Goal: Task Accomplishment & Management: Manage account settings

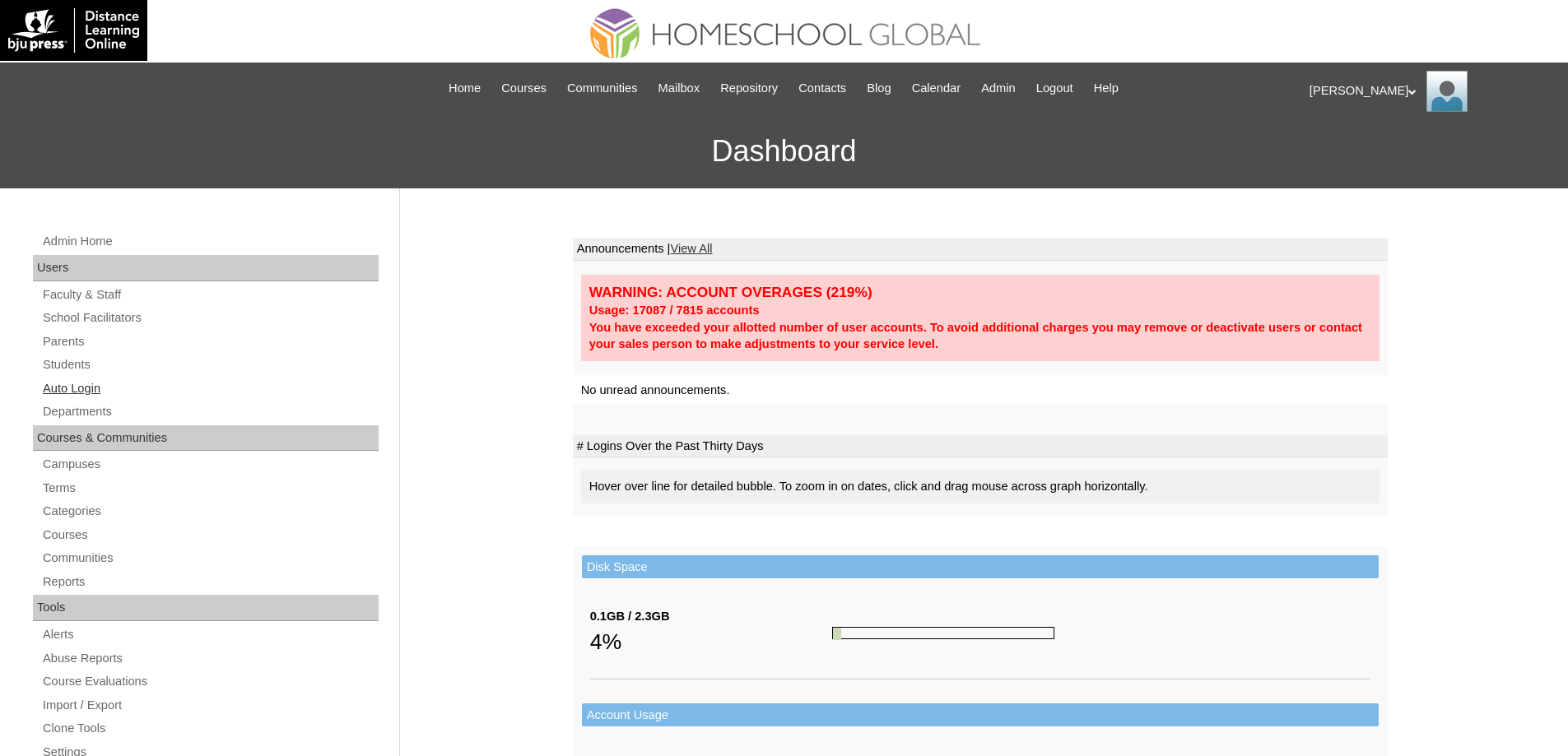
click at [86, 390] on link "Auto Login" at bounding box center [210, 389] width 337 height 21
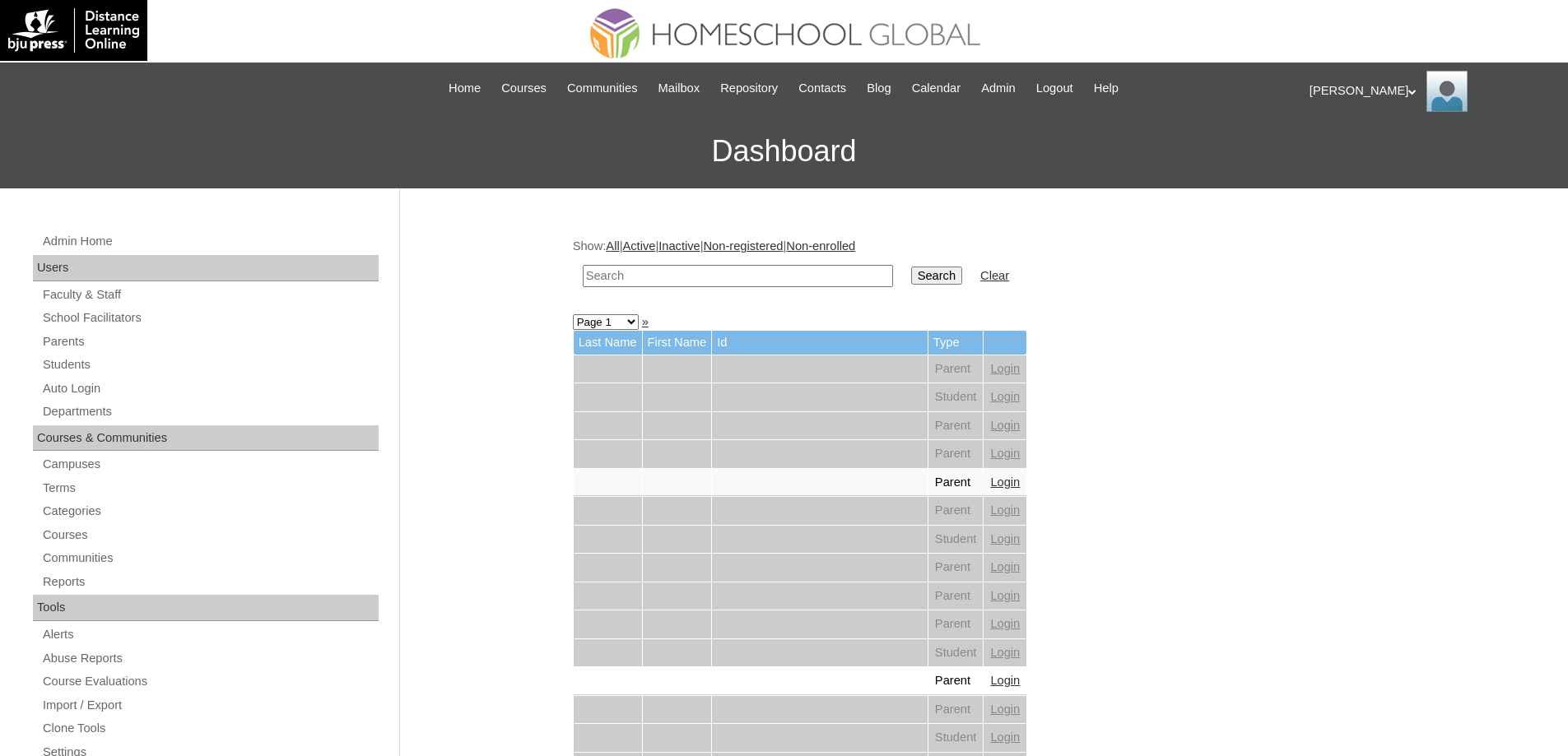
click at [709, 268] on input "text" at bounding box center [737, 276] width 311 height 22
paste input "Agoot"
type input "Agoot"
click at [925, 280] on input "Search" at bounding box center [936, 275] width 51 height 18
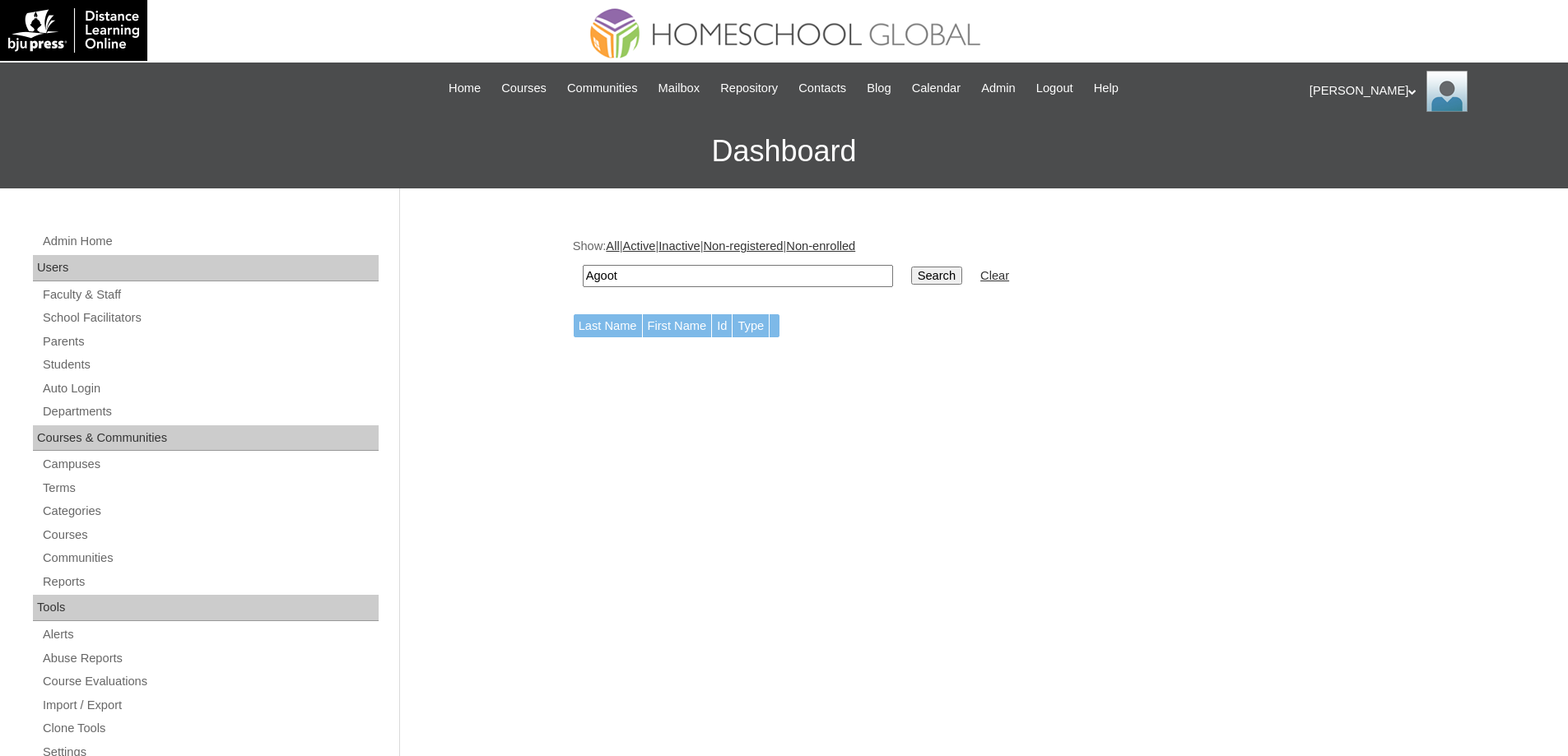
click at [650, 270] on input "Agoot" at bounding box center [737, 276] width 311 height 22
type input "Agoot"
click at [957, 279] on input "Search" at bounding box center [936, 275] width 51 height 18
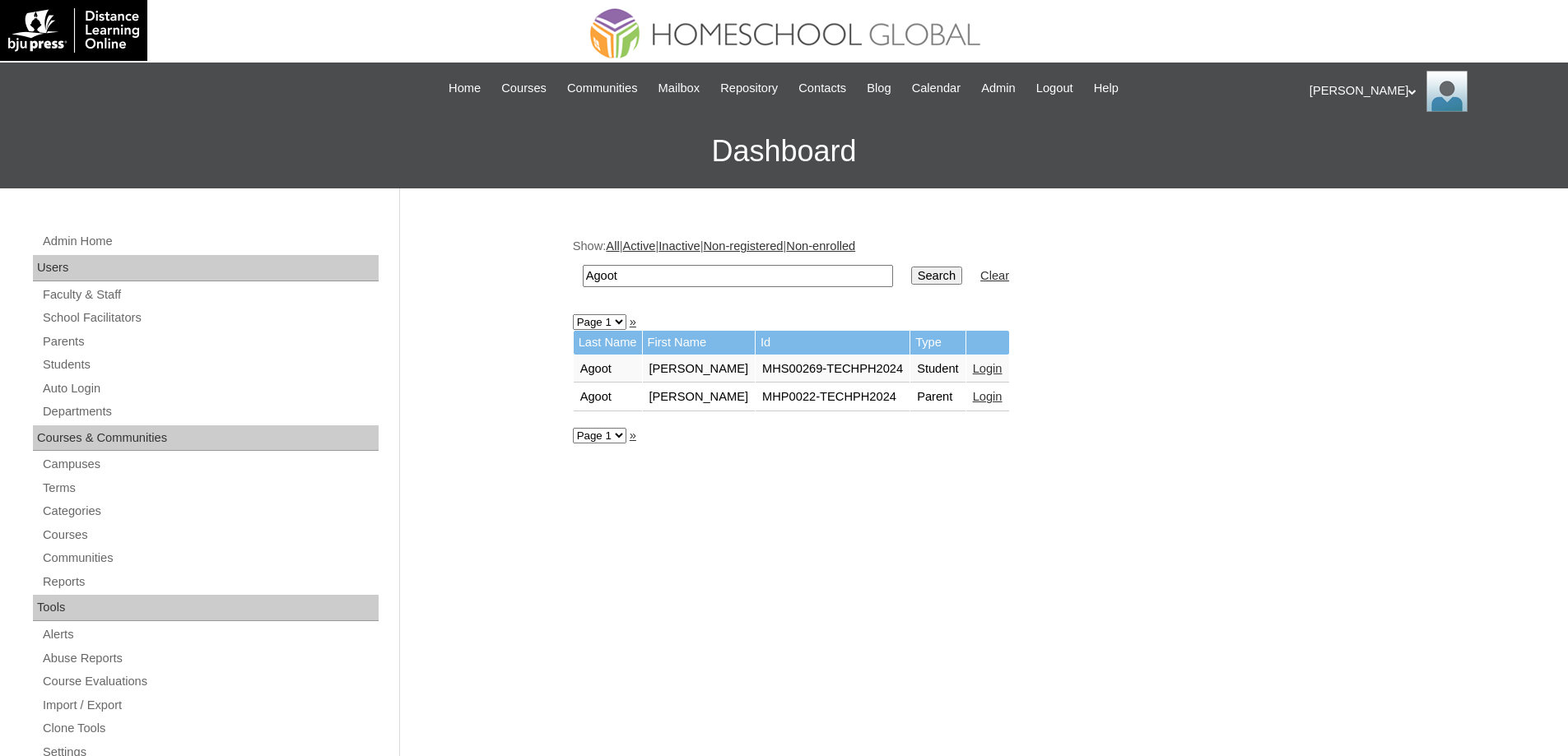
click at [982, 367] on link "Login" at bounding box center [987, 368] width 29 height 13
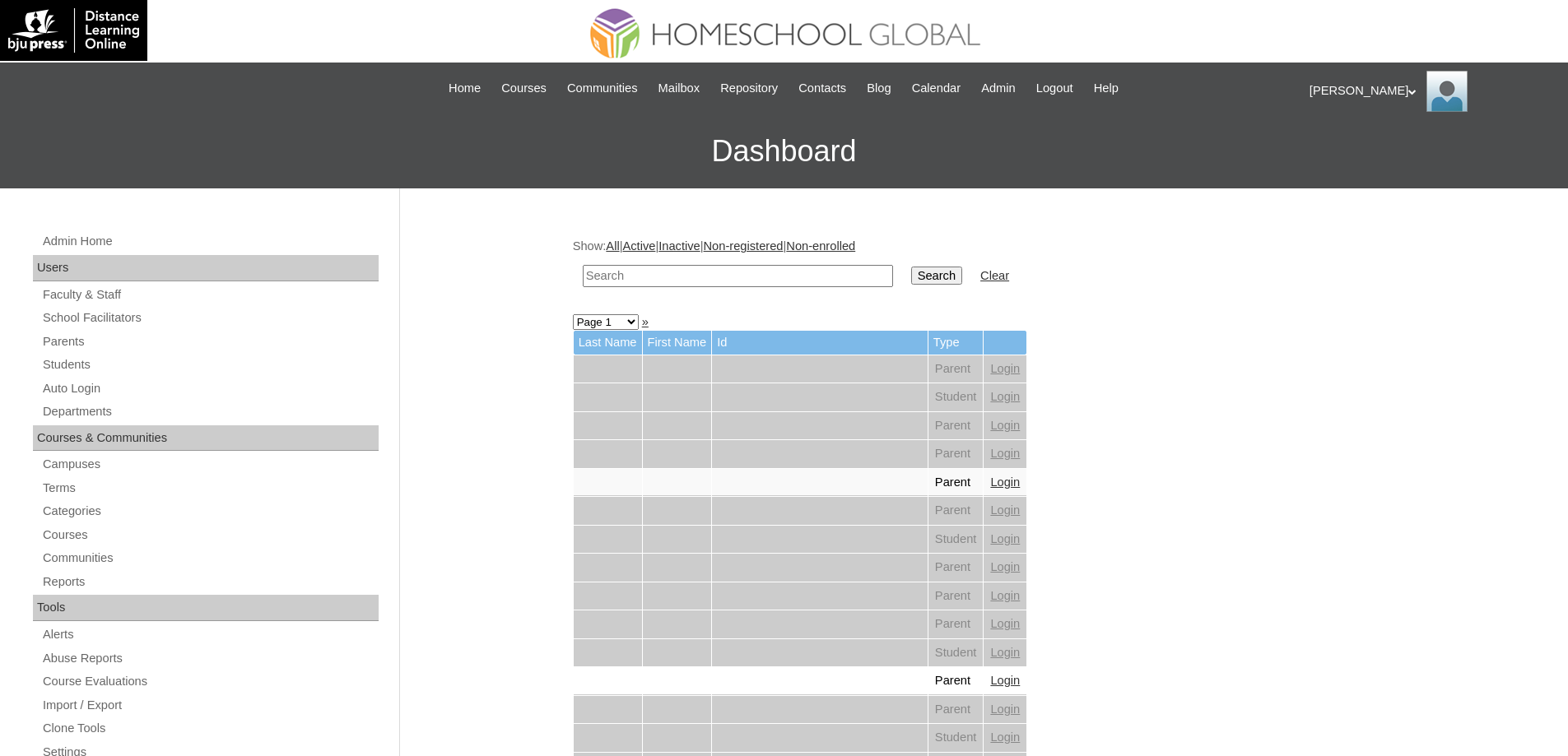
click at [729, 265] on input "text" at bounding box center [737, 276] width 311 height 22
paste input "Colyn Sole"
type input "Colyn Sole"
click at [953, 276] on input "Search" at bounding box center [936, 275] width 51 height 18
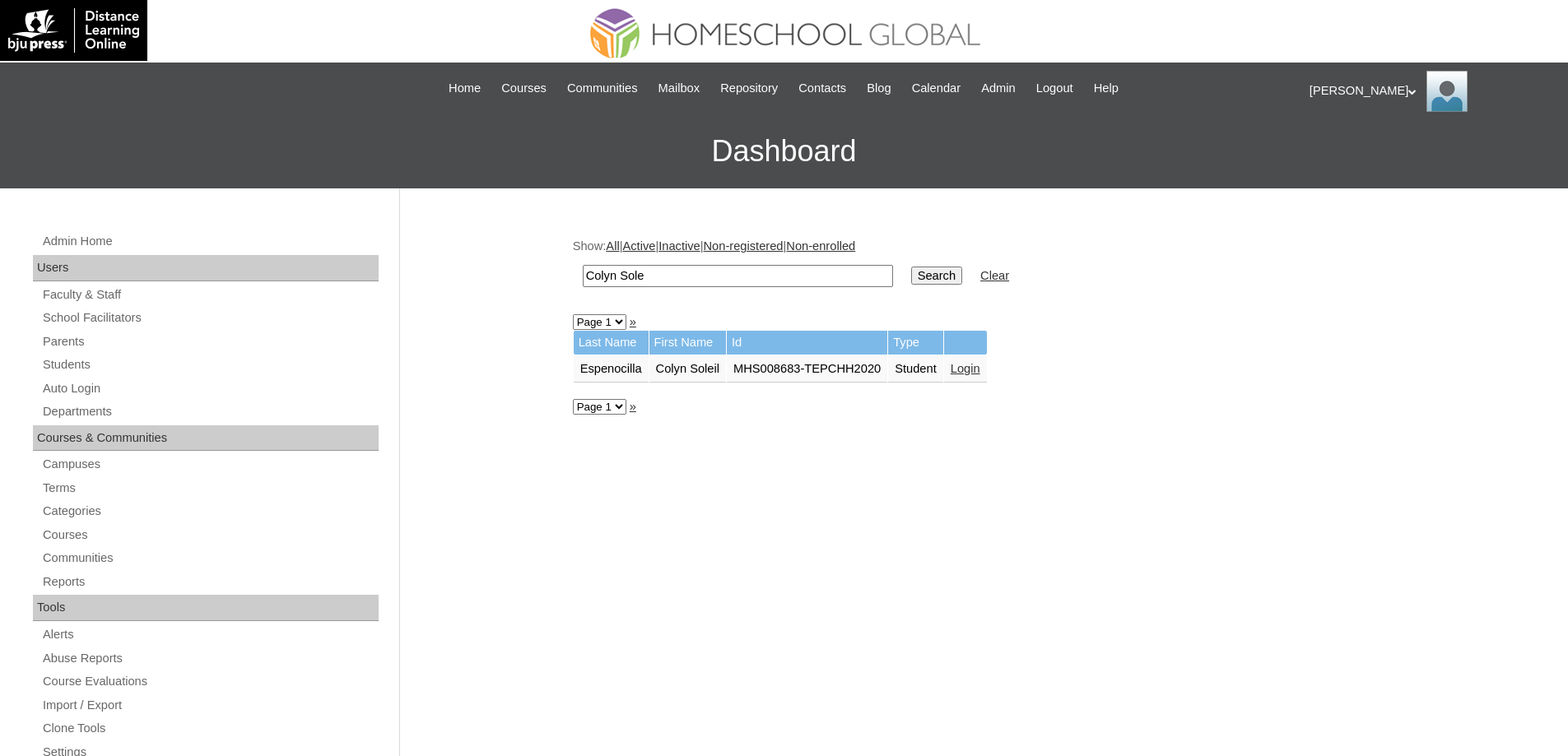
click at [981, 365] on link "Login" at bounding box center [965, 368] width 29 height 13
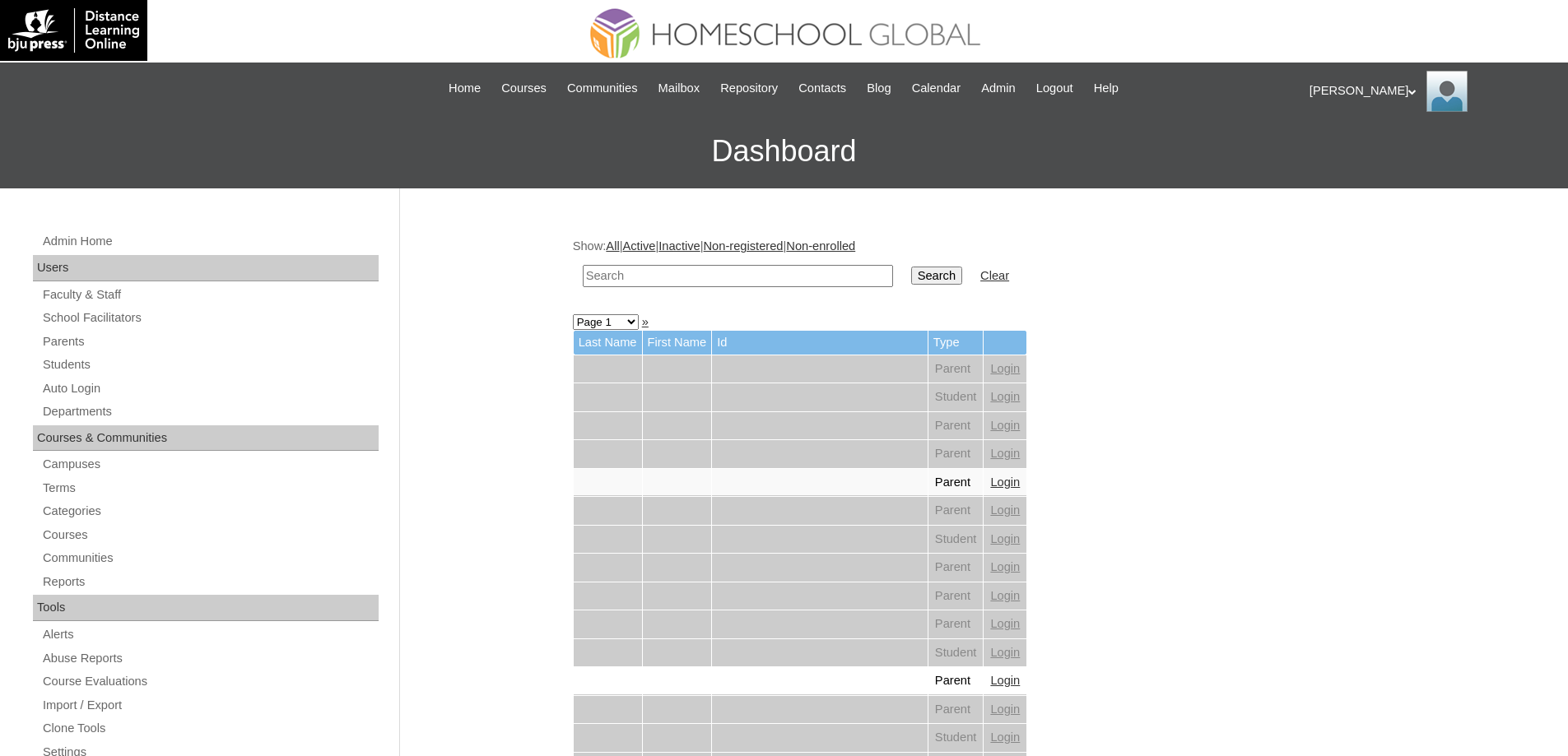
drag, startPoint x: 759, startPoint y: 272, endPoint x: 816, endPoint y: 282, distance: 57.9
click at [759, 272] on input "text" at bounding box center [737, 276] width 311 height 22
paste input "Joaquim Tr"
type input "Joaquim Tr"
click at [930, 289] on td "Search" at bounding box center [937, 276] width 67 height 39
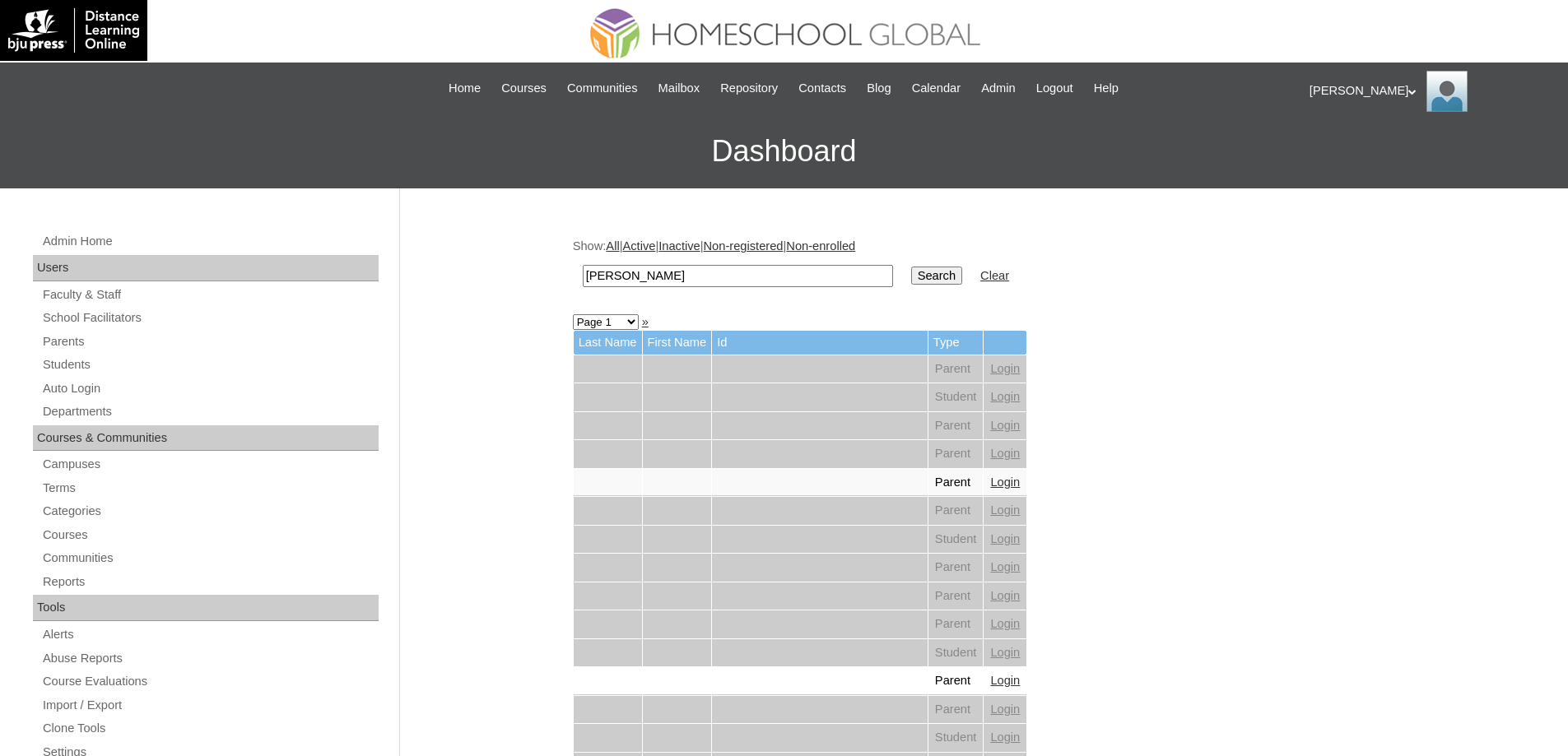
click at [948, 275] on input "Search" at bounding box center [936, 275] width 51 height 18
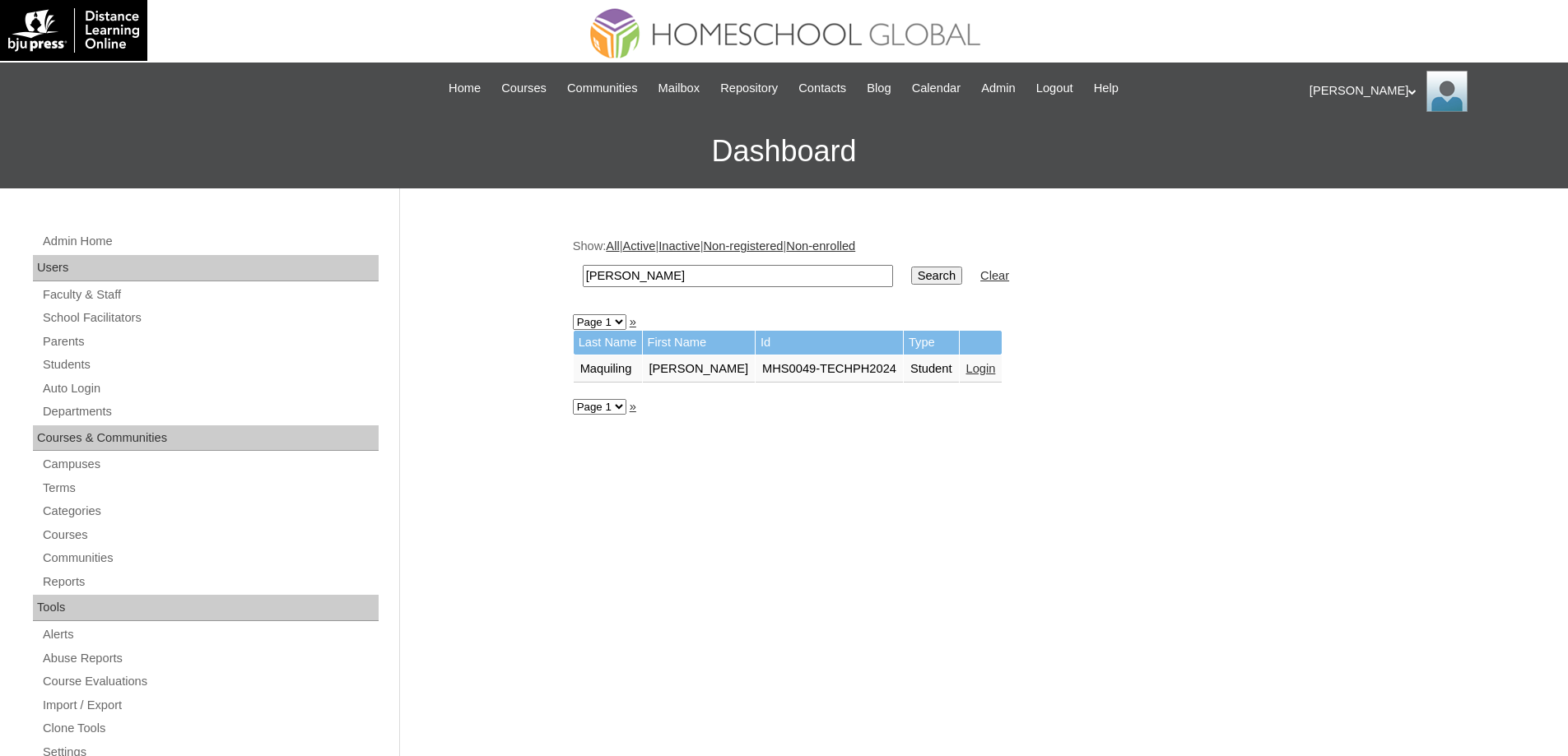
click at [984, 372] on link "Login" at bounding box center [981, 368] width 29 height 13
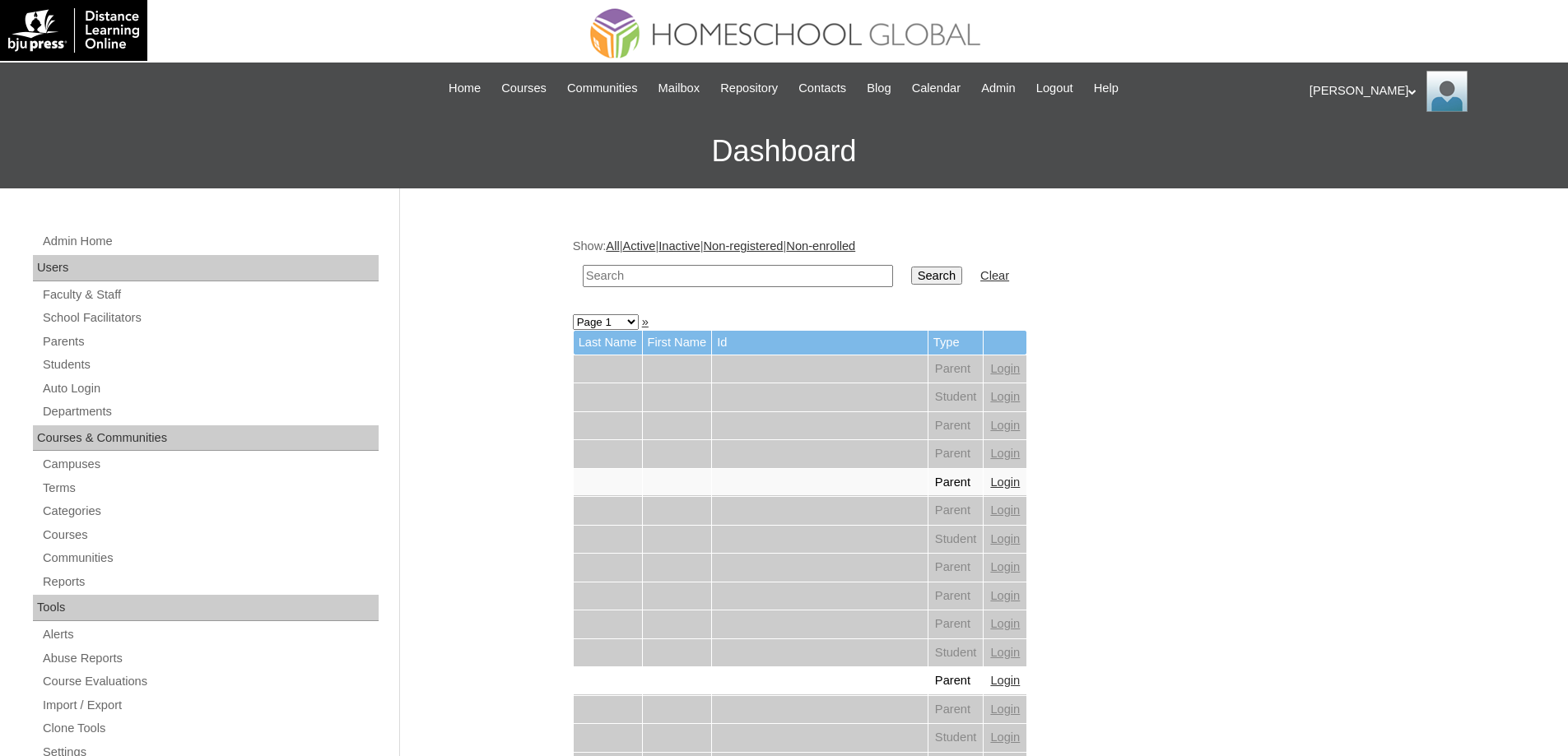
drag, startPoint x: 731, startPoint y: 284, endPoint x: 887, endPoint y: 288, distance: 156.1
click at [734, 284] on input "text" at bounding box center [737, 276] width 311 height 22
paste input "[PERSON_NAME]"
type input "Ben Har"
click at [943, 281] on input "Search" at bounding box center [936, 275] width 51 height 18
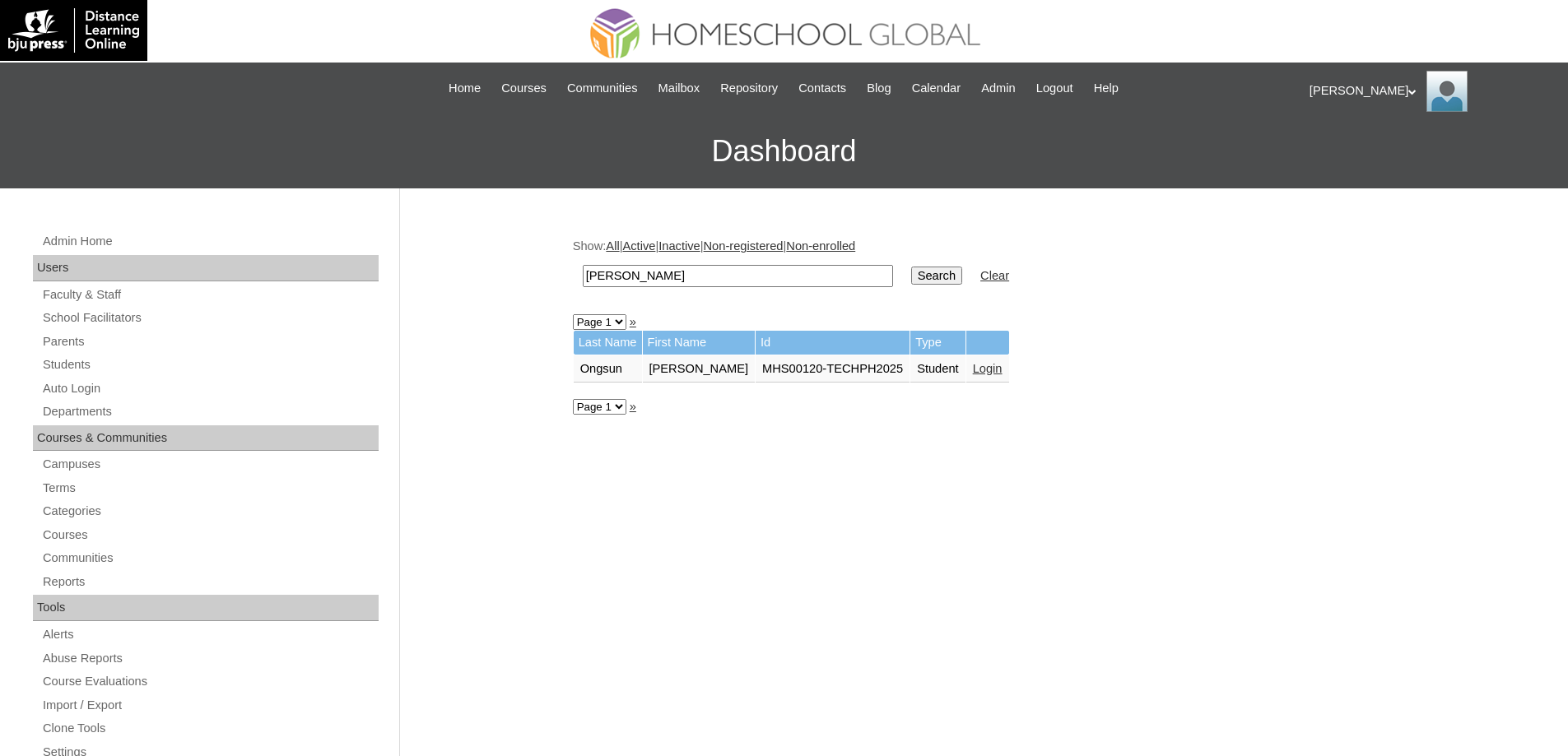
click at [976, 372] on link "Login" at bounding box center [987, 368] width 29 height 13
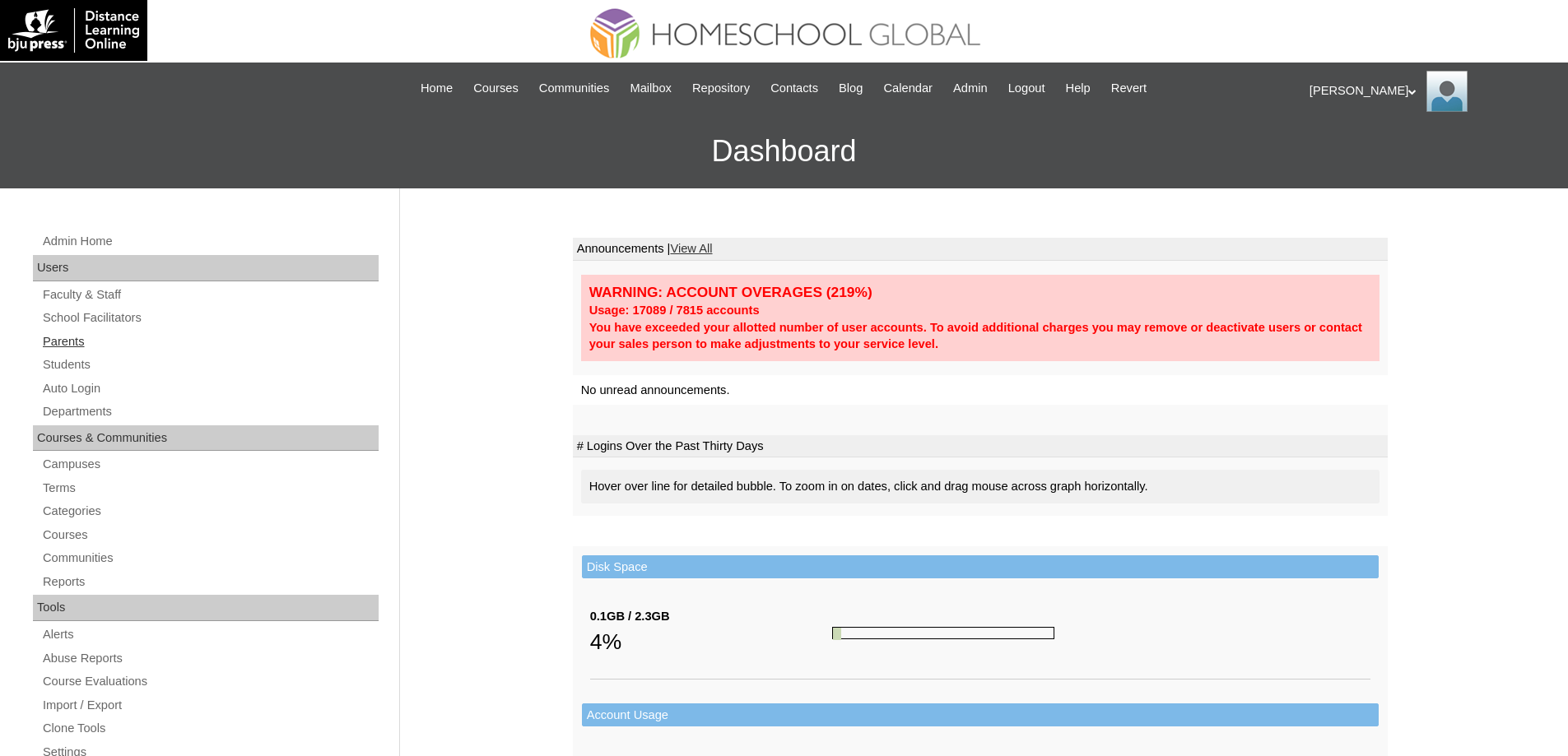
click at [86, 347] on link "Parents" at bounding box center [210, 342] width 337 height 21
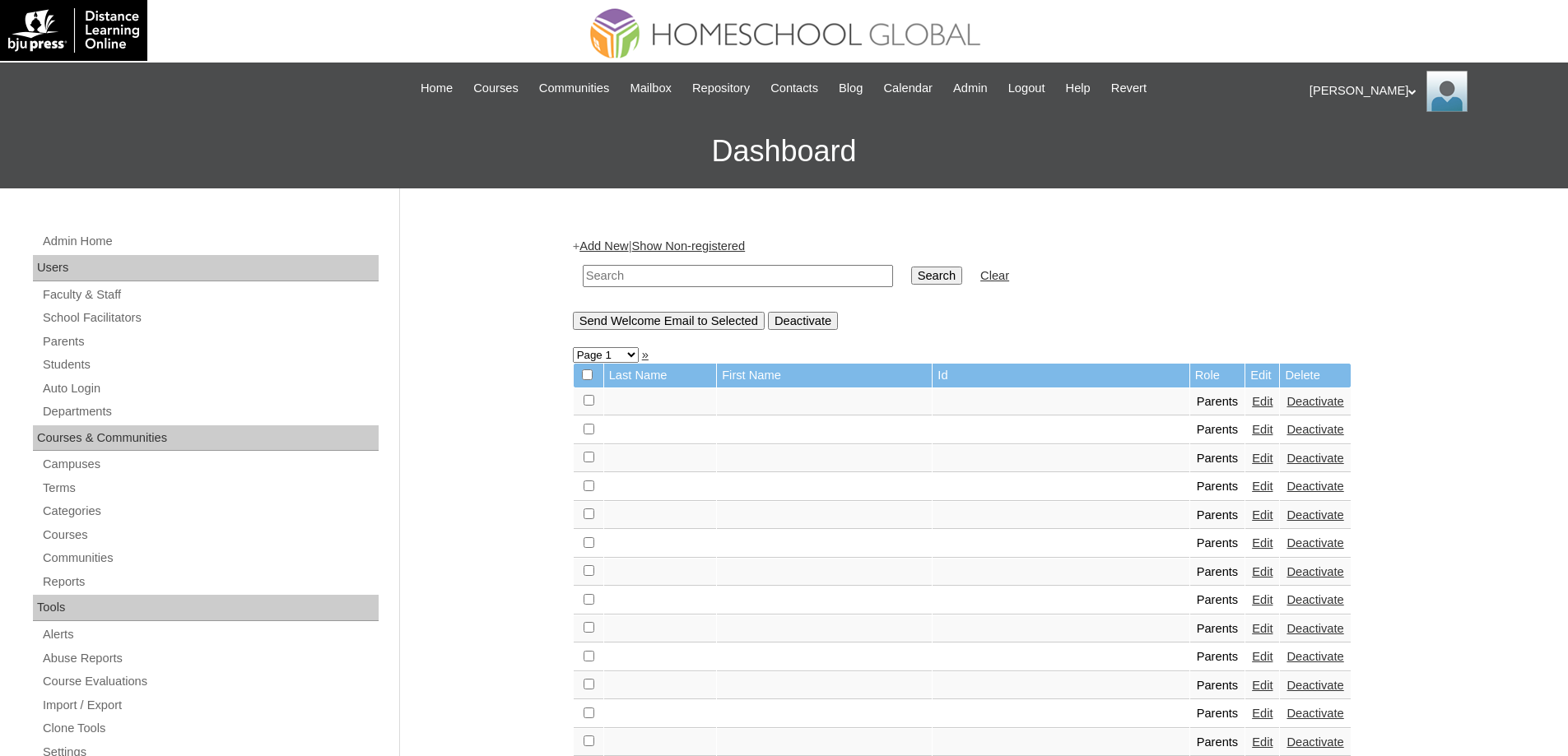
click at [734, 274] on input "text" at bounding box center [737, 276] width 311 height 22
paste input "MHP0200-TECHPH2024"
type input "MHP0200-TECHPH2024"
drag, startPoint x: 965, startPoint y: 295, endPoint x: 963, endPoint y: 280, distance: 15.1
click at [965, 295] on td "Search" at bounding box center [937, 276] width 67 height 39
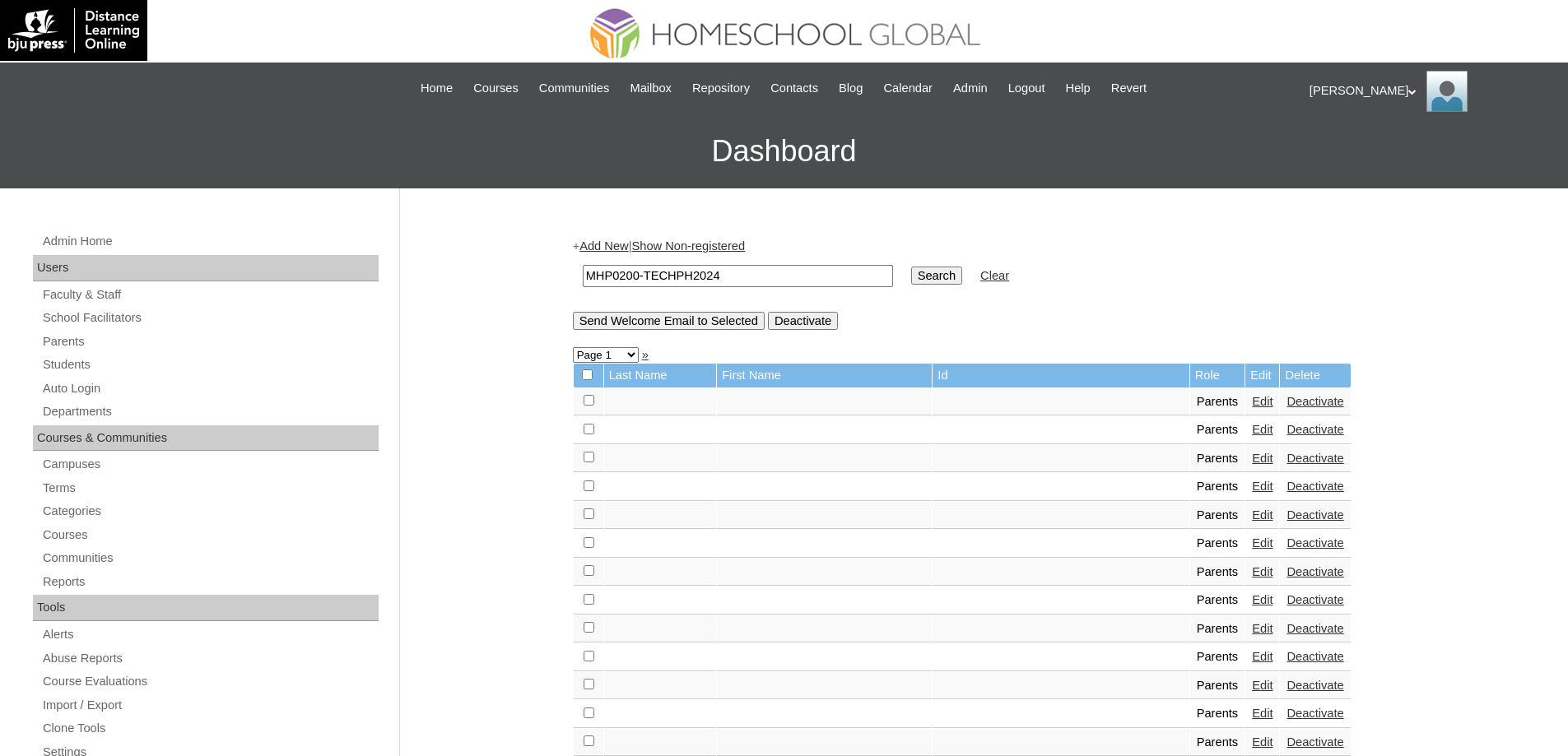
click at [962, 280] on input "Search" at bounding box center [936, 275] width 51 height 18
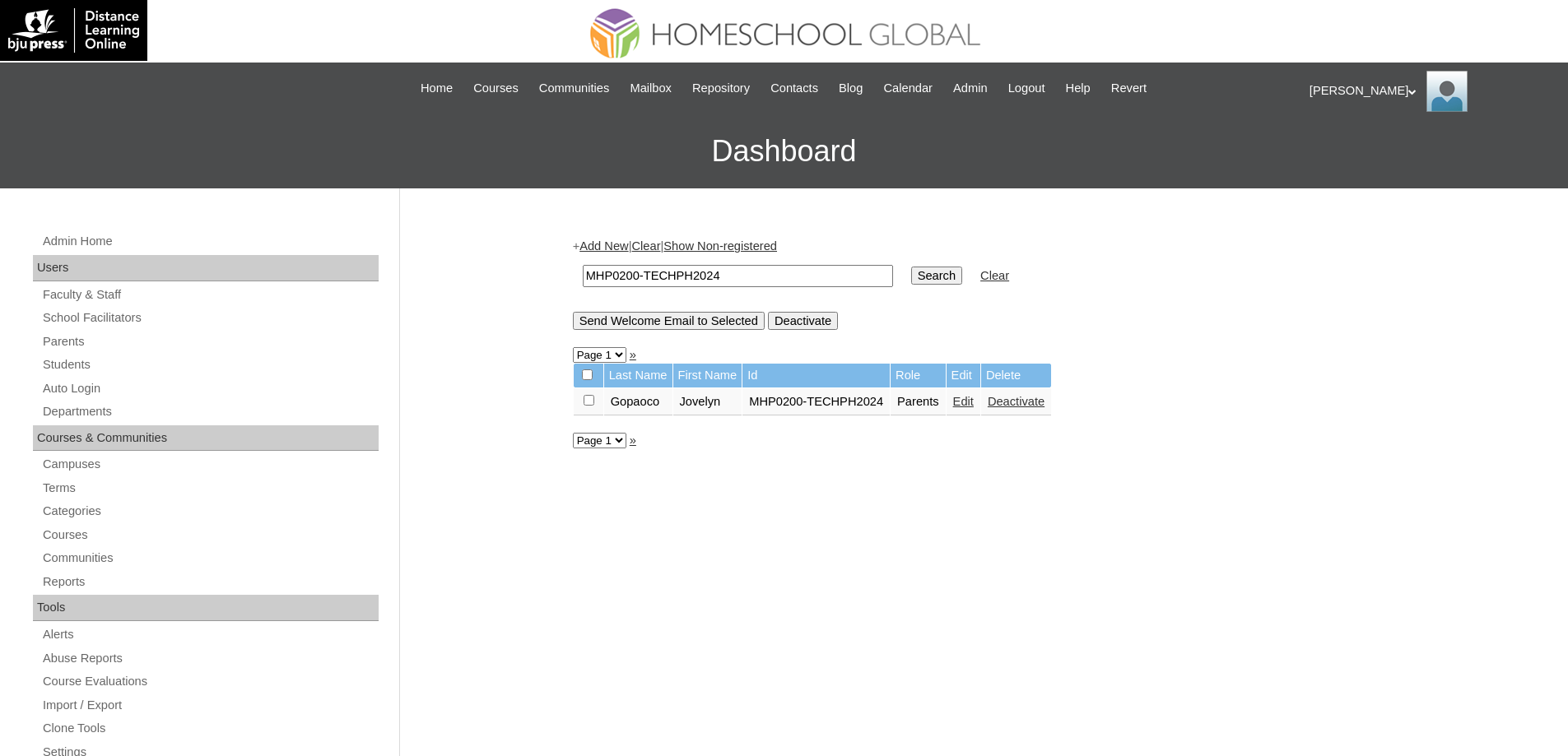
click at [974, 408] on link "Edit" at bounding box center [963, 401] width 21 height 13
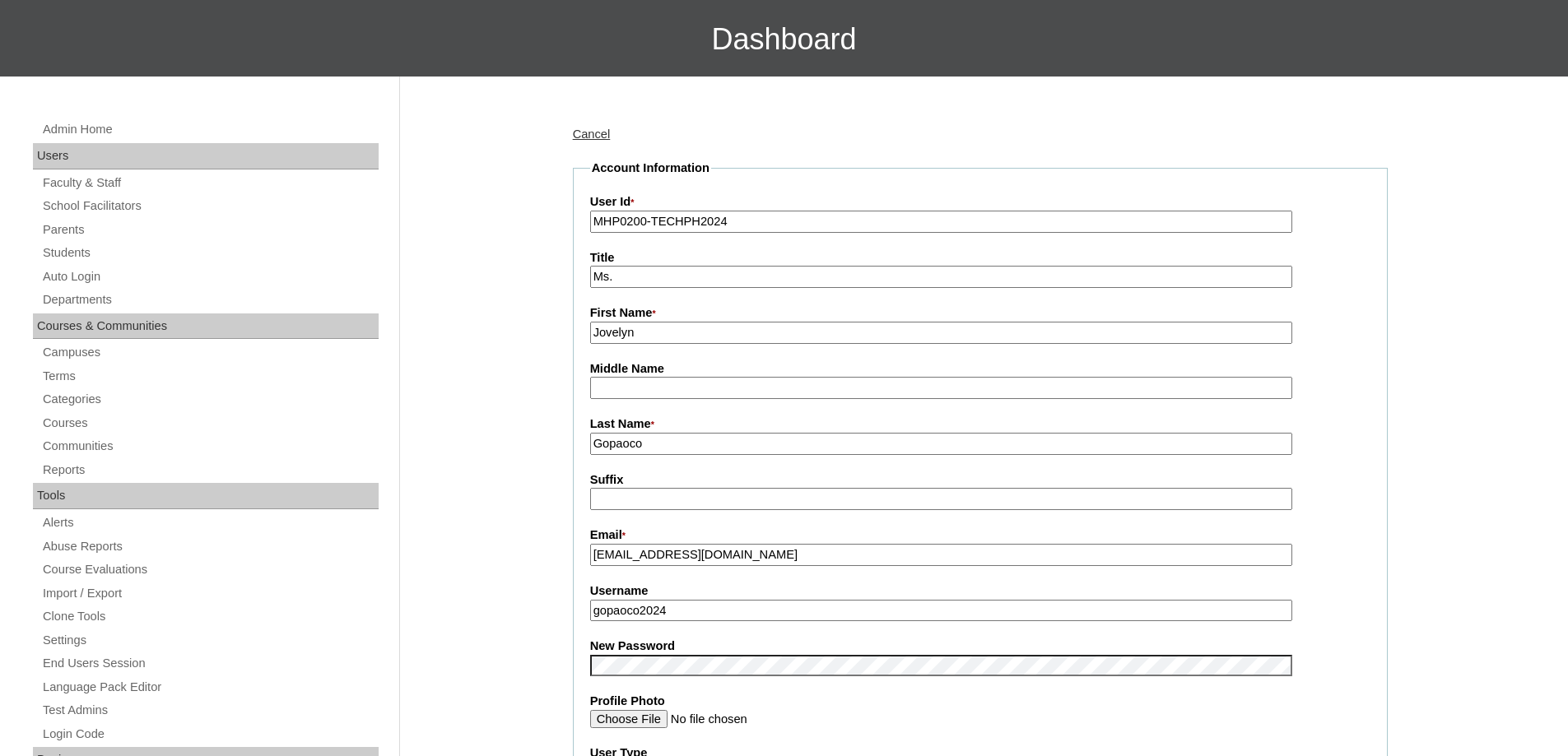
scroll to position [494, 0]
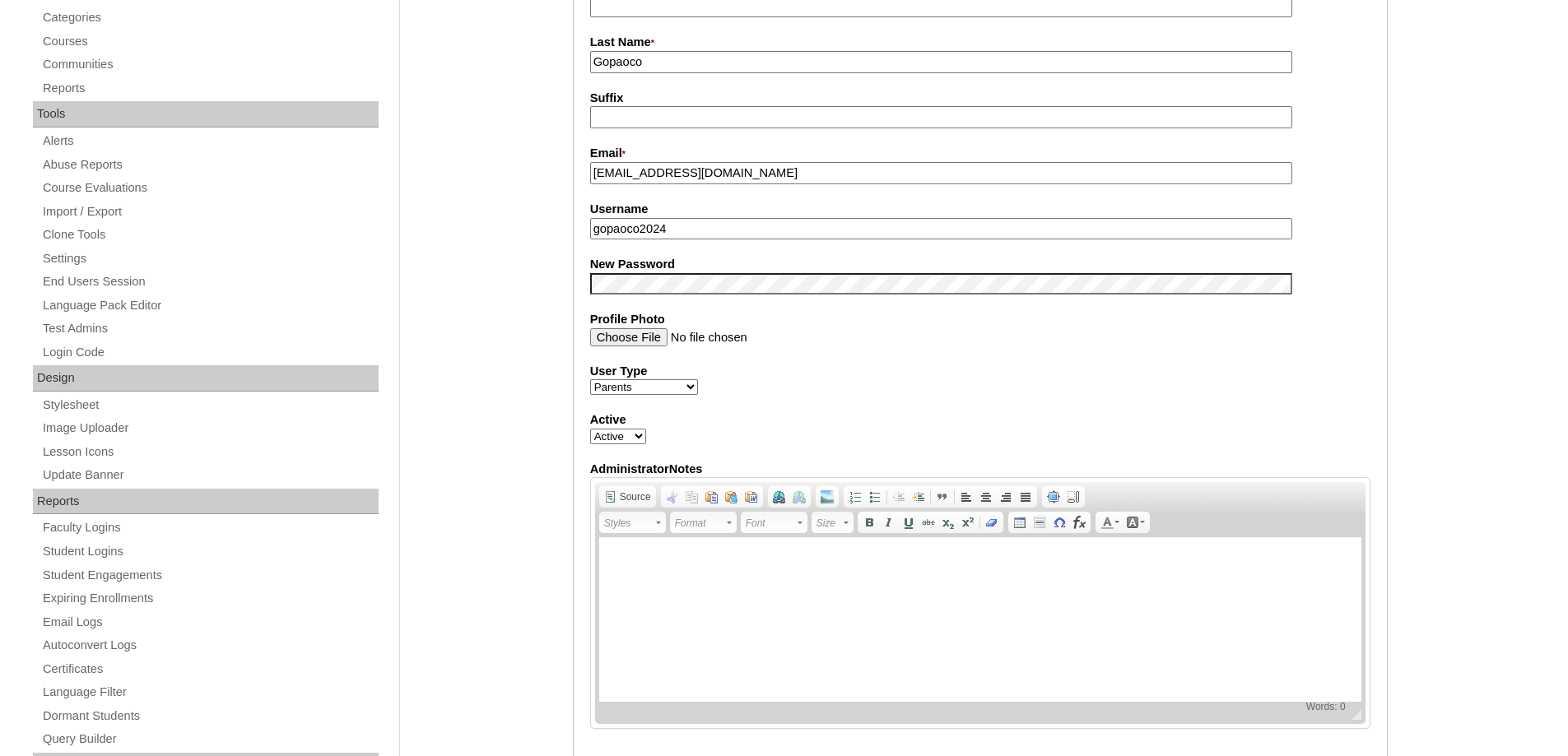
click at [630, 274] on label "New Password" at bounding box center [980, 265] width 780 height 17
click at [524, 317] on div "Admin Home Users Faculty & Staff School Facilitators Parents Students Auto Logi…" at bounding box center [784, 670] width 1568 height 1951
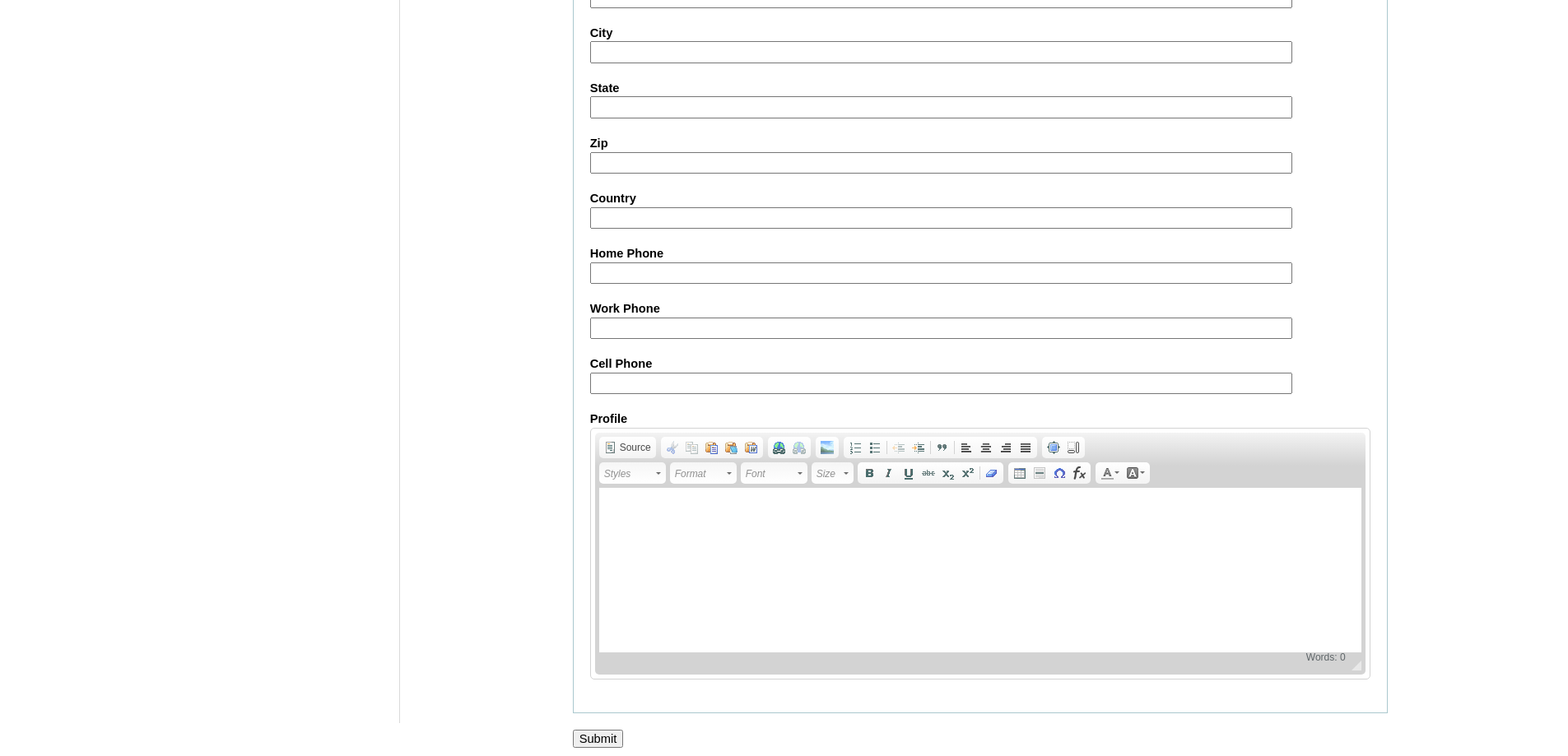
scroll to position [1405, 0]
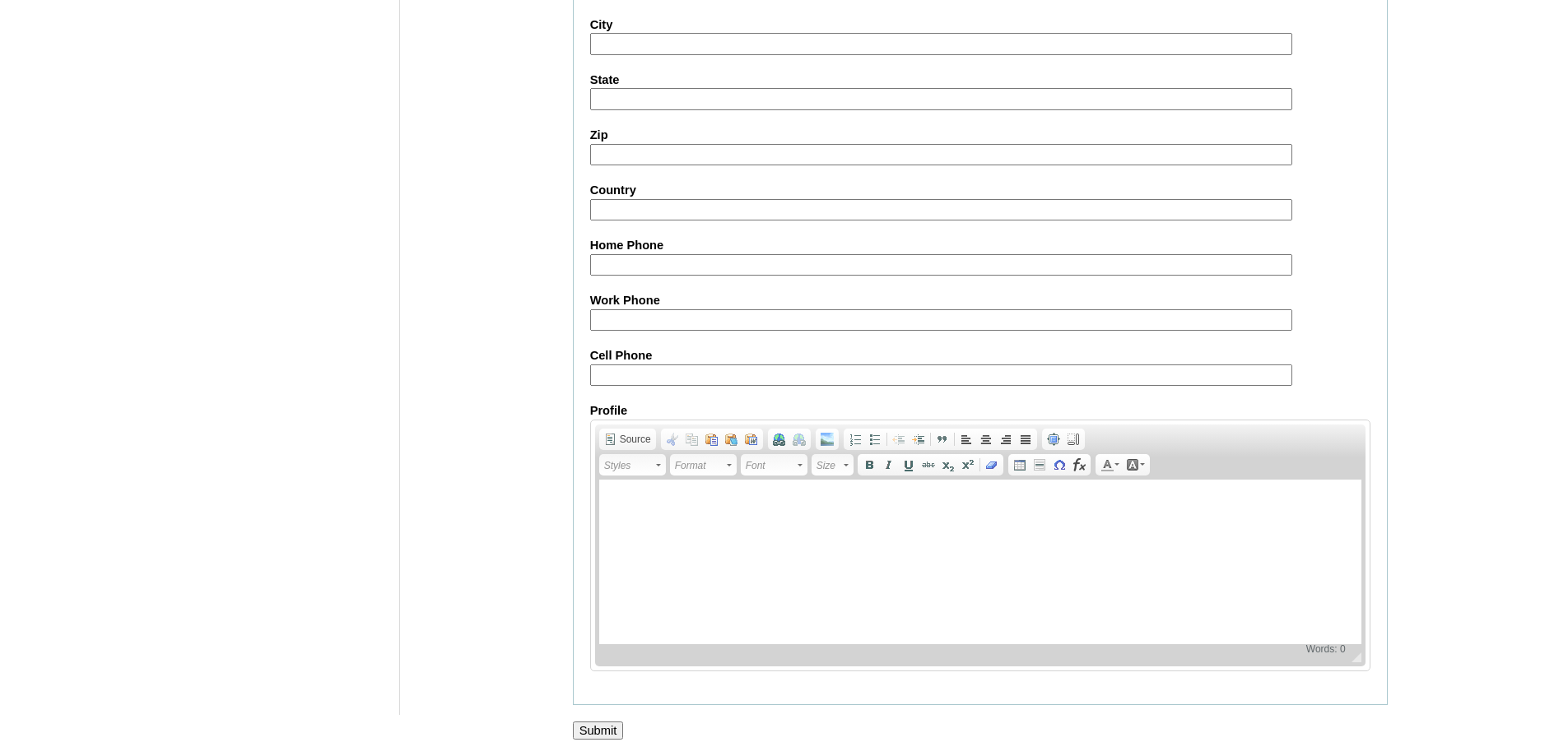
drag, startPoint x: 601, startPoint y: 734, endPoint x: 596, endPoint y: 695, distance: 39.3
click at [601, 734] on input "Submit" at bounding box center [598, 730] width 51 height 18
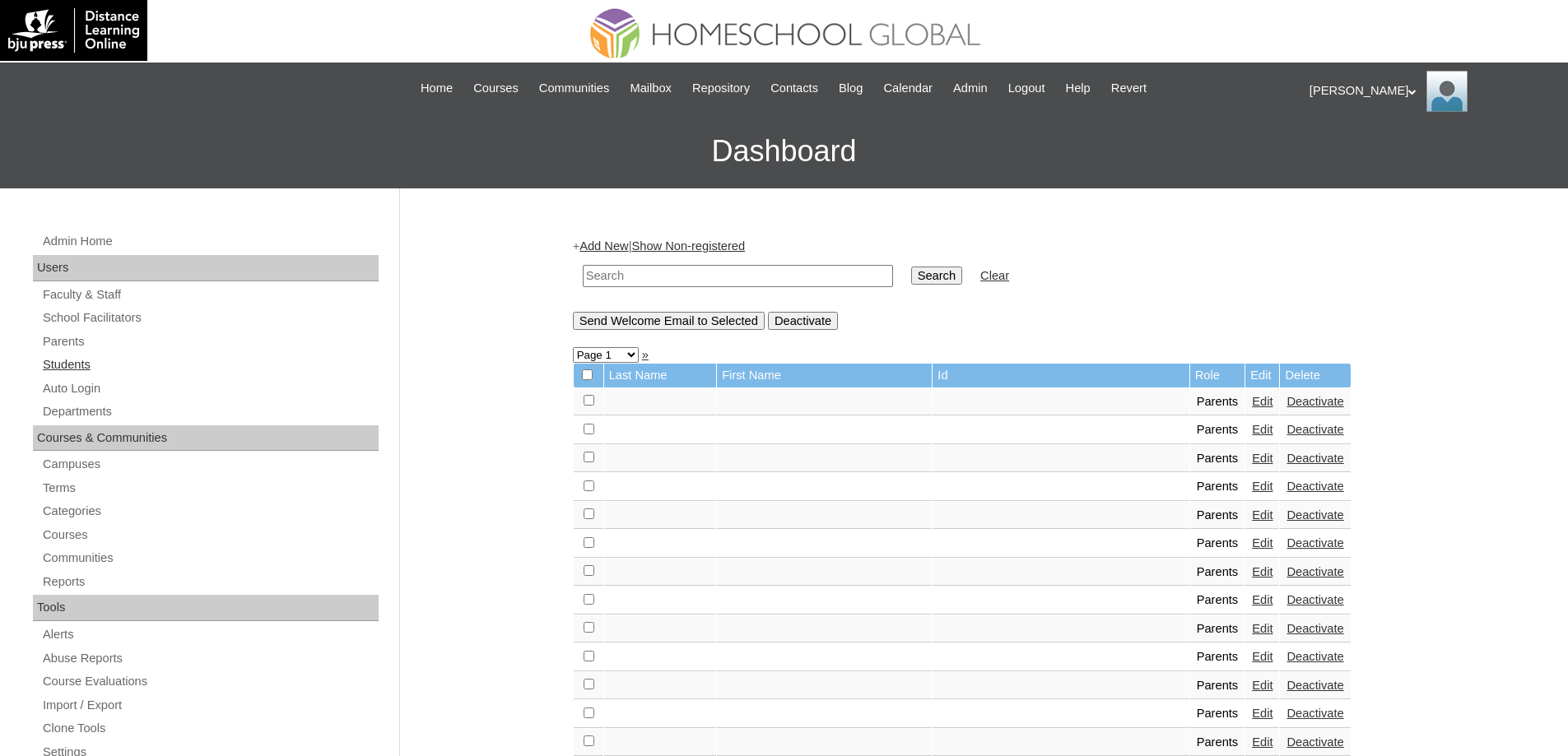
click at [105, 362] on link "Students" at bounding box center [210, 365] width 337 height 21
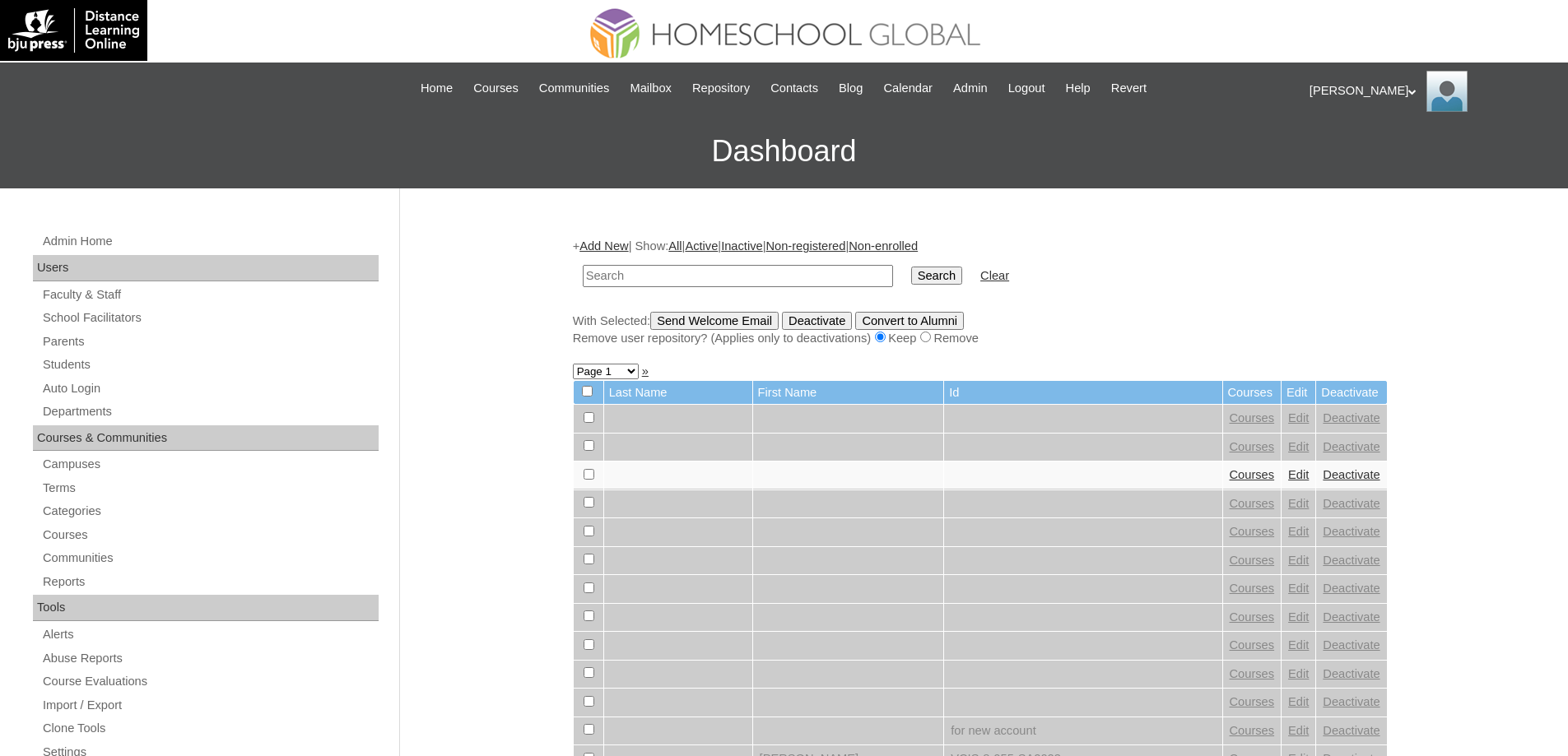
click at [822, 278] on input "text" at bounding box center [737, 276] width 311 height 22
type input "MHS0235-TECHPH2024"
click at [962, 280] on input "Search" at bounding box center [936, 275] width 51 height 18
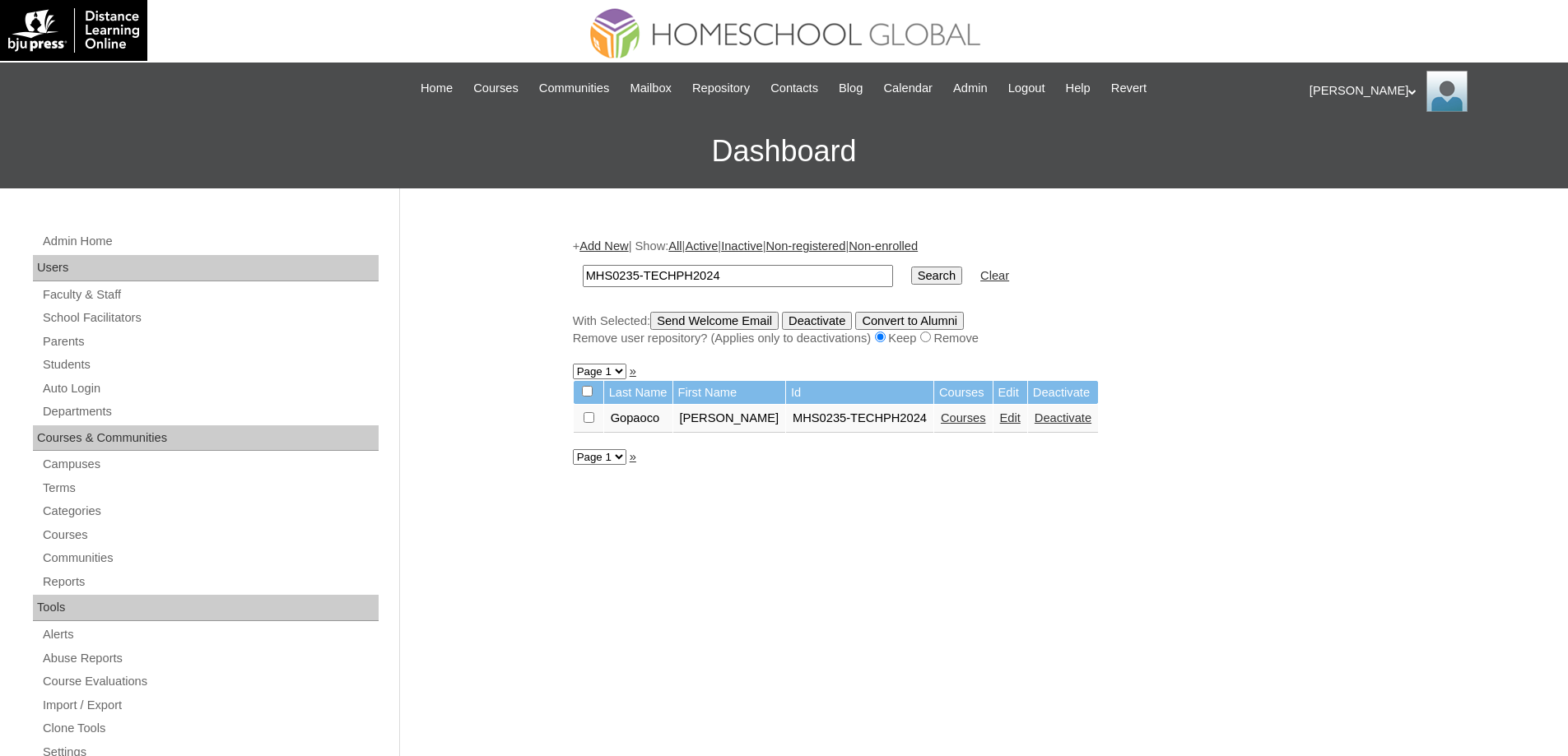
click at [1000, 421] on link "Edit" at bounding box center [1011, 417] width 21 height 13
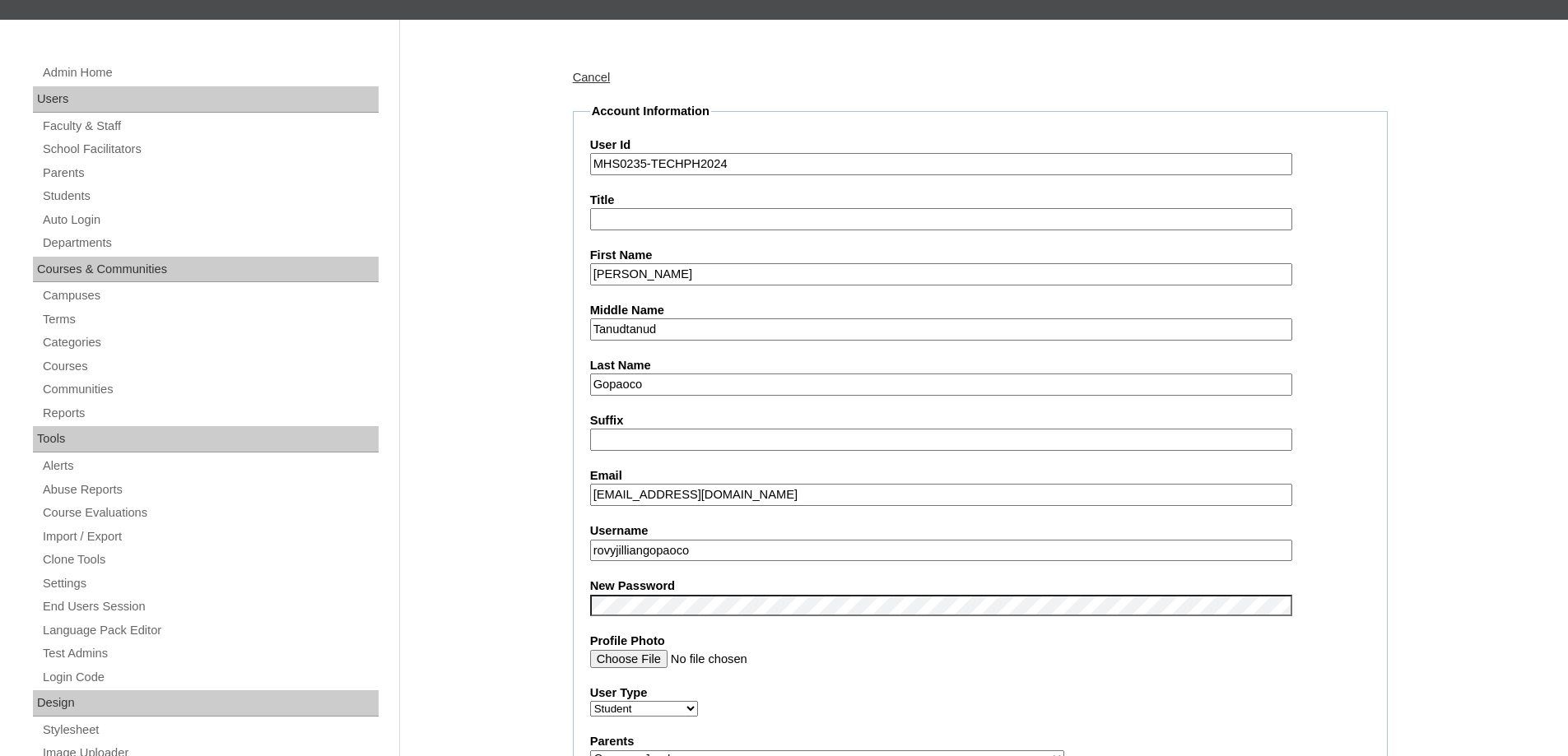
scroll to position [576, 0]
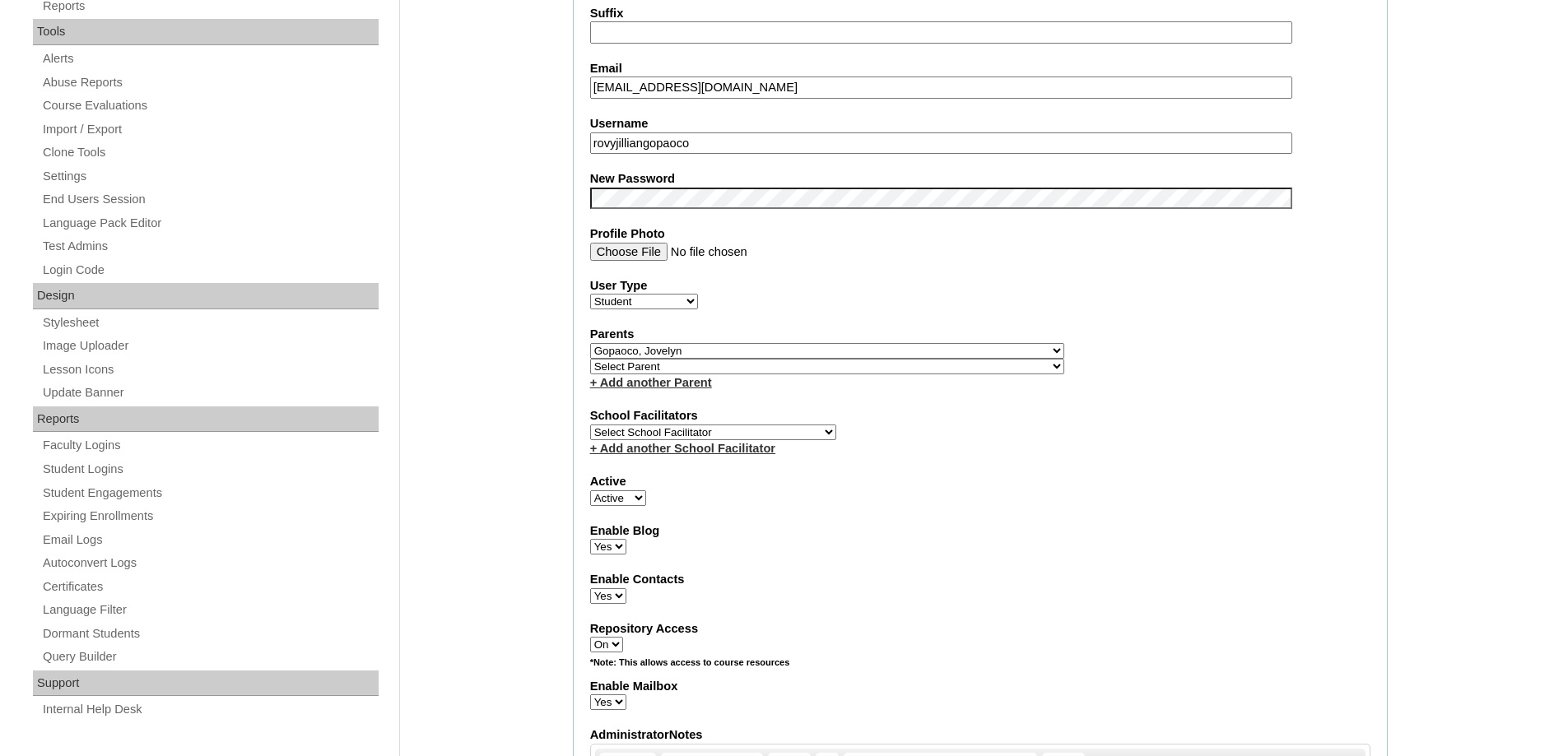
click at [533, 326] on div "Admin Home Users Faculty & Staff School Facilitators Parents Students Auto Logi…" at bounding box center [784, 762] width 1568 height 2300
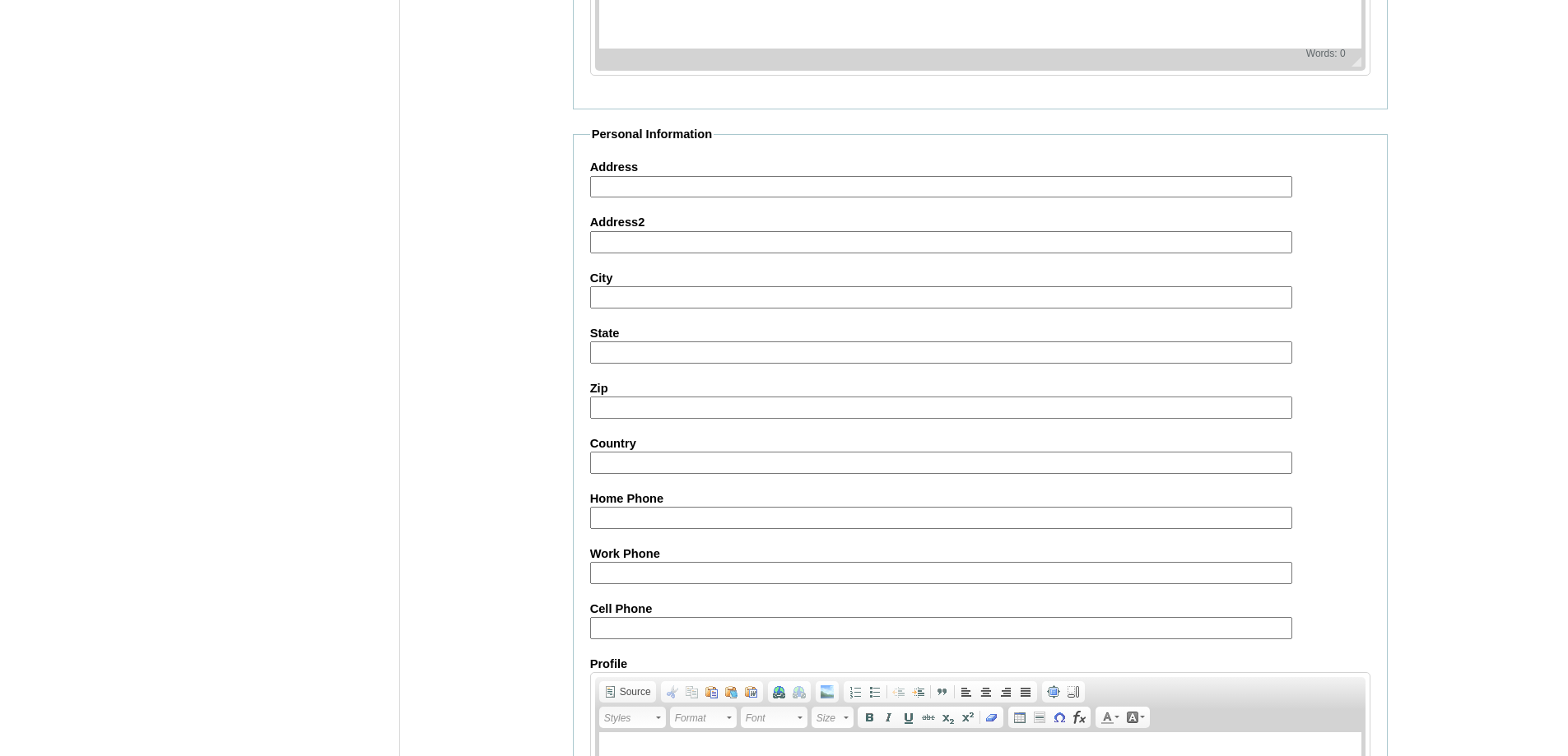
scroll to position [1751, 0]
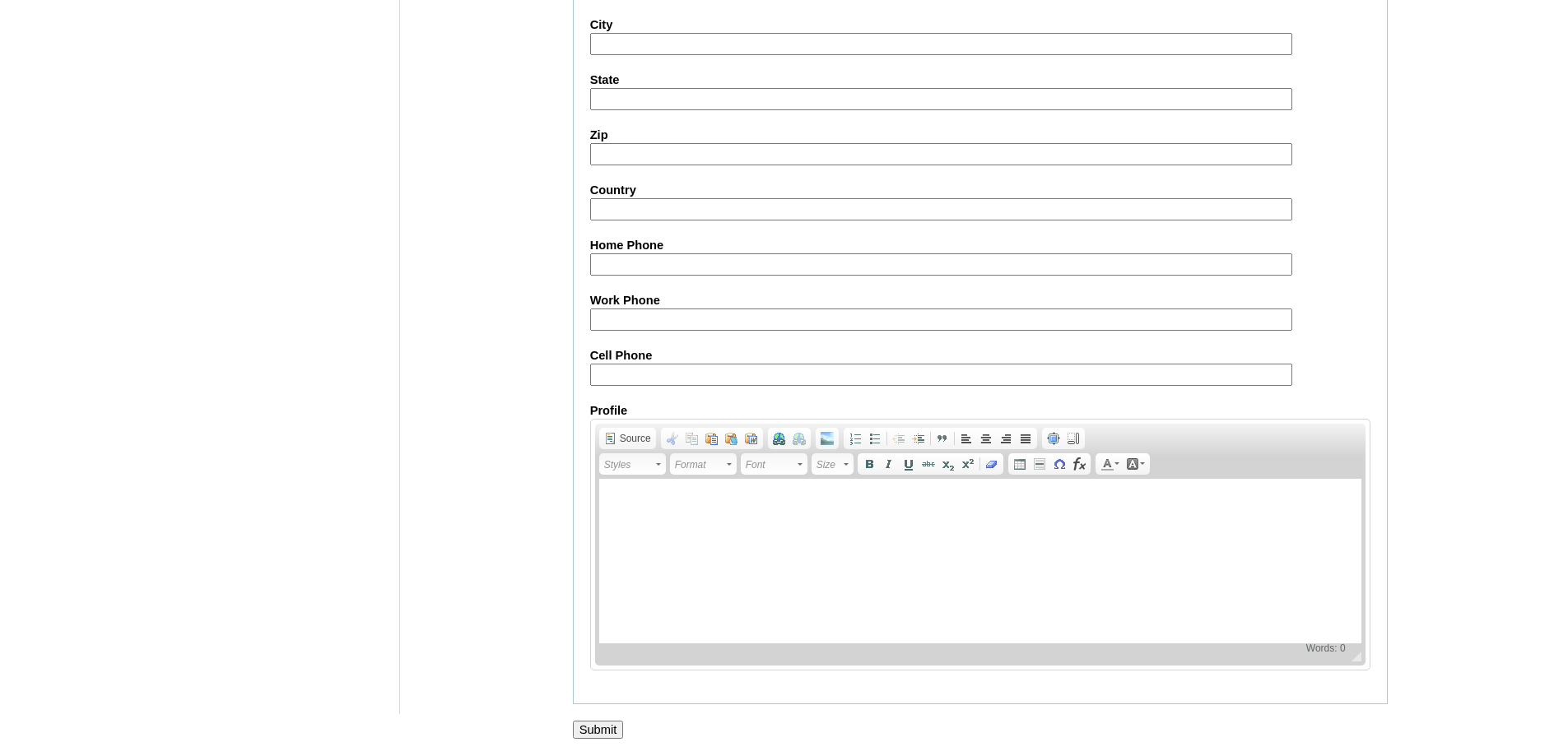
drag, startPoint x: 587, startPoint y: 734, endPoint x: 564, endPoint y: 626, distance: 110.4
click at [587, 734] on input "Submit" at bounding box center [598, 729] width 51 height 18
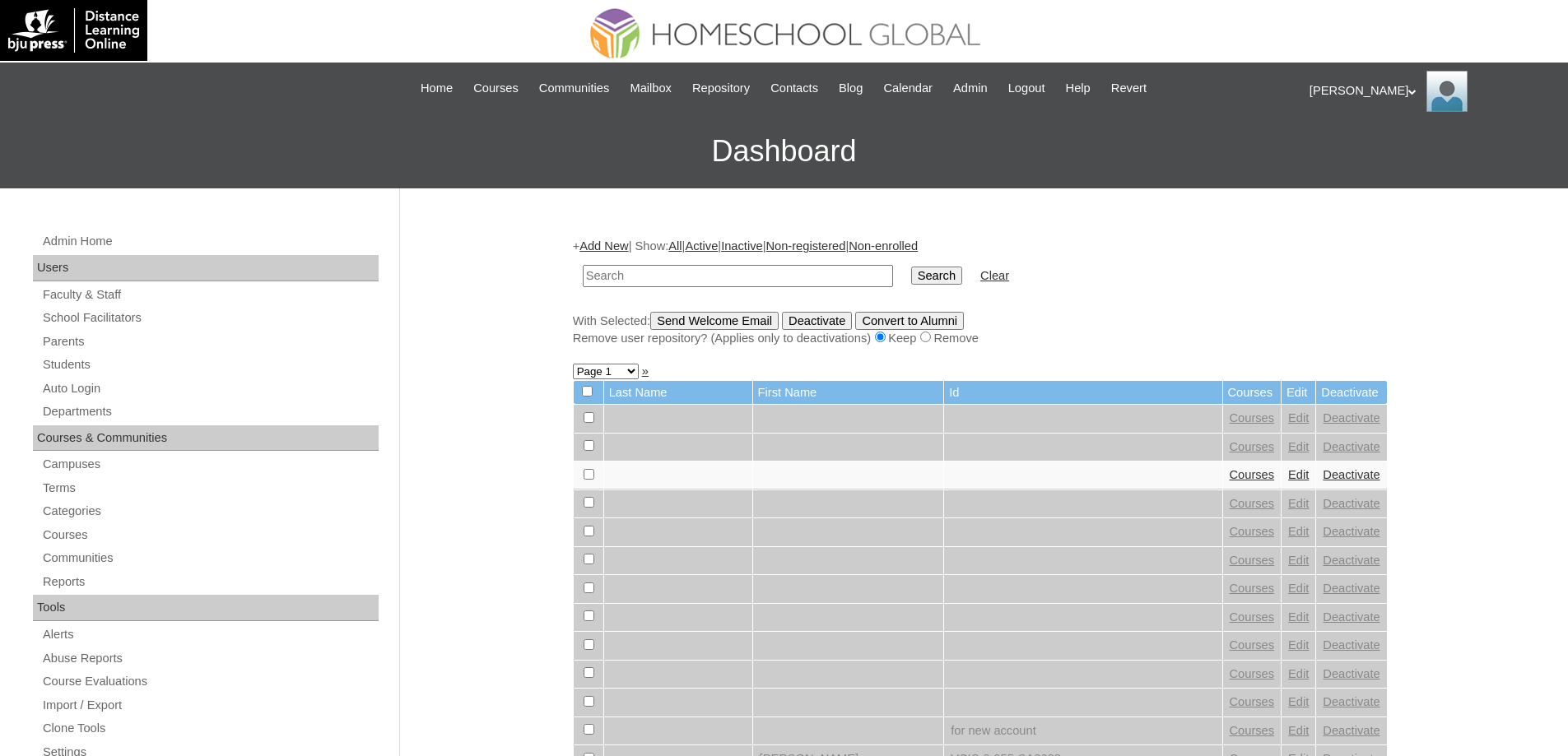
drag, startPoint x: 663, startPoint y: 285, endPoint x: 513, endPoint y: 312, distance: 152.4
click at [665, 284] on input "text" at bounding box center [737, 276] width 311 height 22
click at [144, 363] on link "Students" at bounding box center [210, 365] width 337 height 21
drag, startPoint x: 0, startPoint y: 0, endPoint x: 863, endPoint y: 283, distance: 908.2
click at [852, 284] on input "text" at bounding box center [737, 276] width 311 height 22
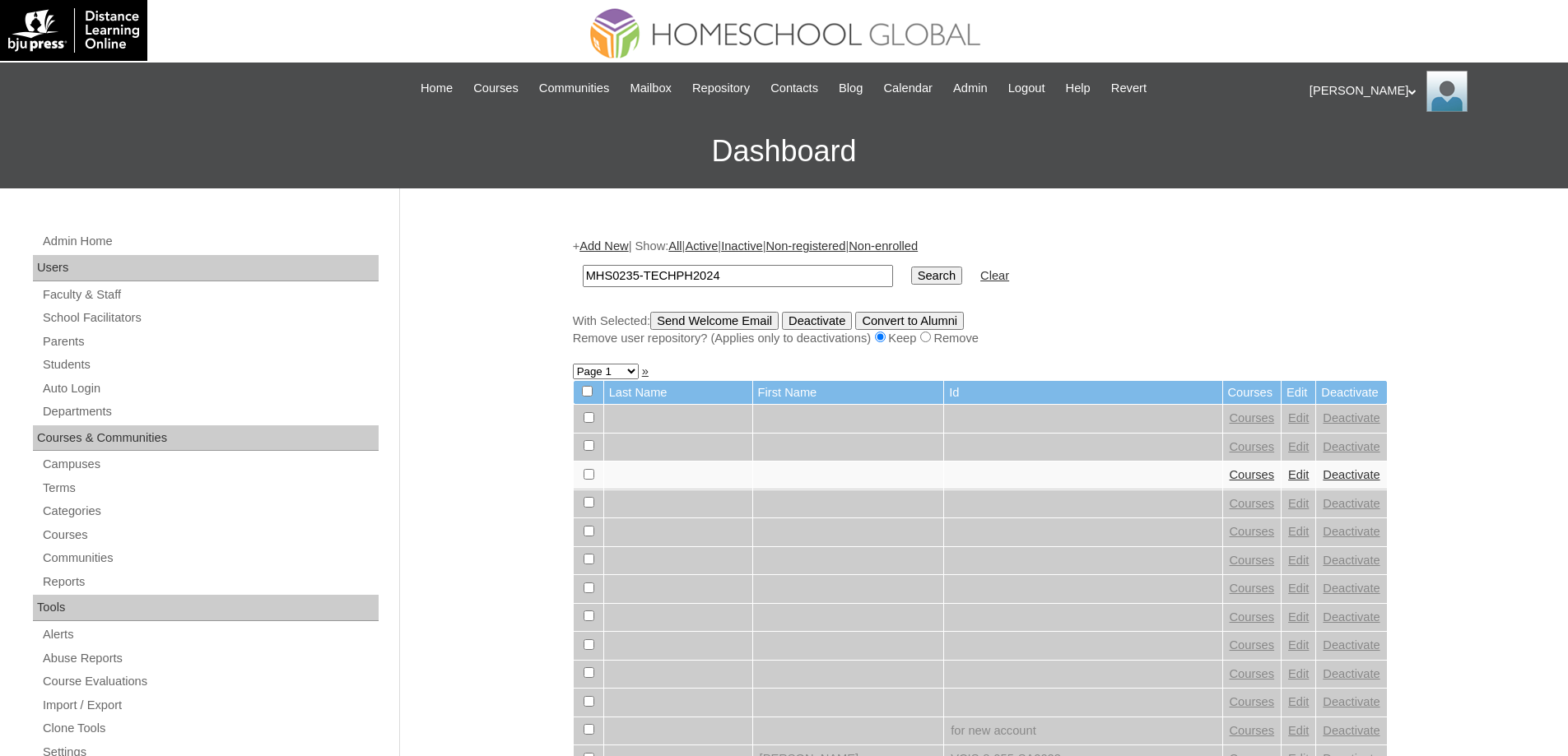
type input "MHS0235-TECHPH2024"
click at [962, 283] on input "Search" at bounding box center [936, 275] width 51 height 18
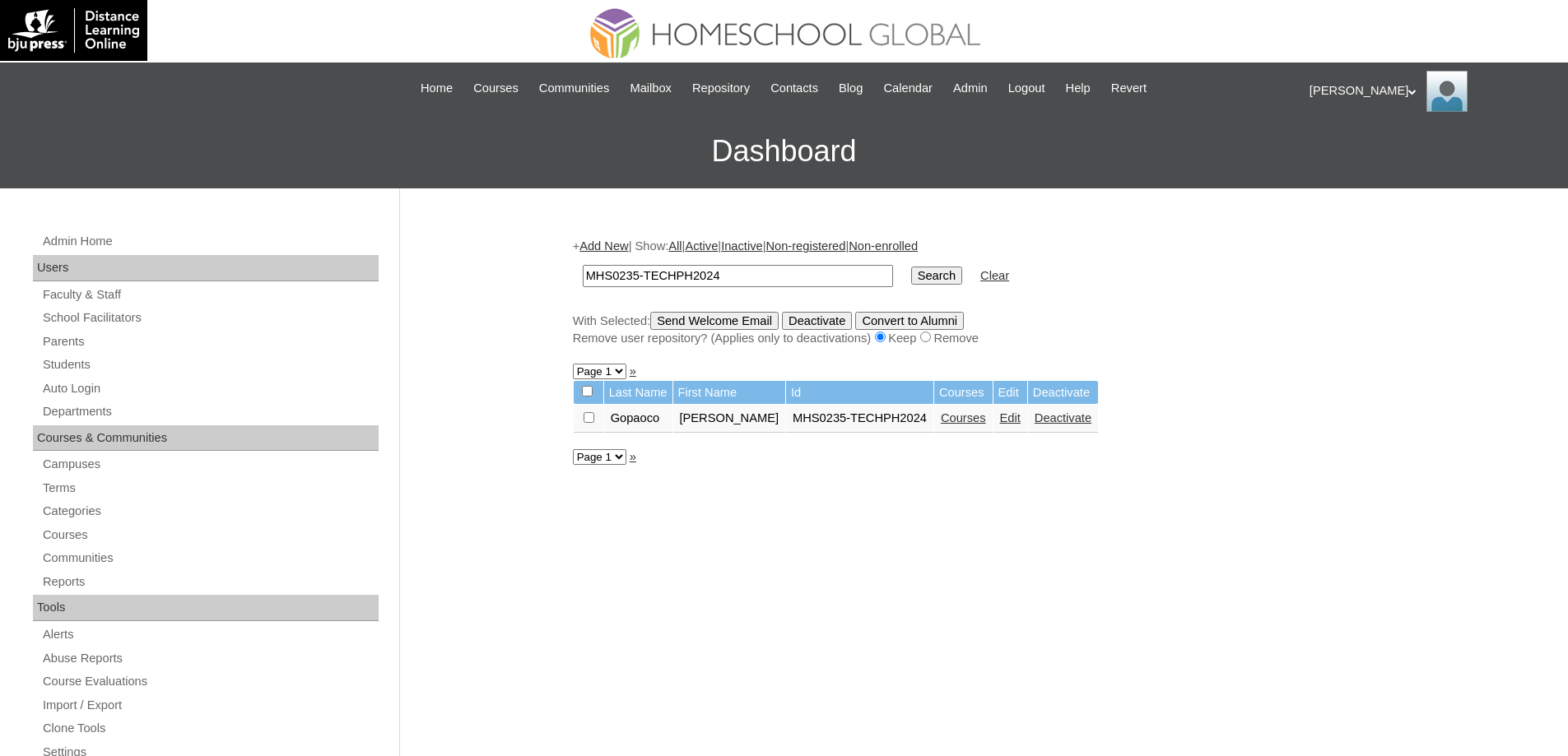
click at [952, 425] on link "Courses" at bounding box center [963, 417] width 46 height 13
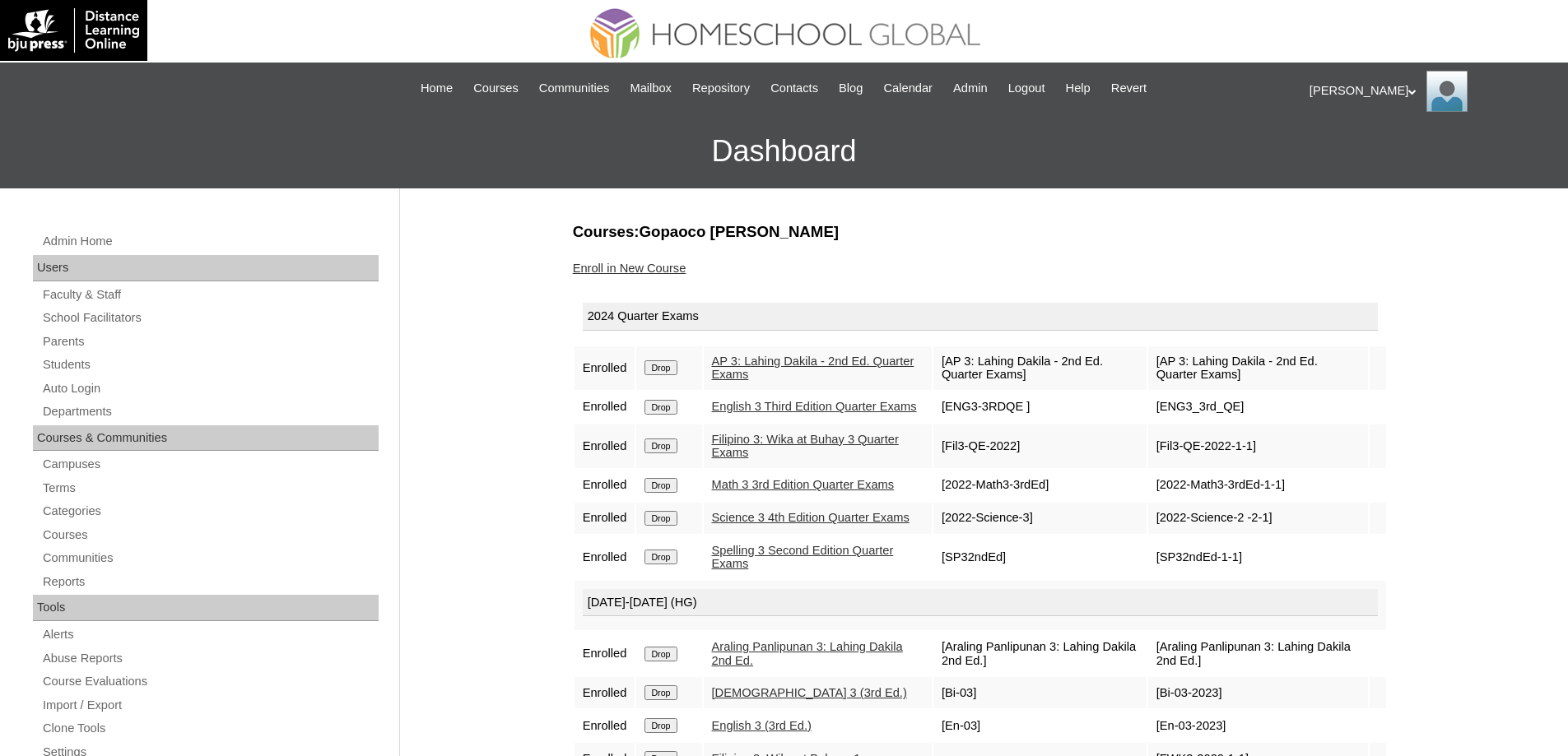
click at [661, 371] on input "Drop" at bounding box center [660, 367] width 32 height 15
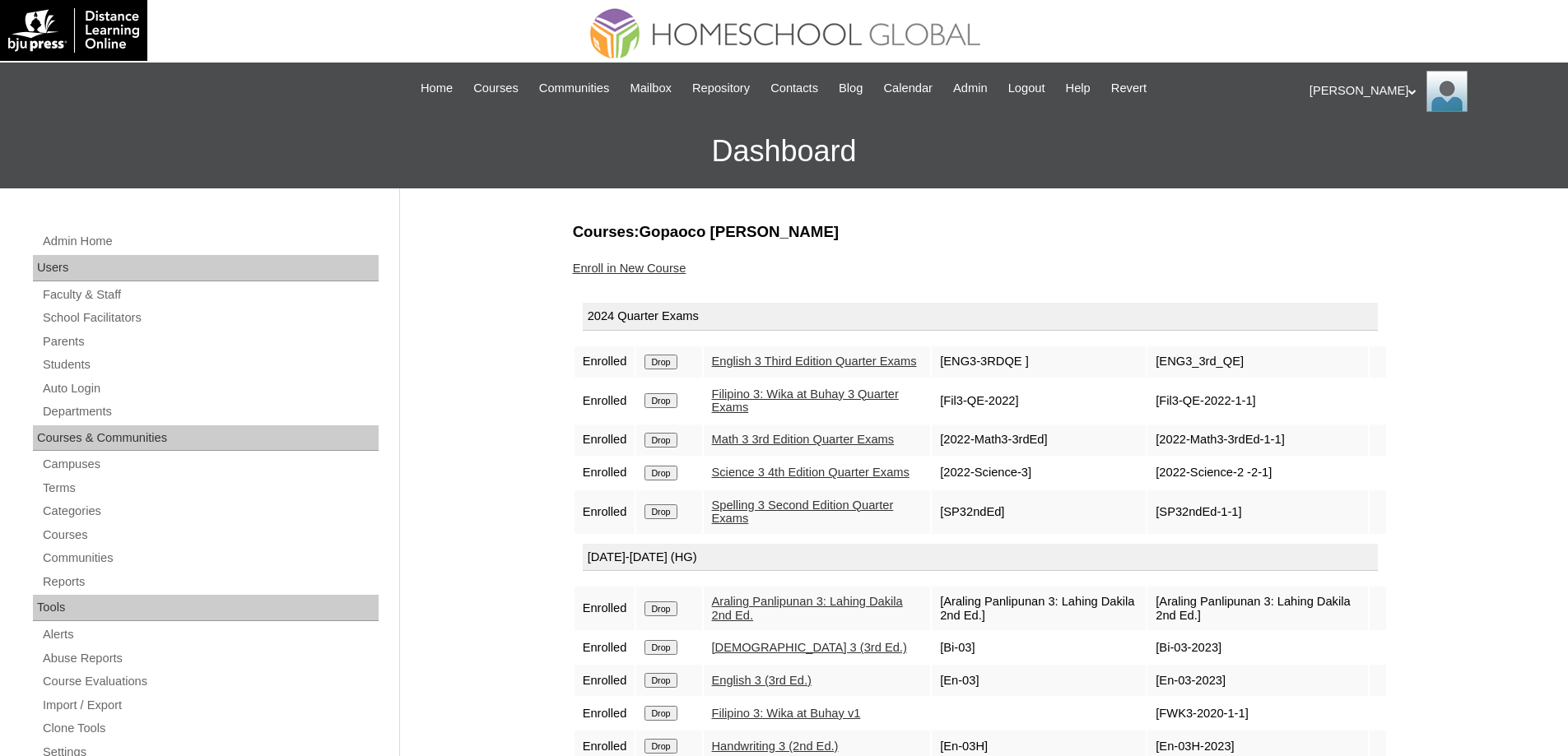
click at [677, 370] on input "Drop" at bounding box center [660, 361] width 32 height 15
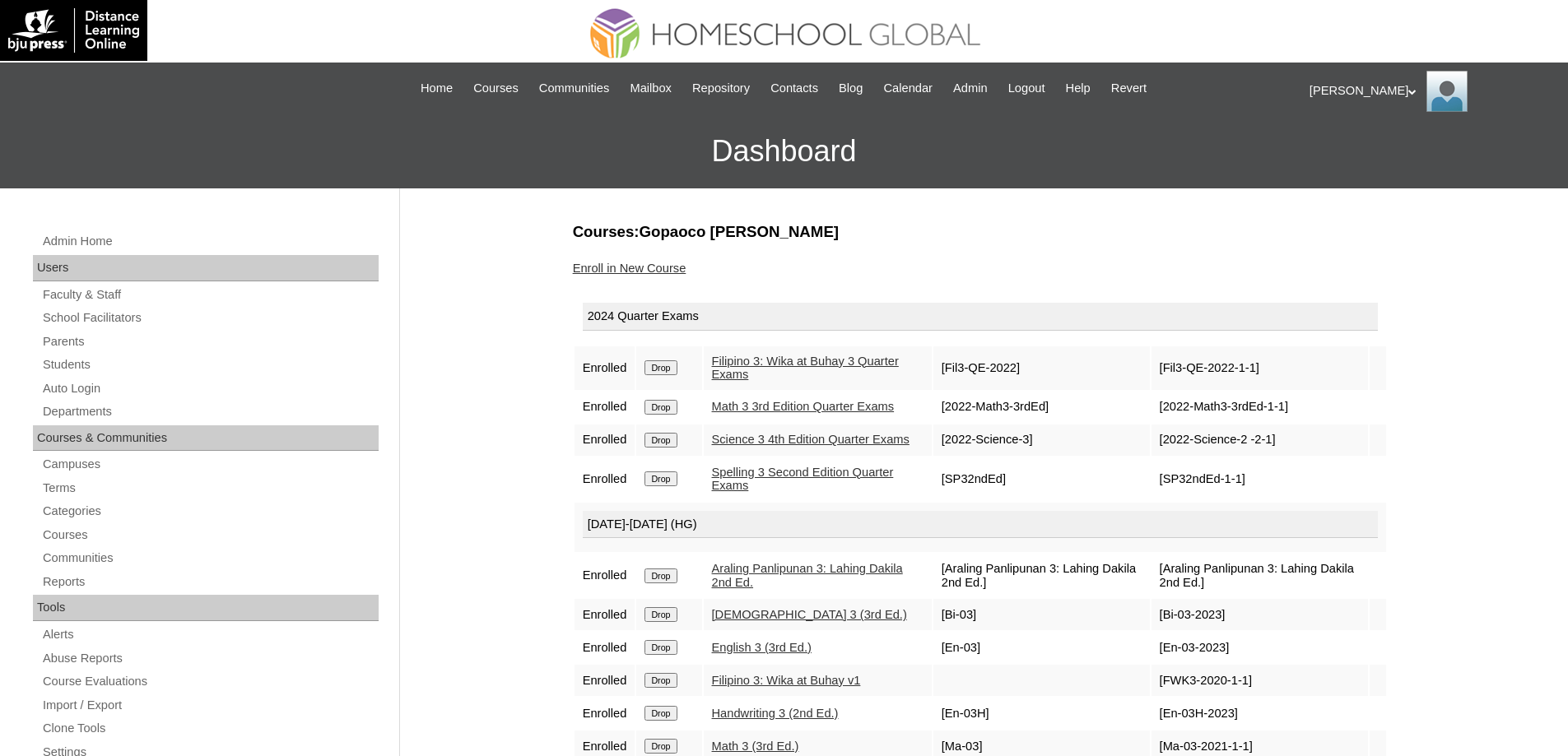
click at [647, 365] on td "Drop" at bounding box center [669, 368] width 65 height 44
click at [662, 371] on input "Drop" at bounding box center [660, 367] width 32 height 15
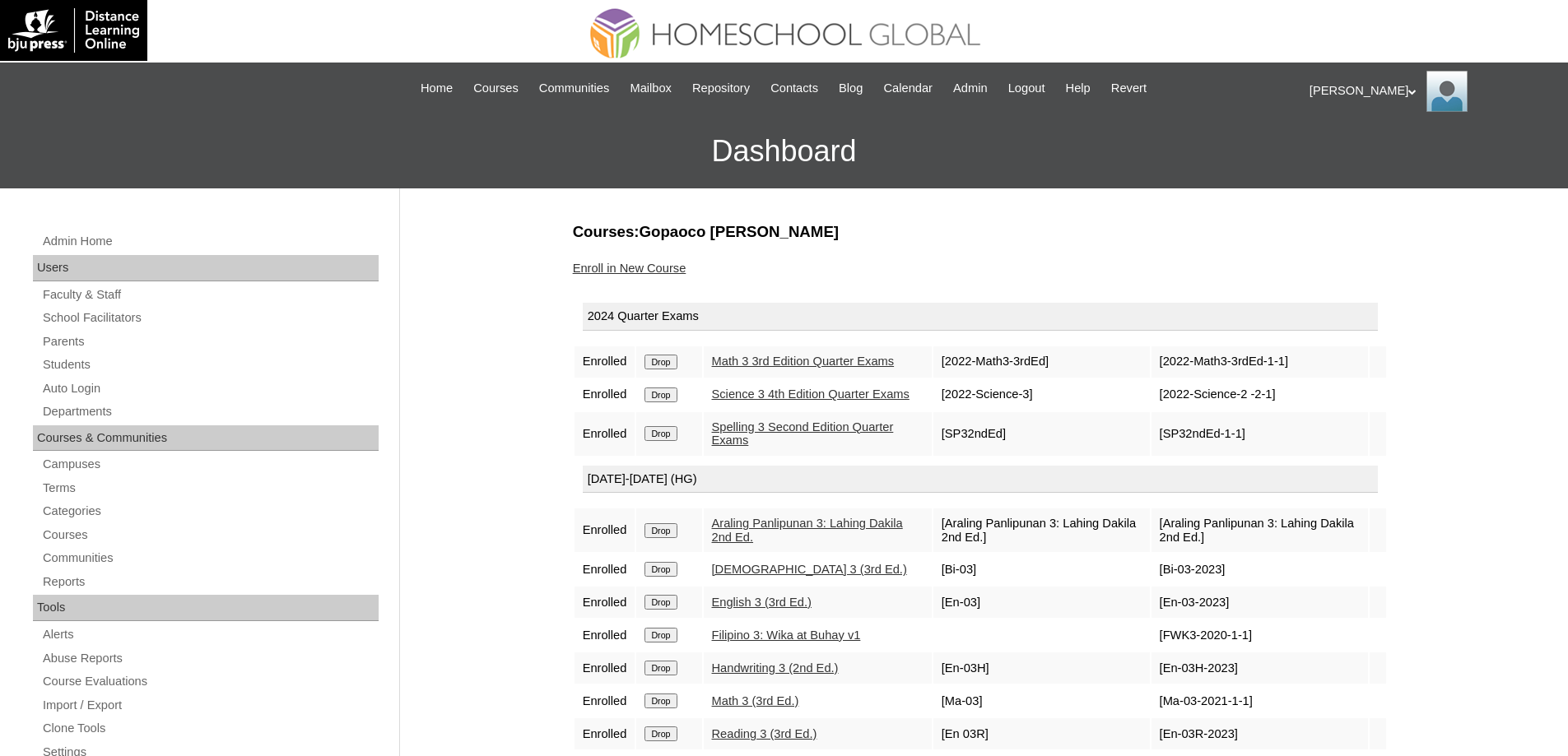
click at [667, 365] on input "Drop" at bounding box center [660, 361] width 32 height 15
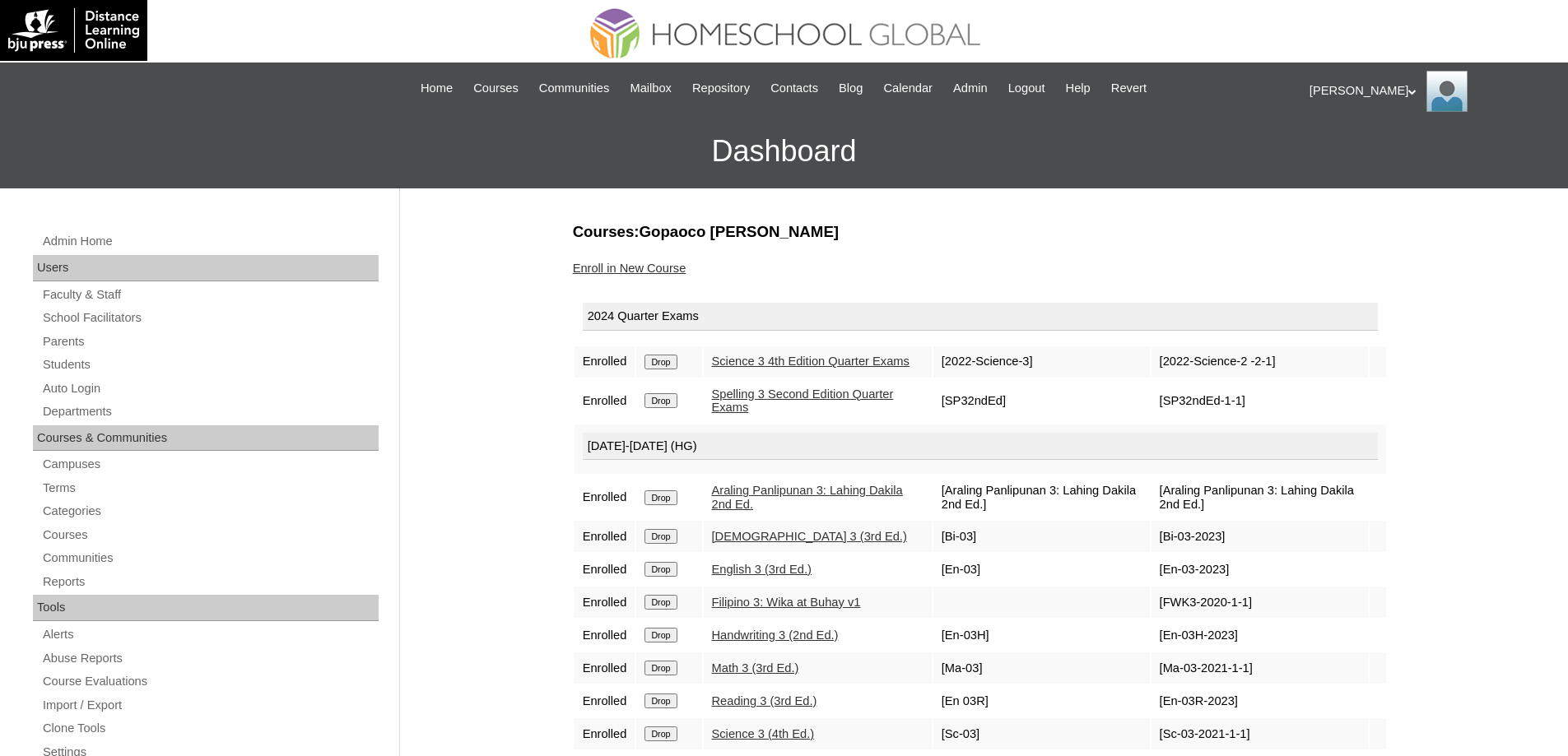
click at [674, 370] on input "Drop" at bounding box center [660, 361] width 32 height 15
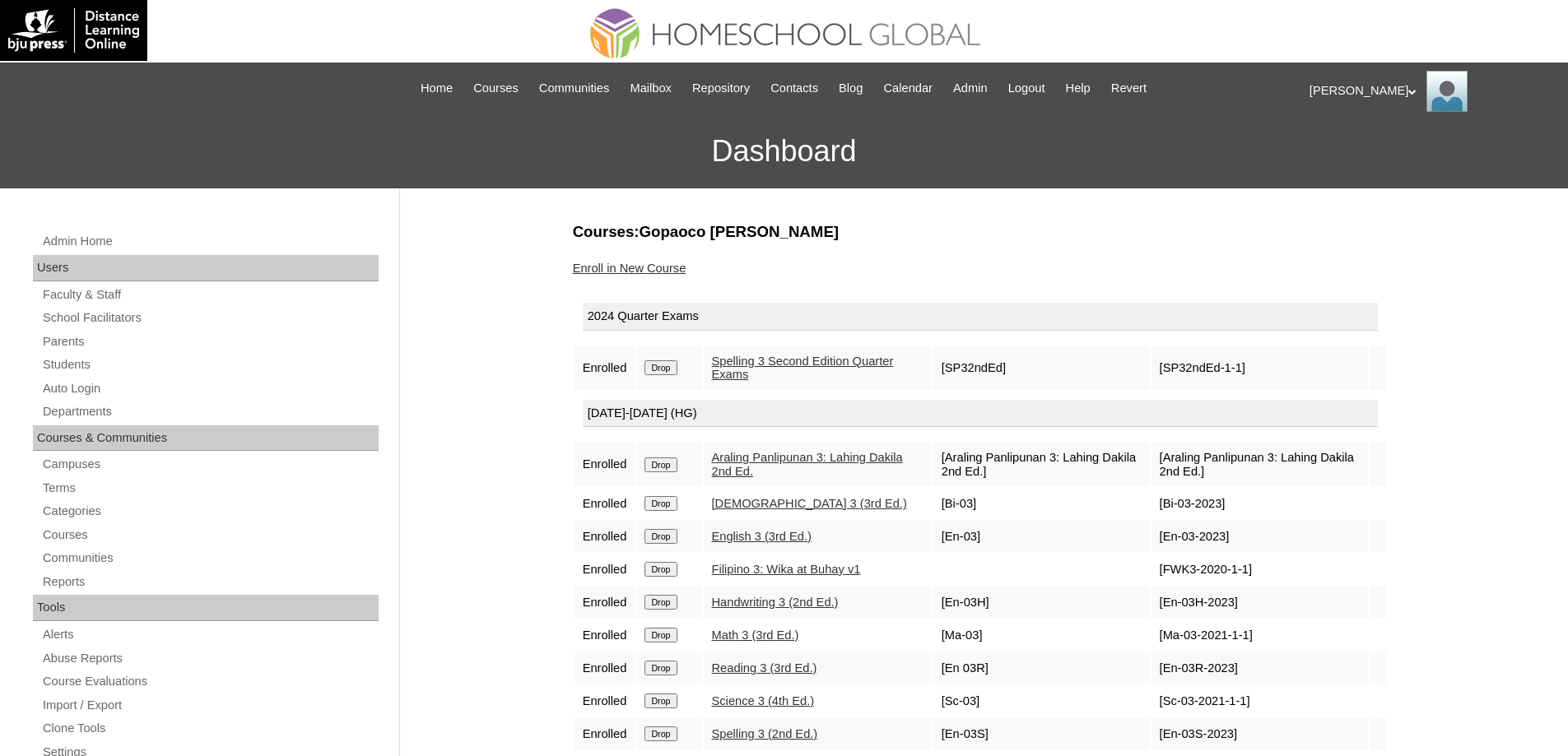
click at [664, 383] on td "Drop" at bounding box center [669, 368] width 65 height 44
click at [667, 366] on input "Drop" at bounding box center [660, 367] width 32 height 15
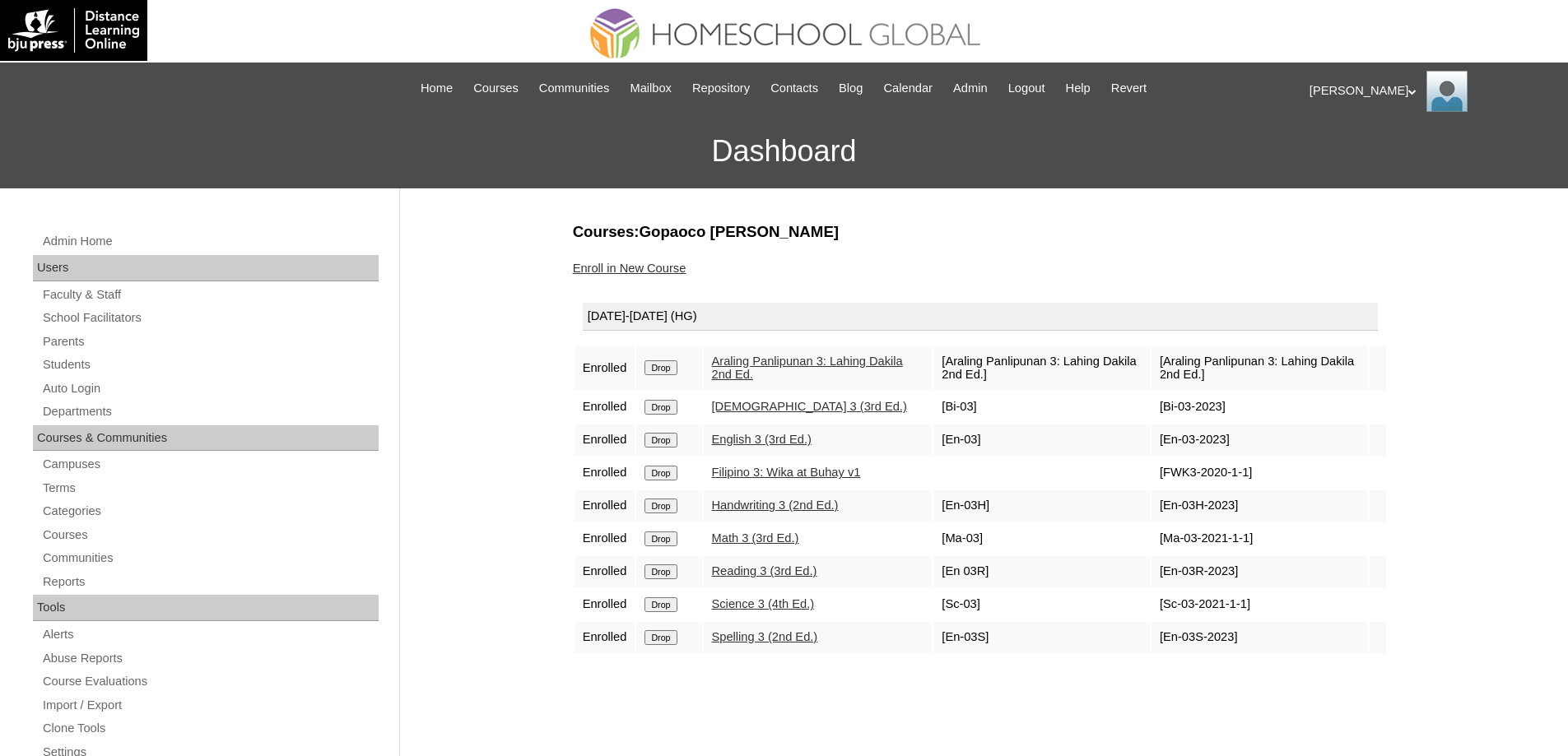
click at [675, 372] on input "Drop" at bounding box center [660, 367] width 32 height 15
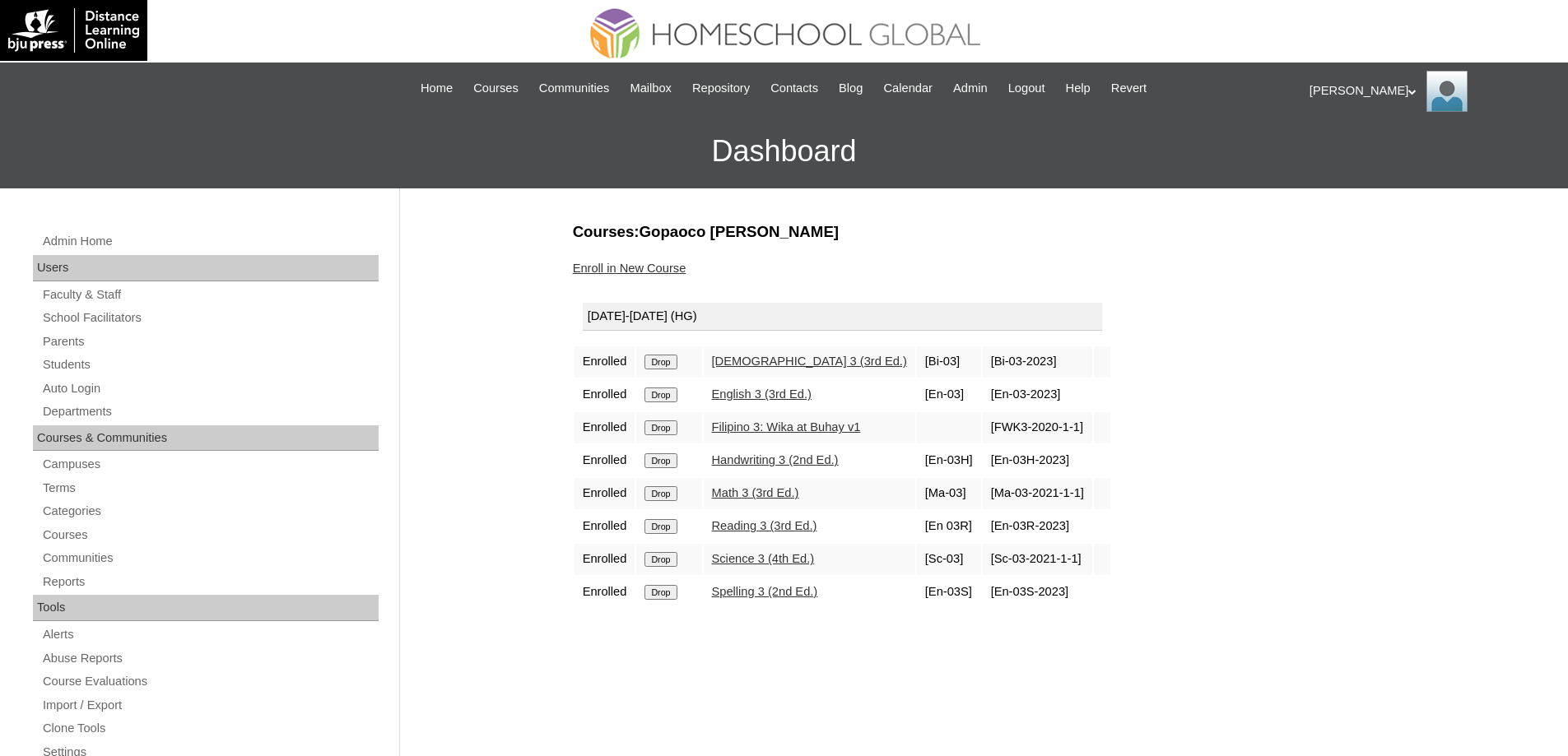
click at [659, 366] on input "Drop" at bounding box center [660, 361] width 32 height 15
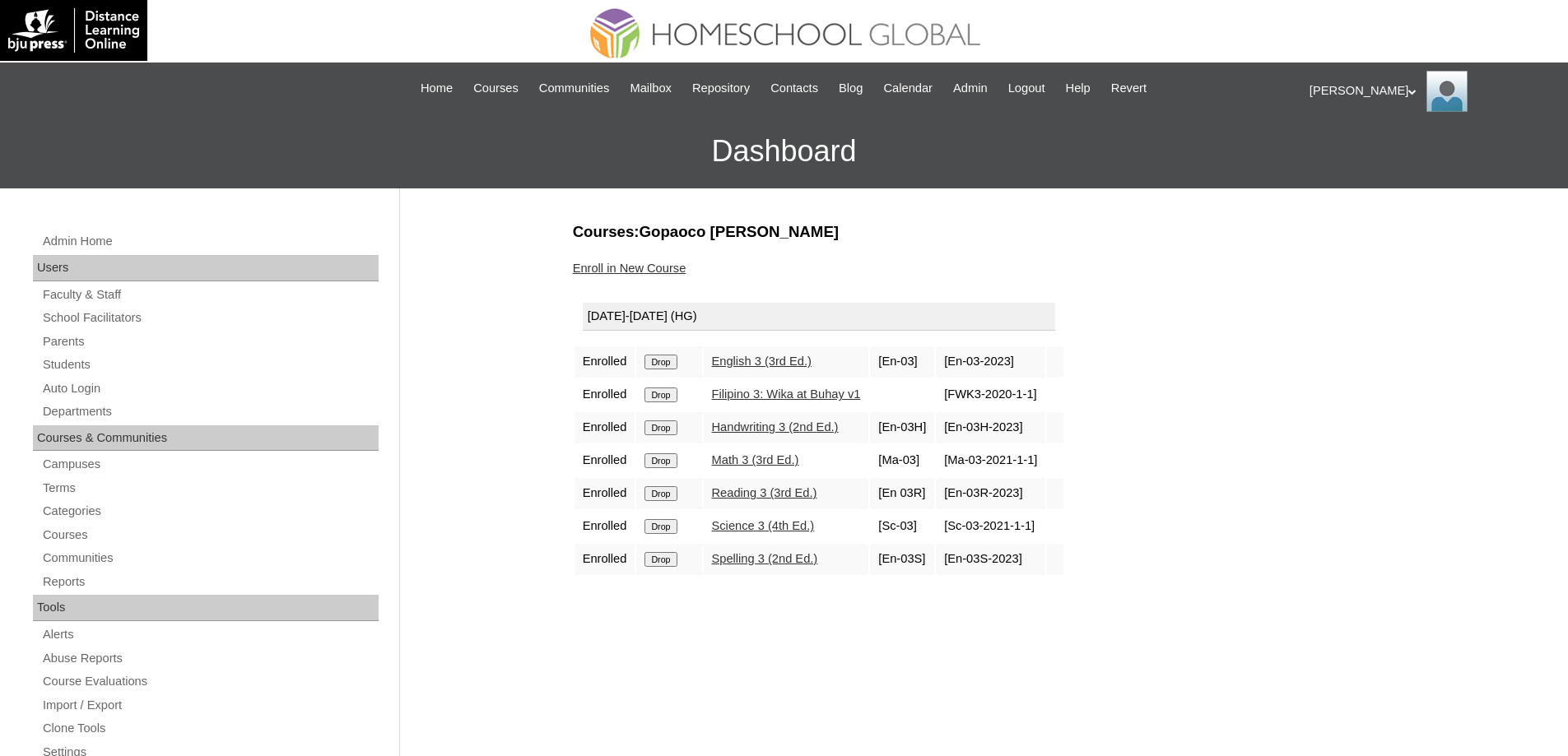
click at [667, 363] on input "Drop" at bounding box center [660, 361] width 32 height 15
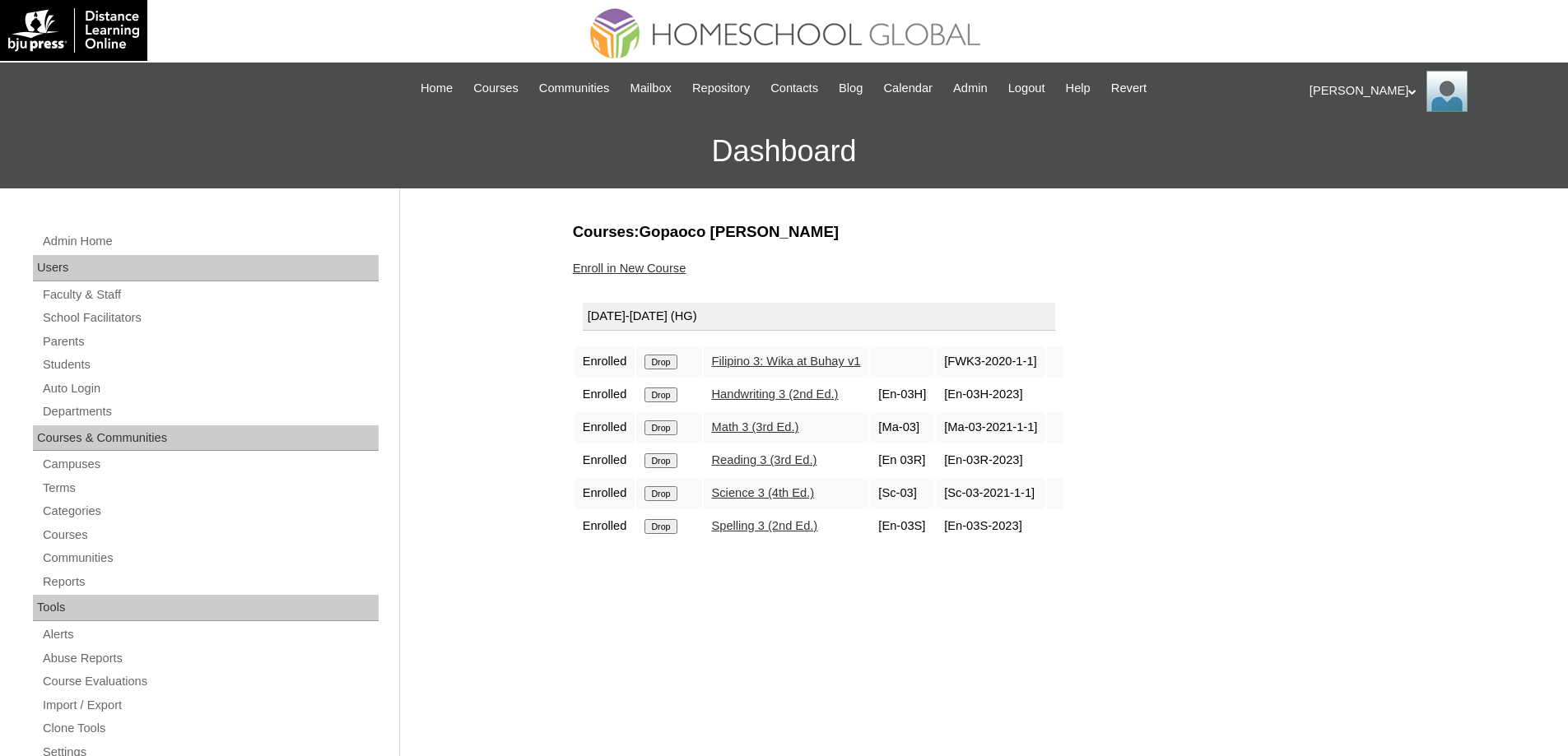
click at [677, 356] on input "Drop" at bounding box center [660, 361] width 32 height 15
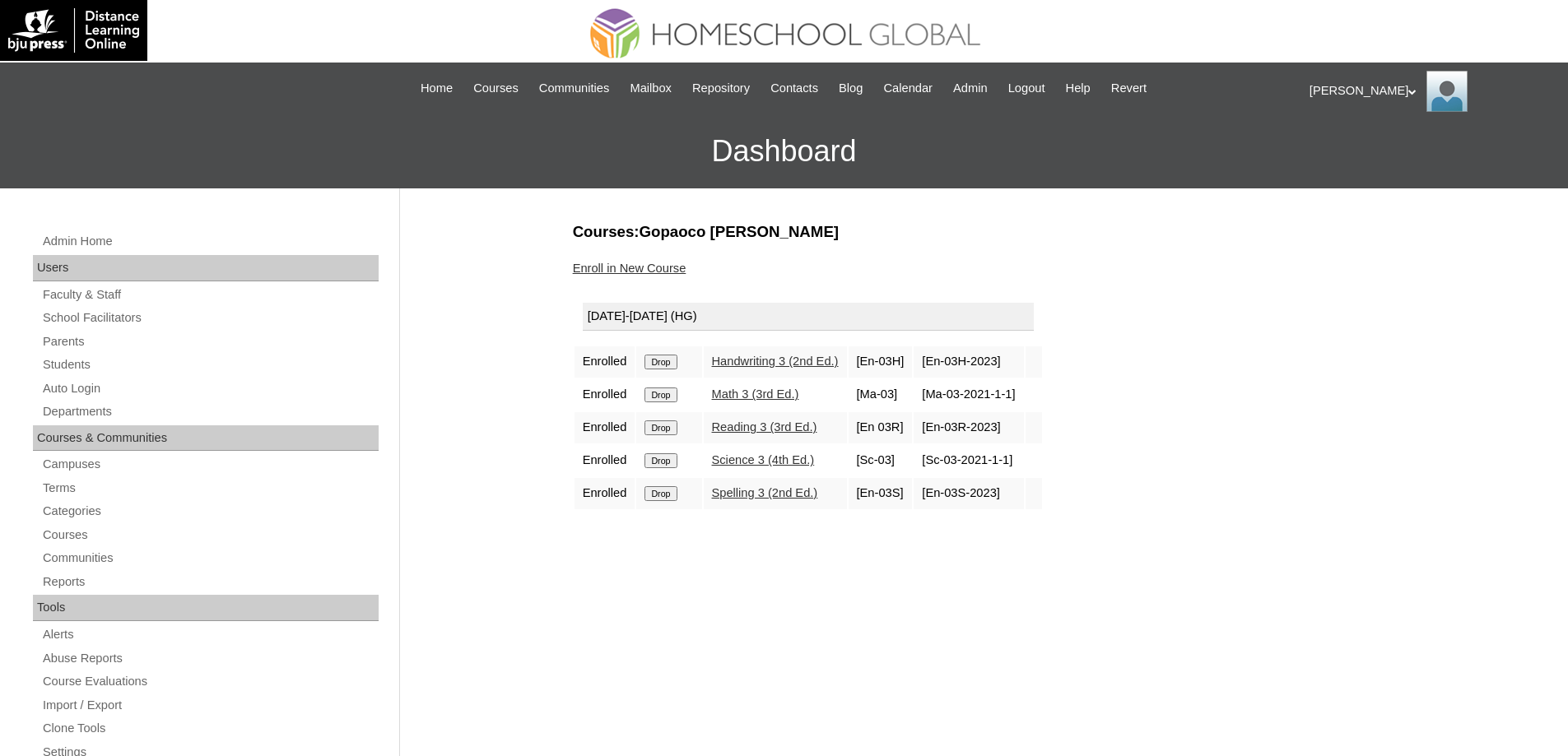
click at [677, 364] on input "Drop" at bounding box center [660, 361] width 32 height 15
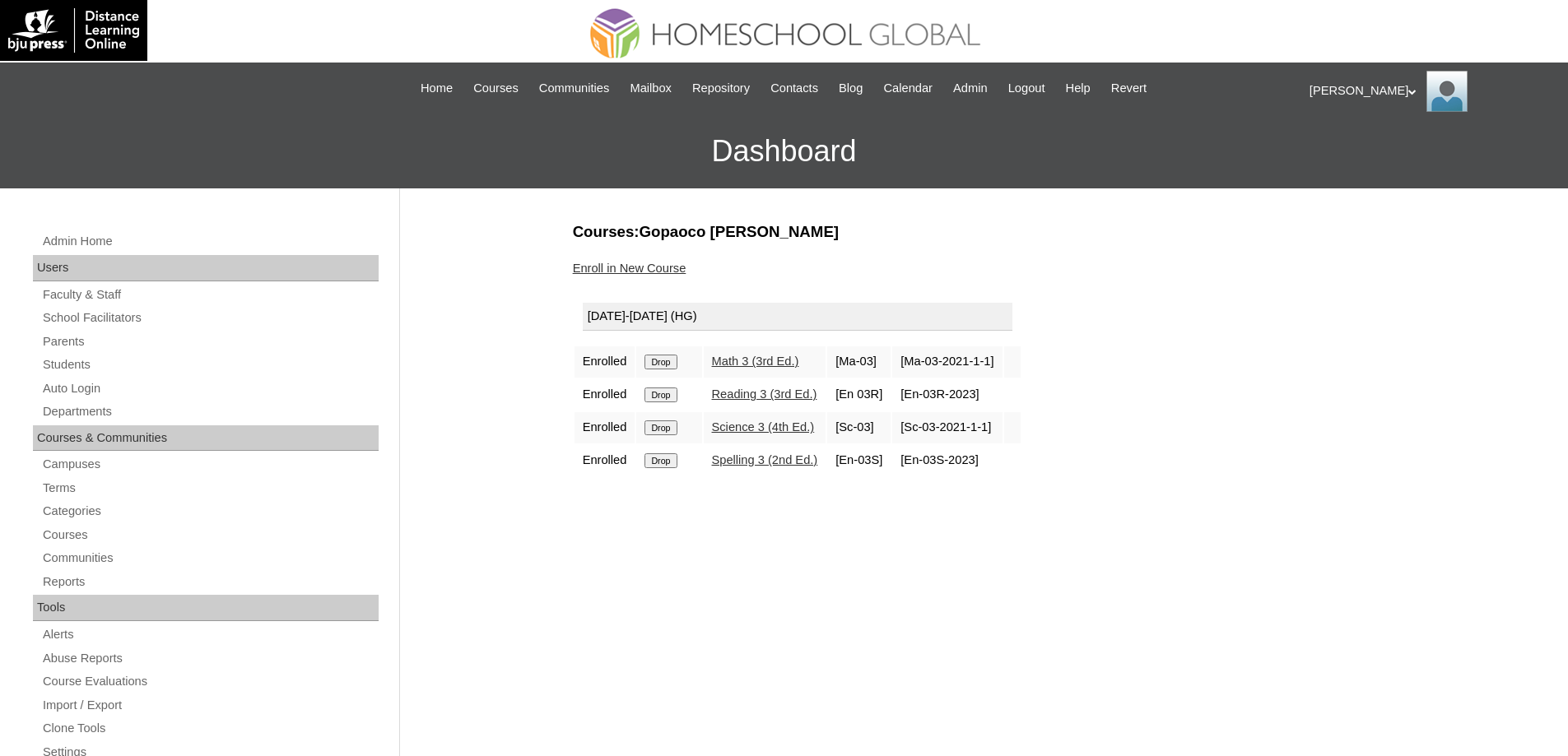
click at [671, 365] on input "Drop" at bounding box center [660, 361] width 32 height 15
click at [665, 360] on input "Drop" at bounding box center [660, 361] width 32 height 15
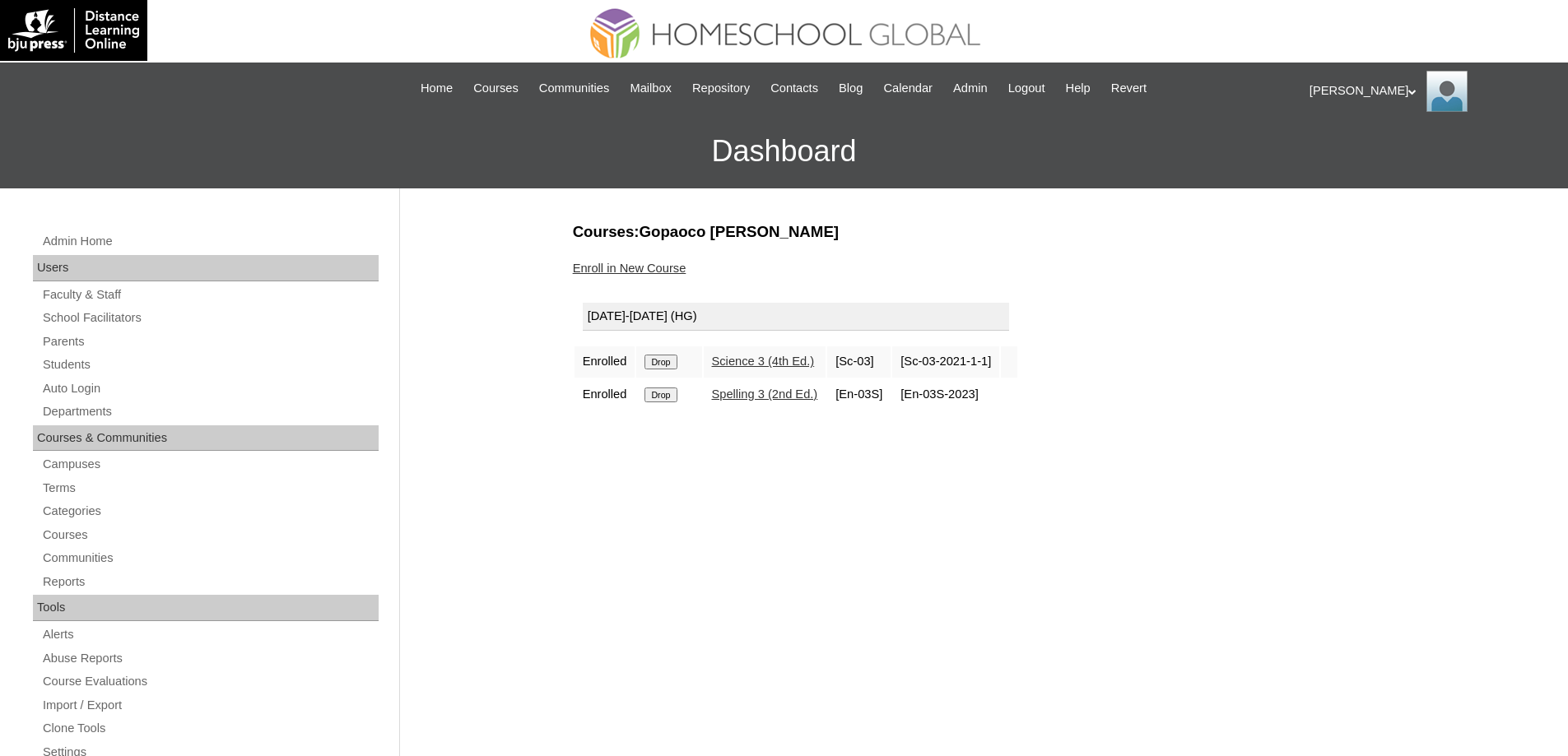
click at [673, 364] on input "Drop" at bounding box center [660, 361] width 32 height 15
drag, startPoint x: 0, startPoint y: 0, endPoint x: 677, endPoint y: 357, distance: 765.4
click at [677, 357] on input "Drop" at bounding box center [660, 361] width 32 height 15
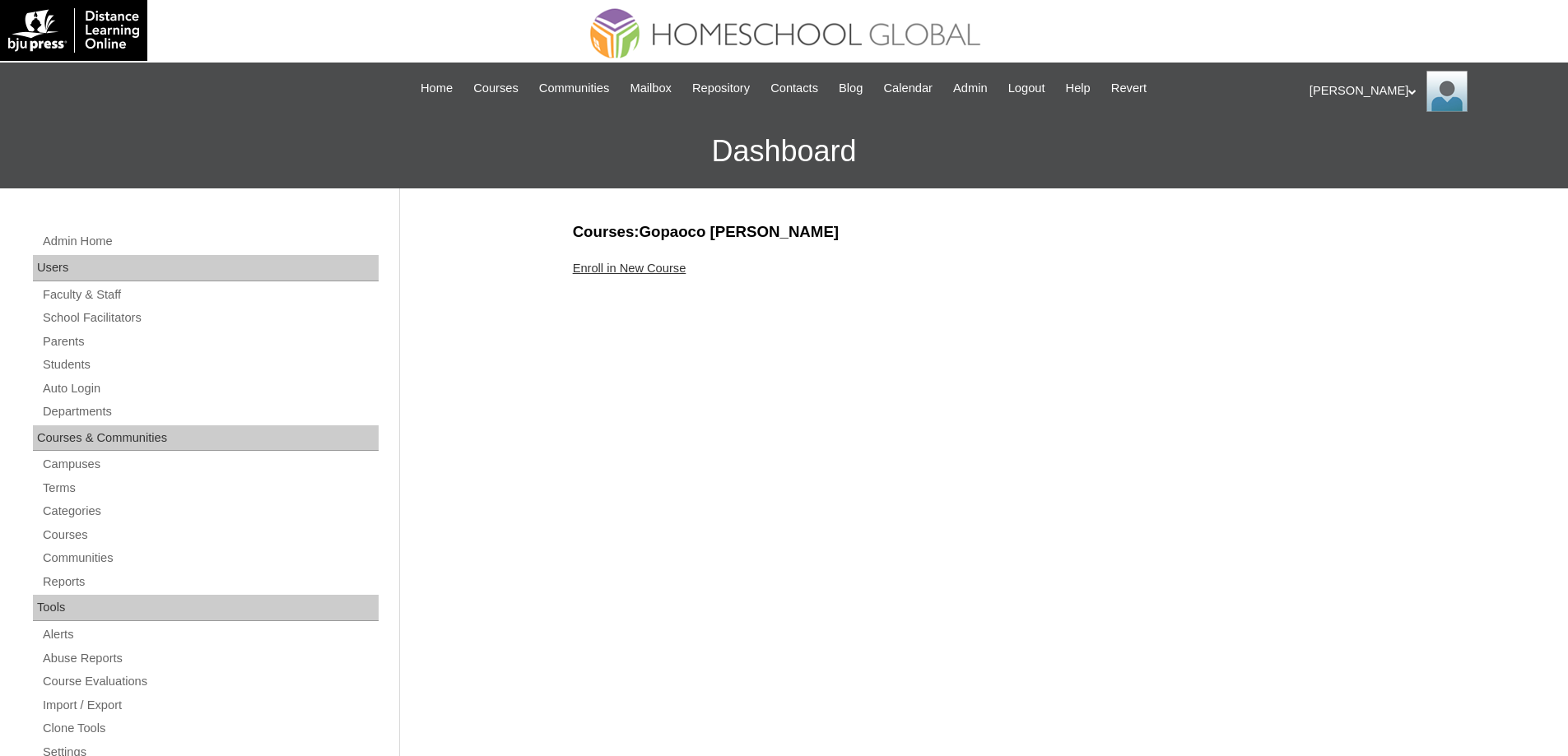
click at [649, 265] on link "Enroll in New Course" at bounding box center [630, 267] width 114 height 13
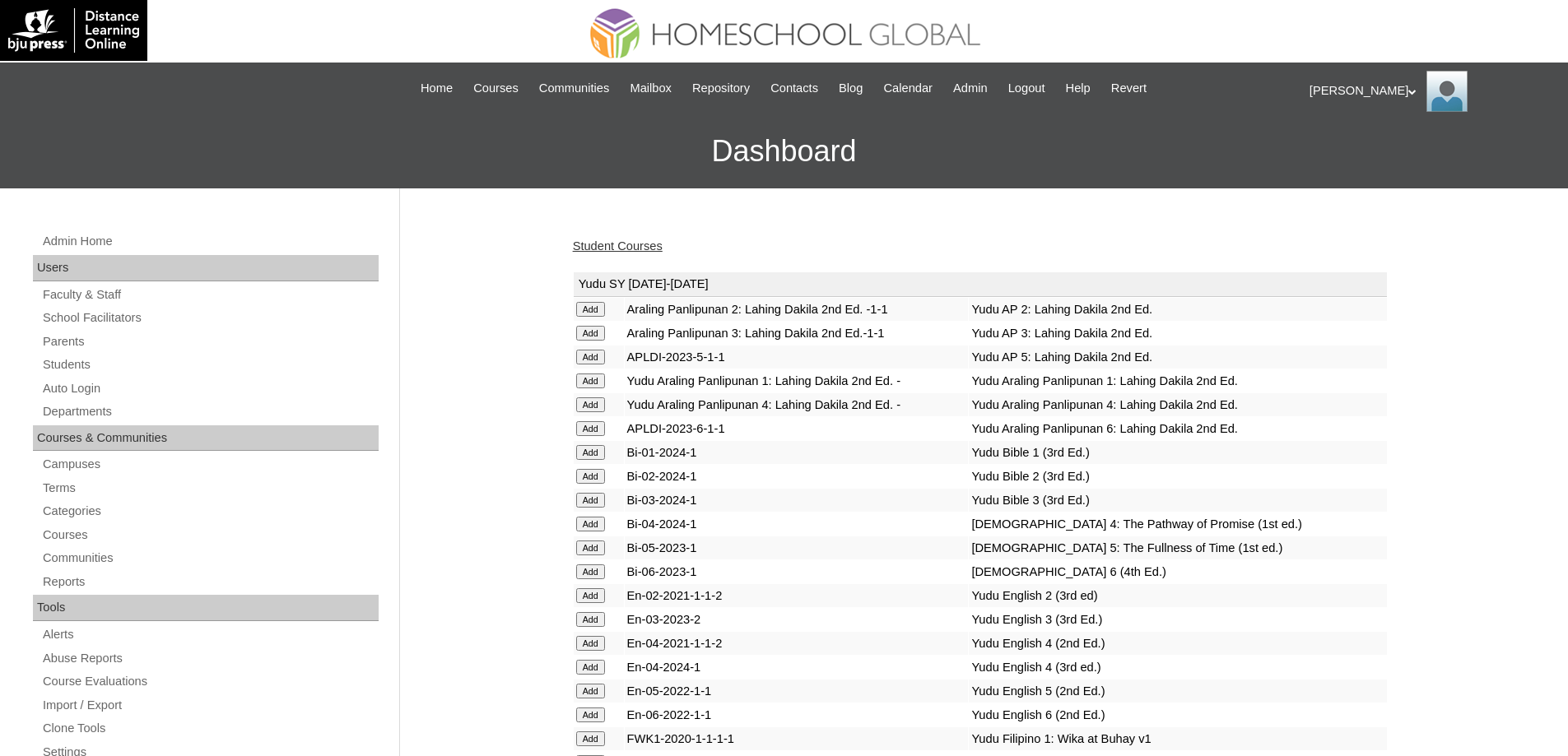
click at [649, 249] on link "Student Courses" at bounding box center [618, 245] width 89 height 13
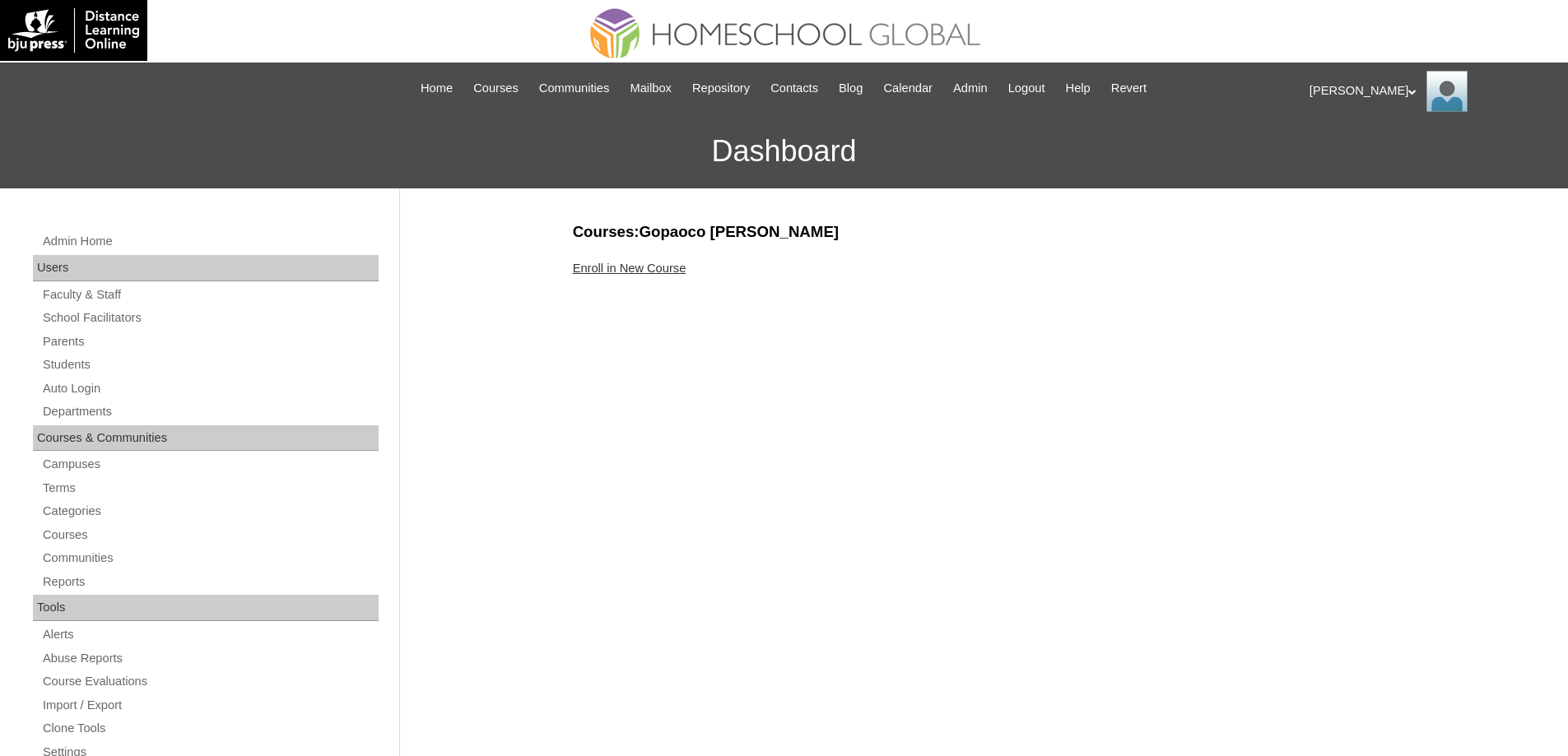
click at [650, 274] on link "Enroll in New Course" at bounding box center [630, 267] width 114 height 13
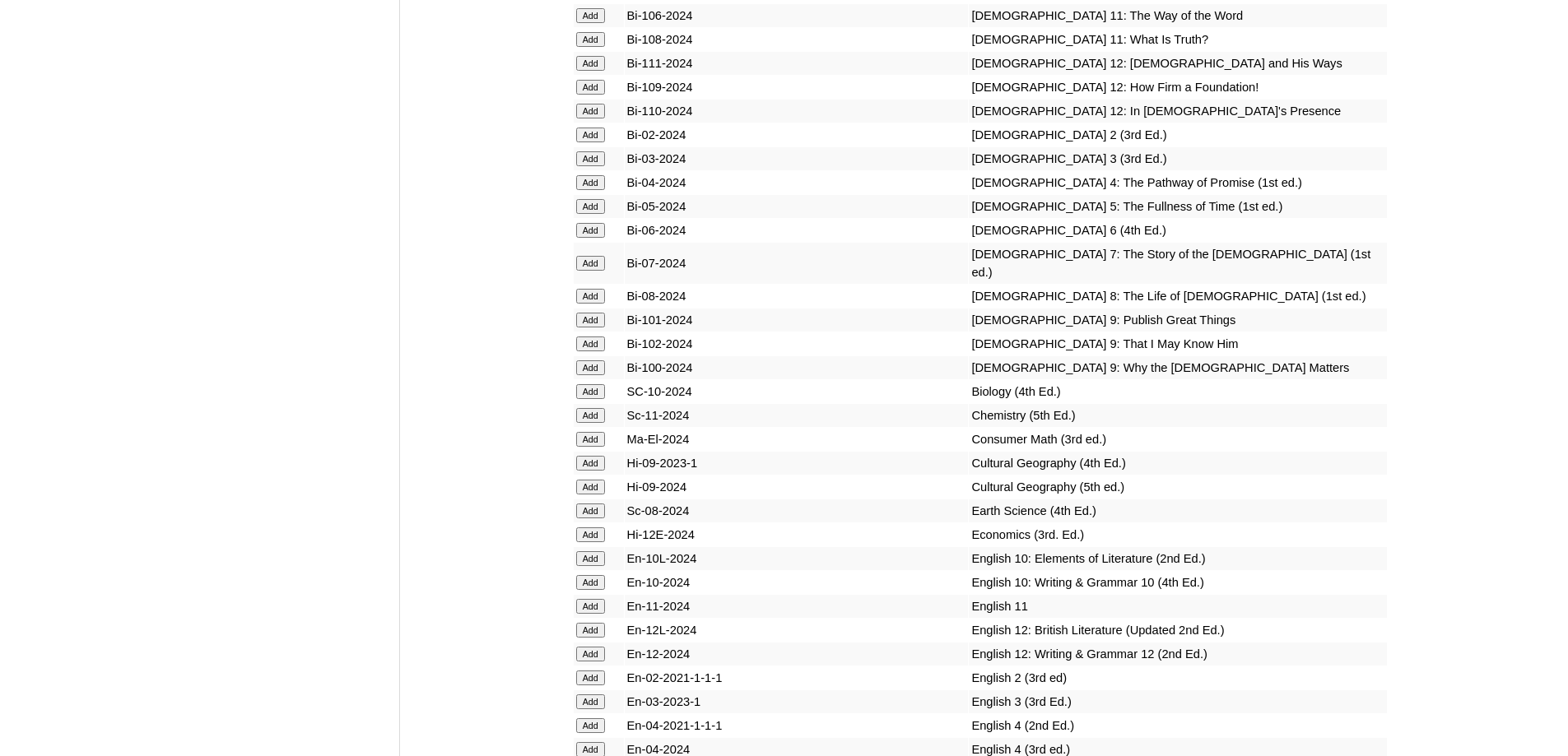
scroll to position [4606, 0]
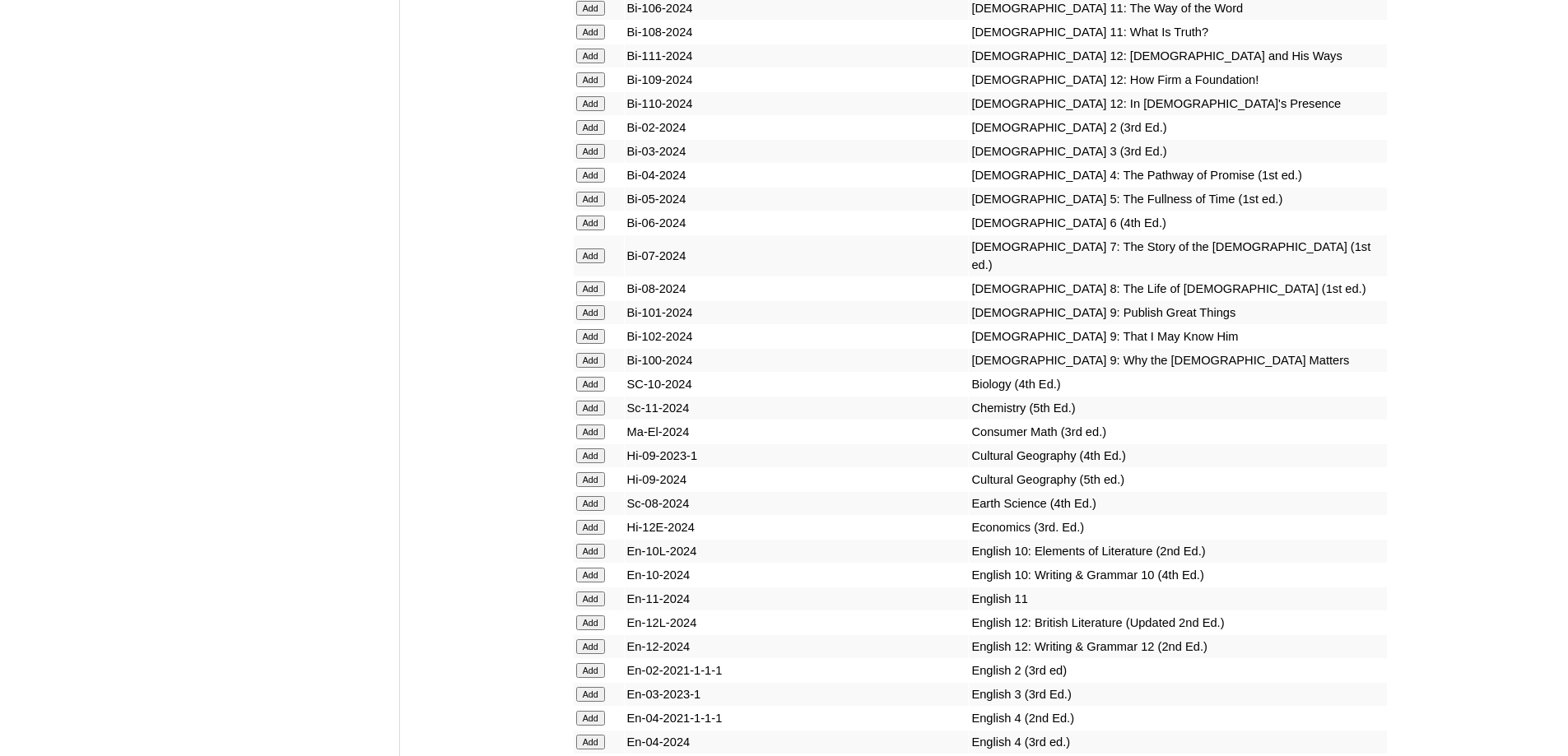
click at [592, 182] on input "Add" at bounding box center [590, 175] width 28 height 15
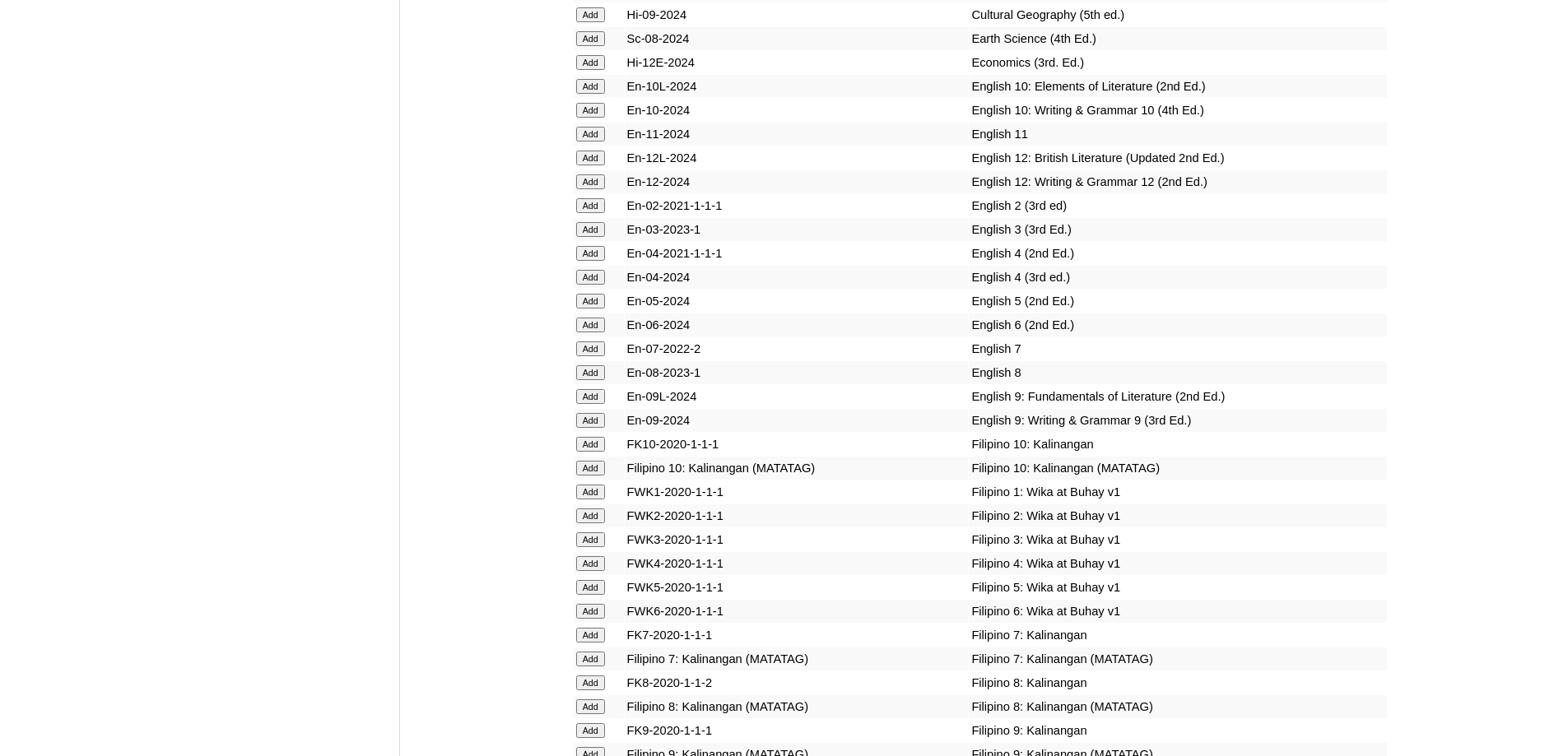
scroll to position [5080, 0]
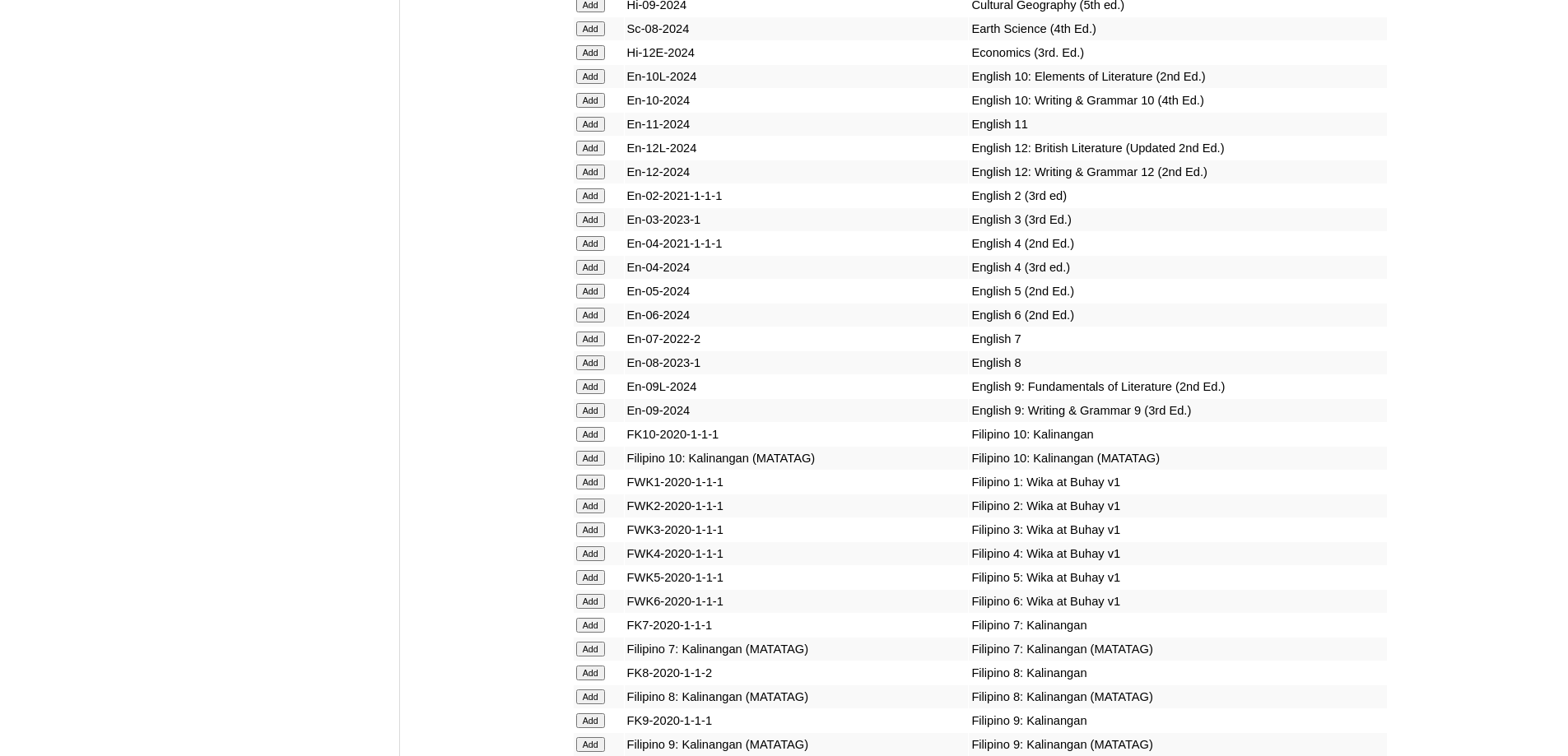
click at [575, 279] on td "Add" at bounding box center [599, 267] width 50 height 23
click at [581, 275] on input "Add" at bounding box center [590, 267] width 28 height 15
click at [583, 275] on input "Add" at bounding box center [590, 267] width 28 height 15
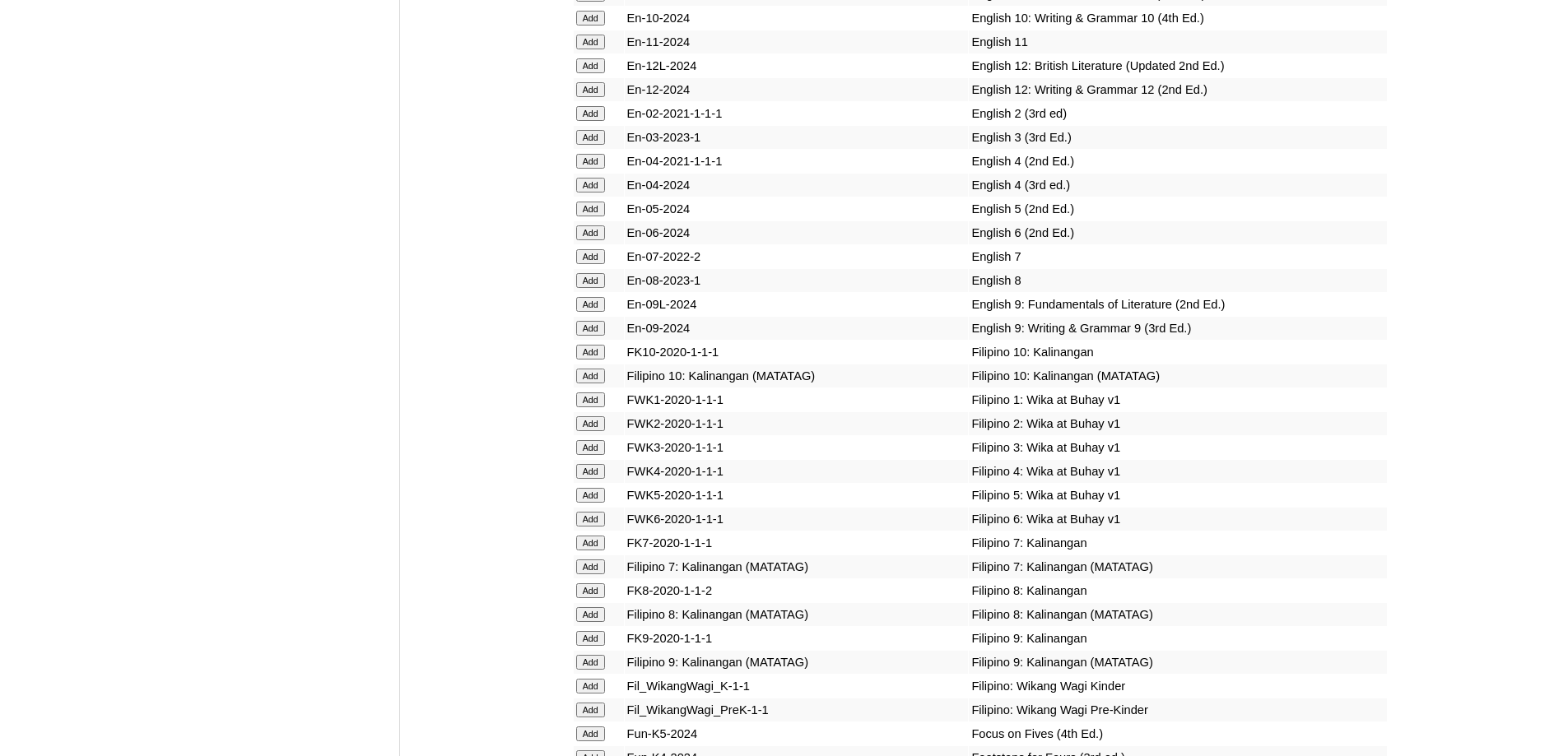
scroll to position [5410, 0]
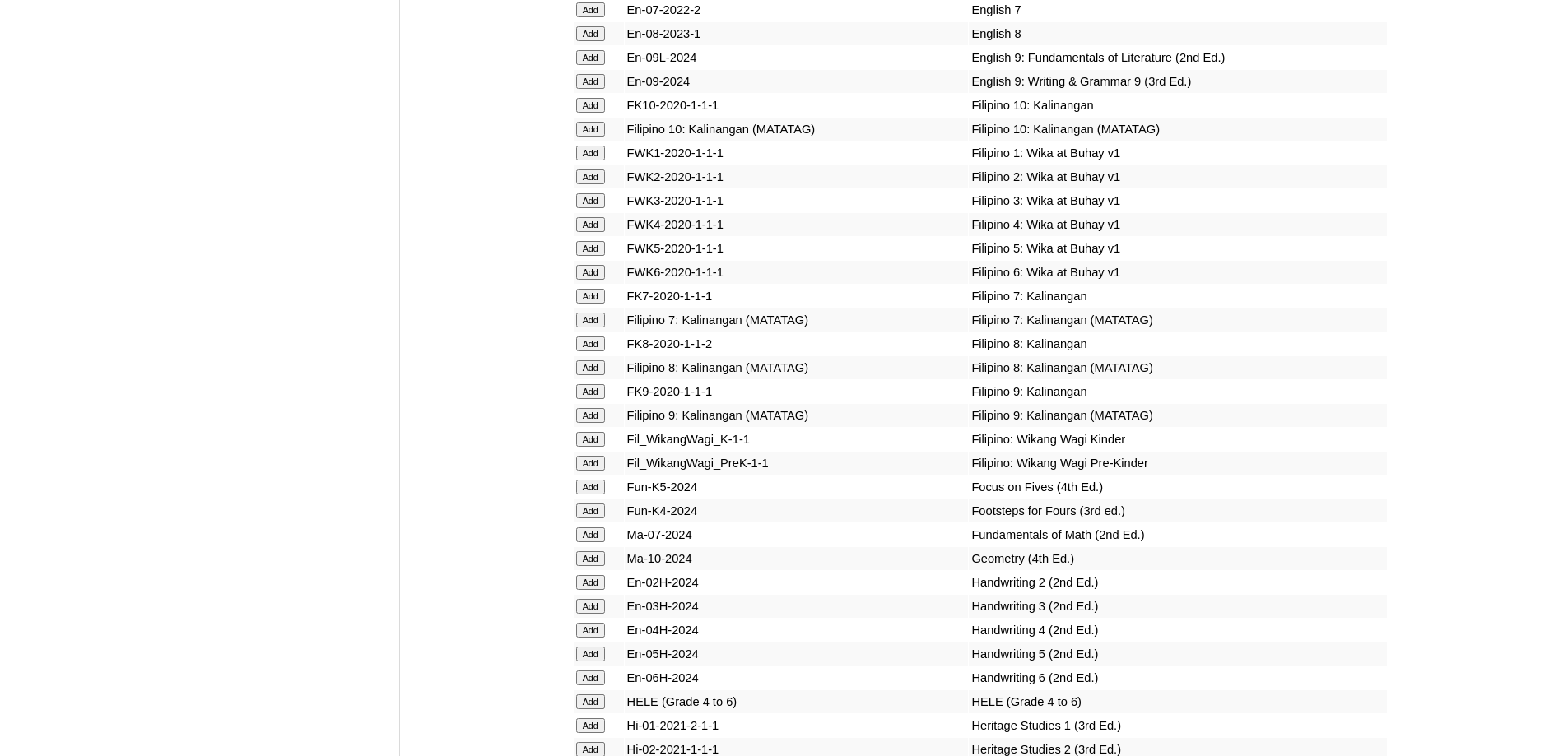
click at [594, 232] on input "Add" at bounding box center [590, 224] width 28 height 15
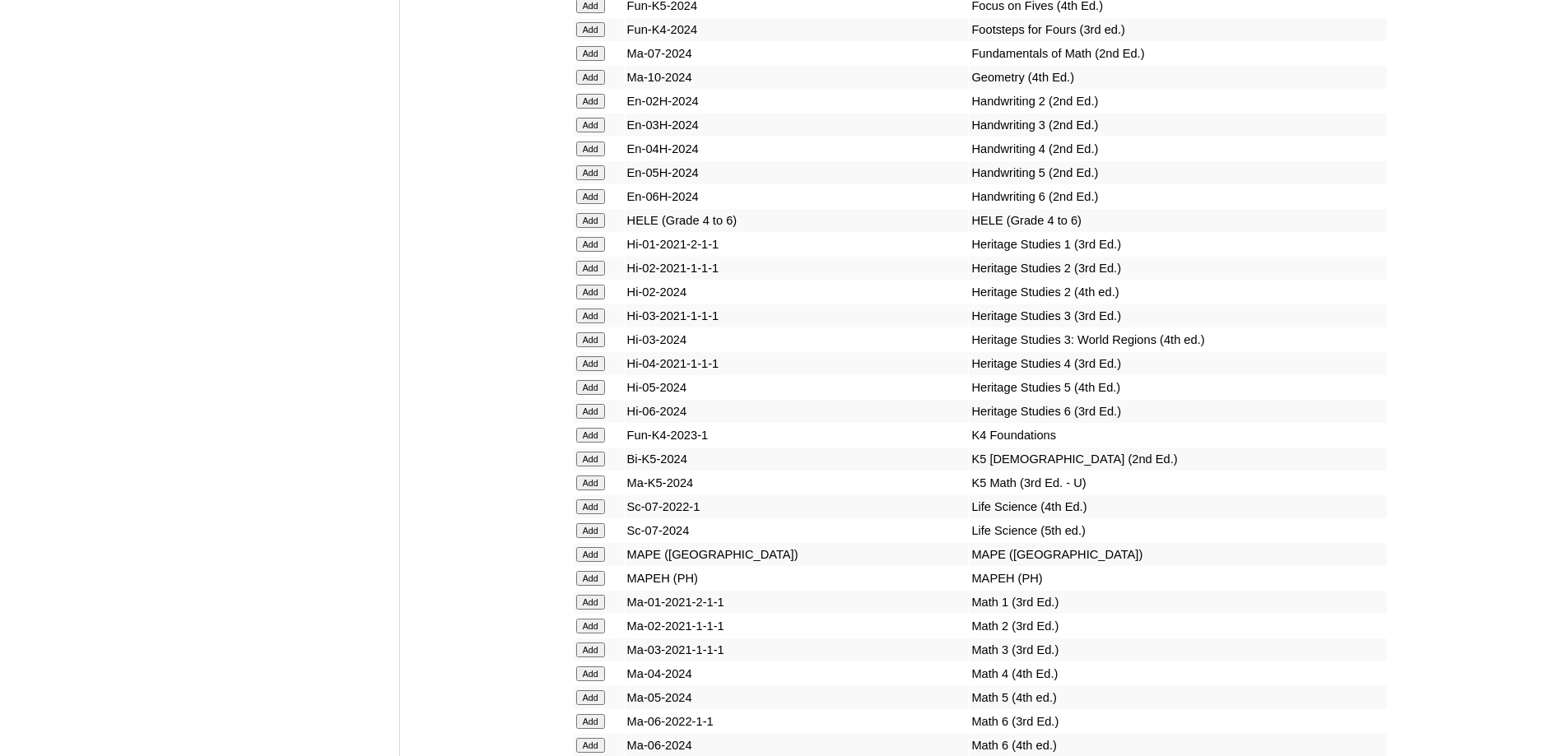
scroll to position [5904, 0]
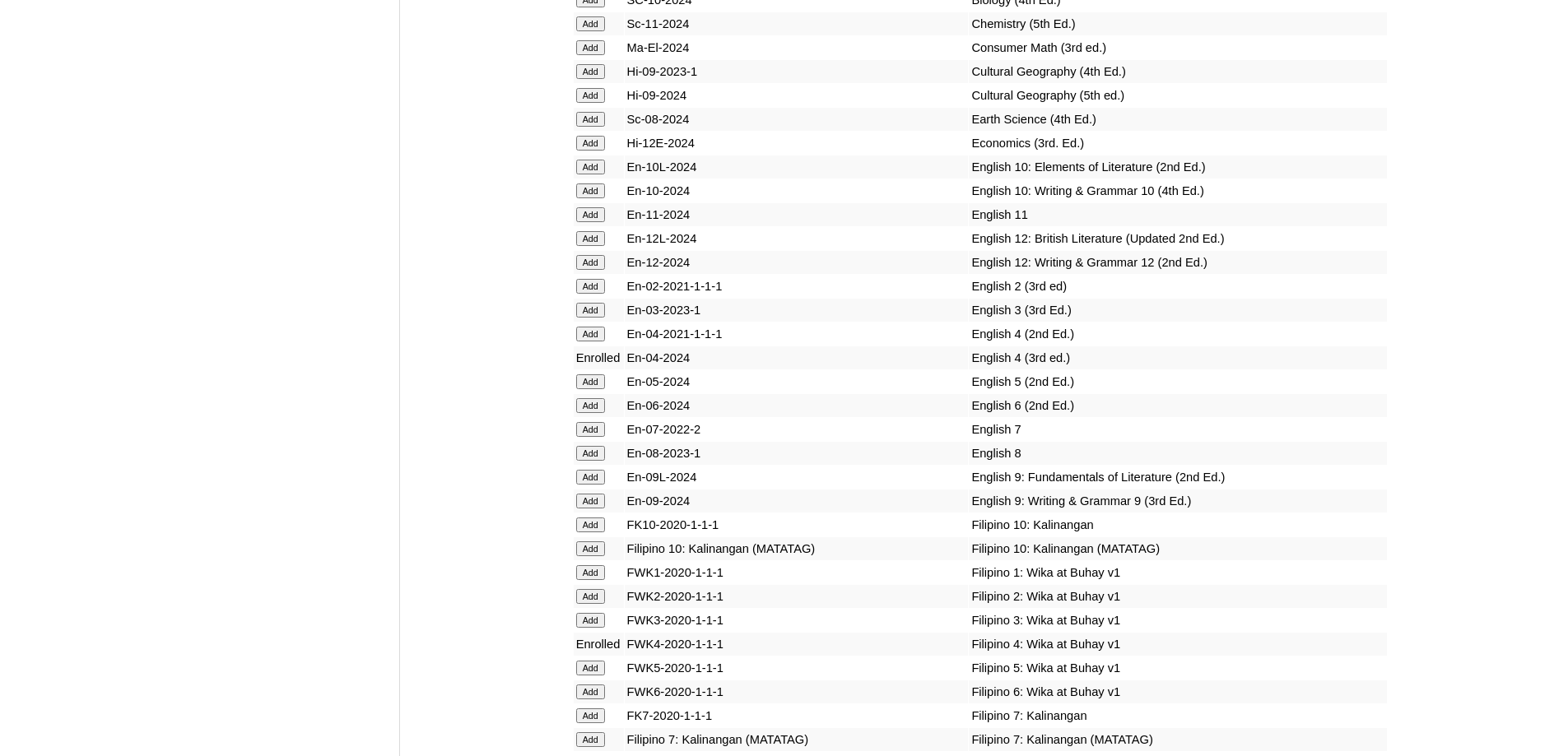
scroll to position [6033, 0]
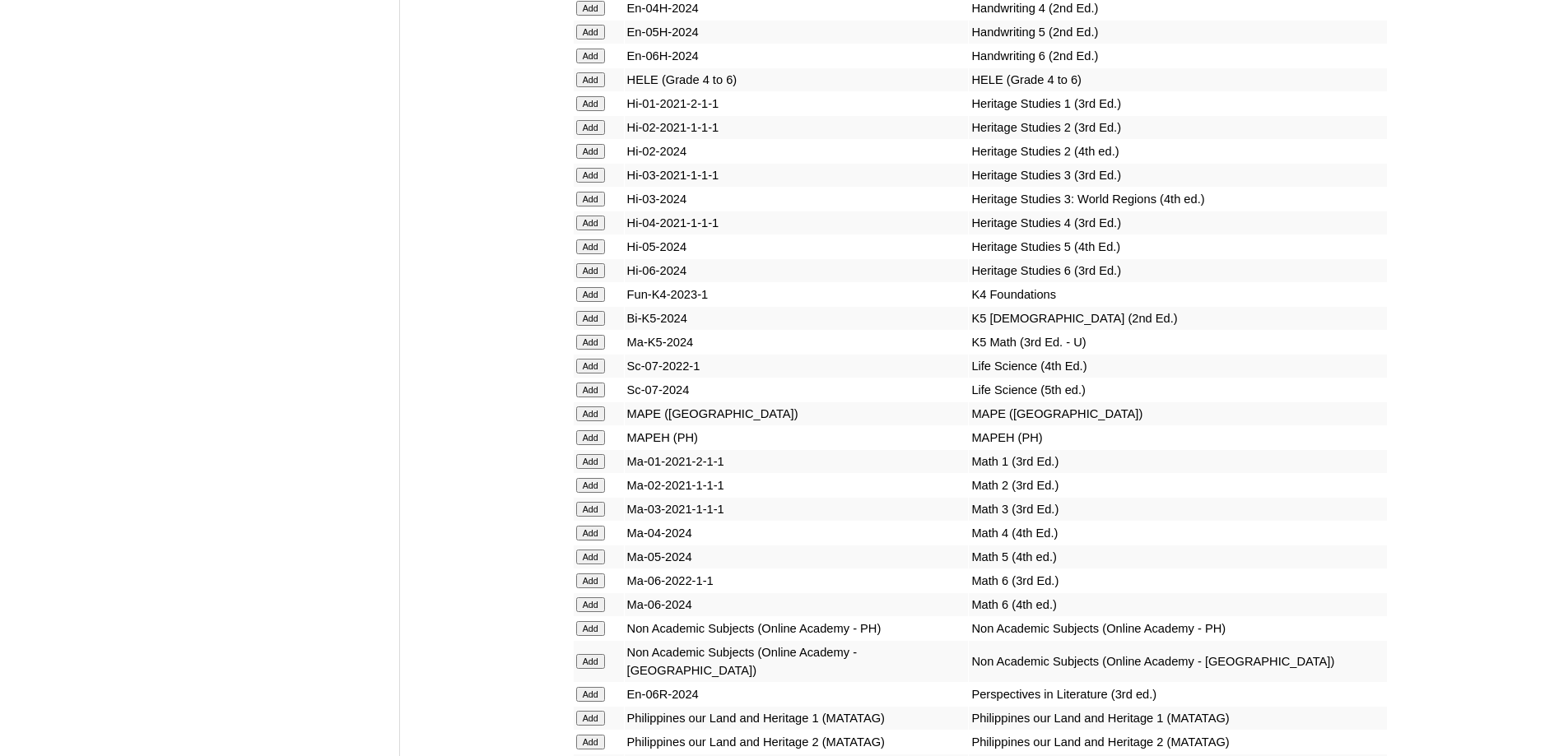
click at [593, 87] on input "Add" at bounding box center [590, 79] width 28 height 15
click at [591, 87] on input "Add" at bounding box center [590, 79] width 28 height 15
click at [597, 446] on input "Add" at bounding box center [590, 437] width 28 height 15
click at [596, 446] on input "Add" at bounding box center [590, 437] width 28 height 15
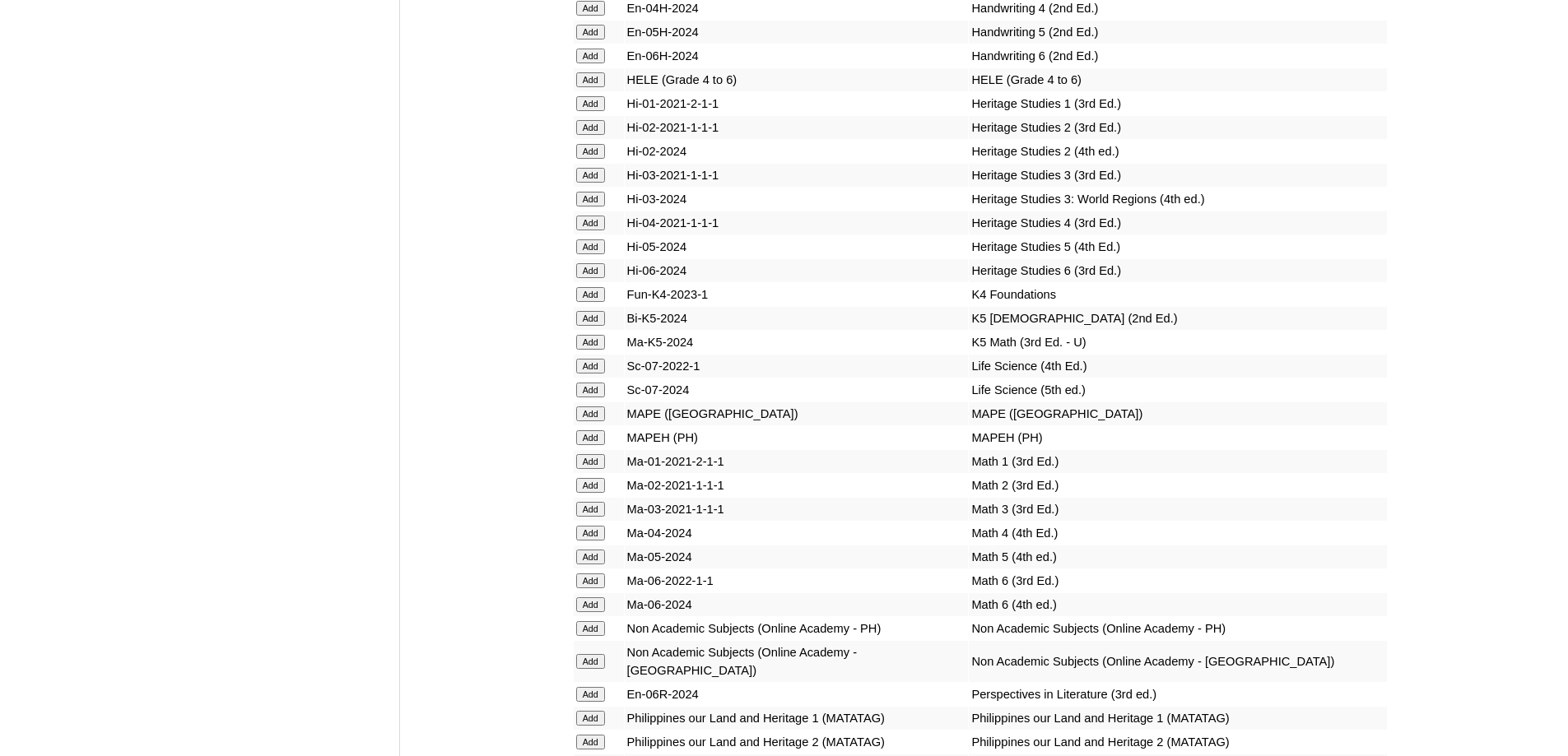
click at [596, 446] on input "Add" at bounding box center [590, 437] width 28 height 15
click at [587, 541] on input "Add" at bounding box center [590, 532] width 28 height 15
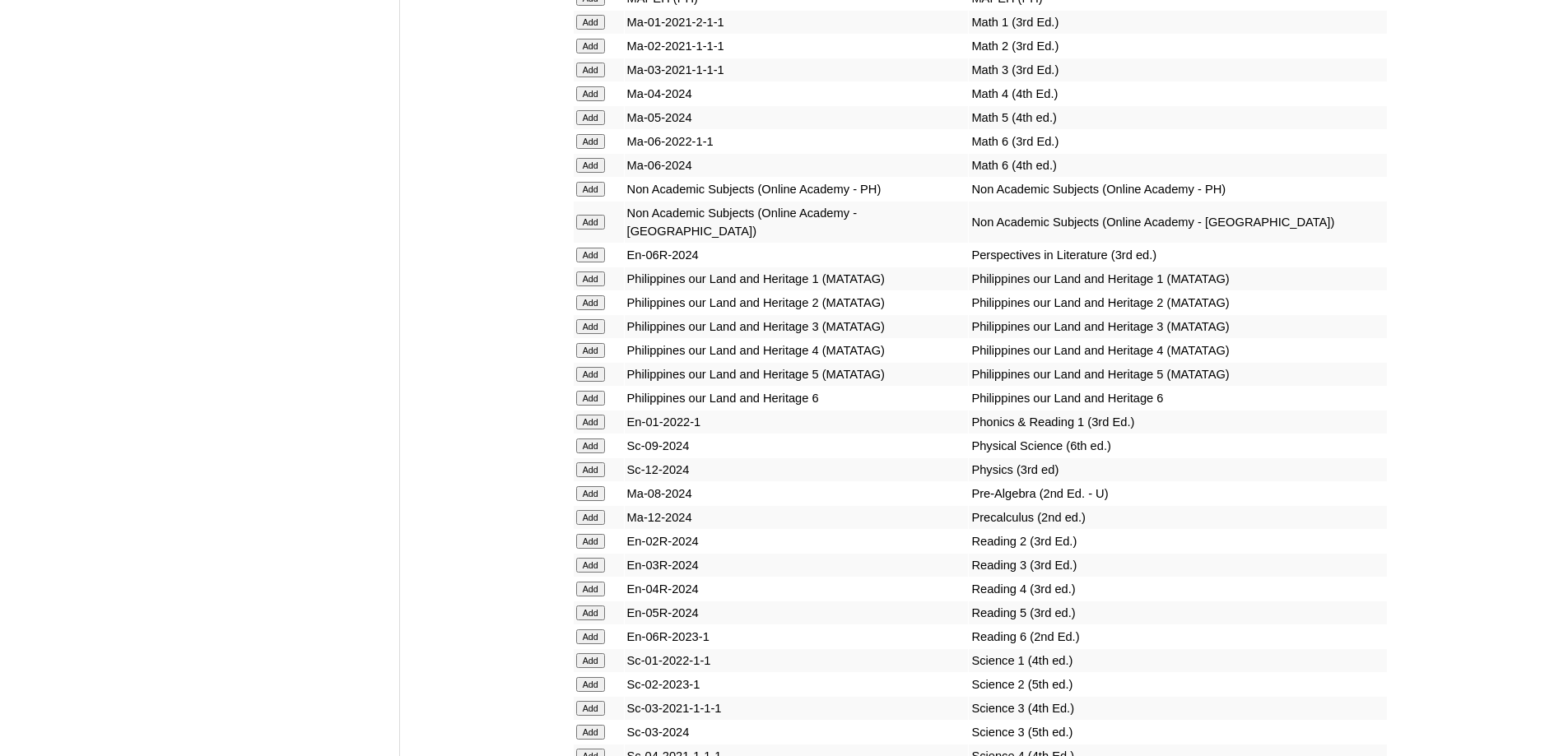
scroll to position [6526, 0]
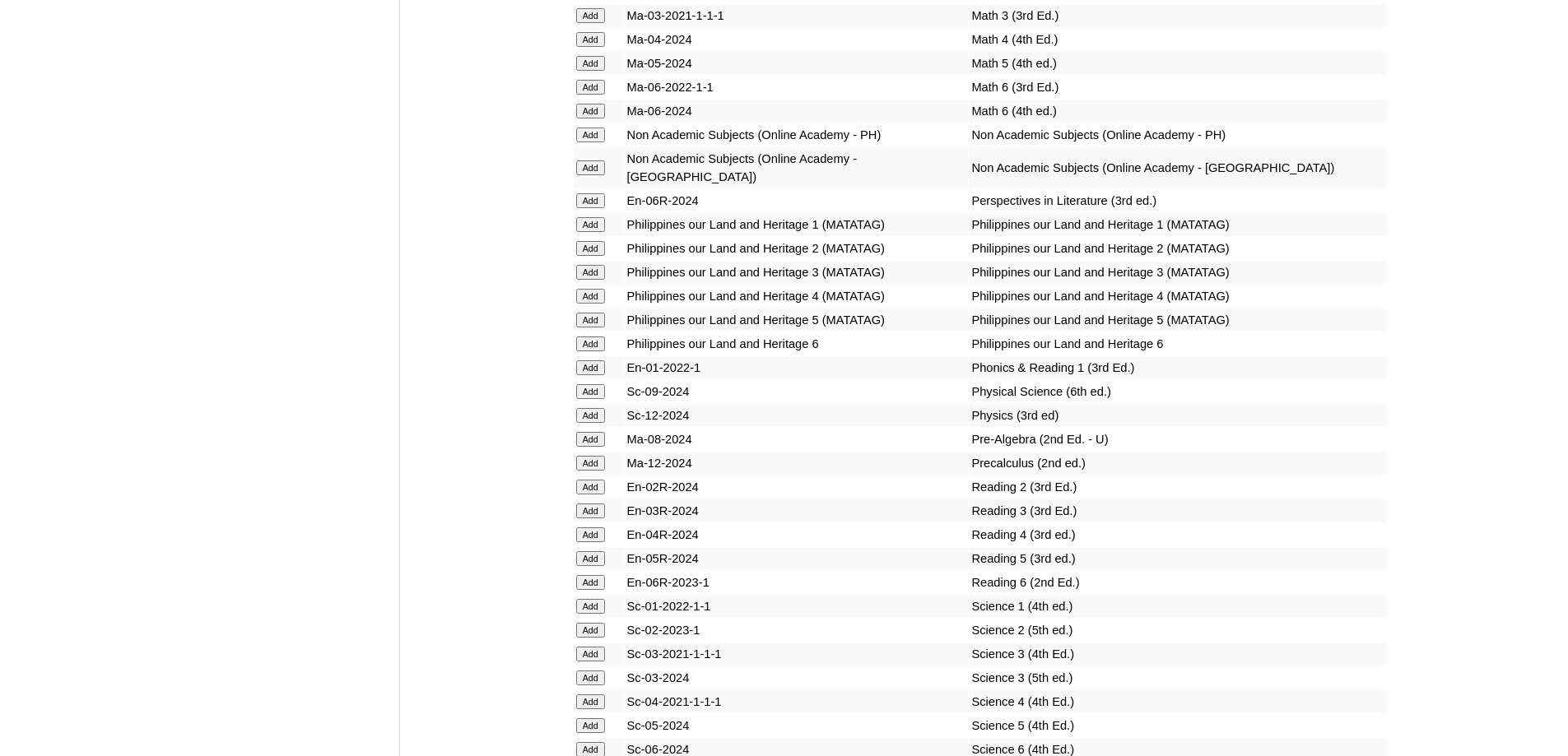
drag, startPoint x: 609, startPoint y: 442, endPoint x: 598, endPoint y: 441, distance: 11.0
click at [605, 302] on form "Add" at bounding box center [599, 295] width 46 height 13
click at [597, 304] on input "Add" at bounding box center [590, 296] width 28 height 15
click at [595, 304] on input "Add" at bounding box center [590, 296] width 28 height 15
click at [590, 543] on input "Add" at bounding box center [590, 534] width 28 height 15
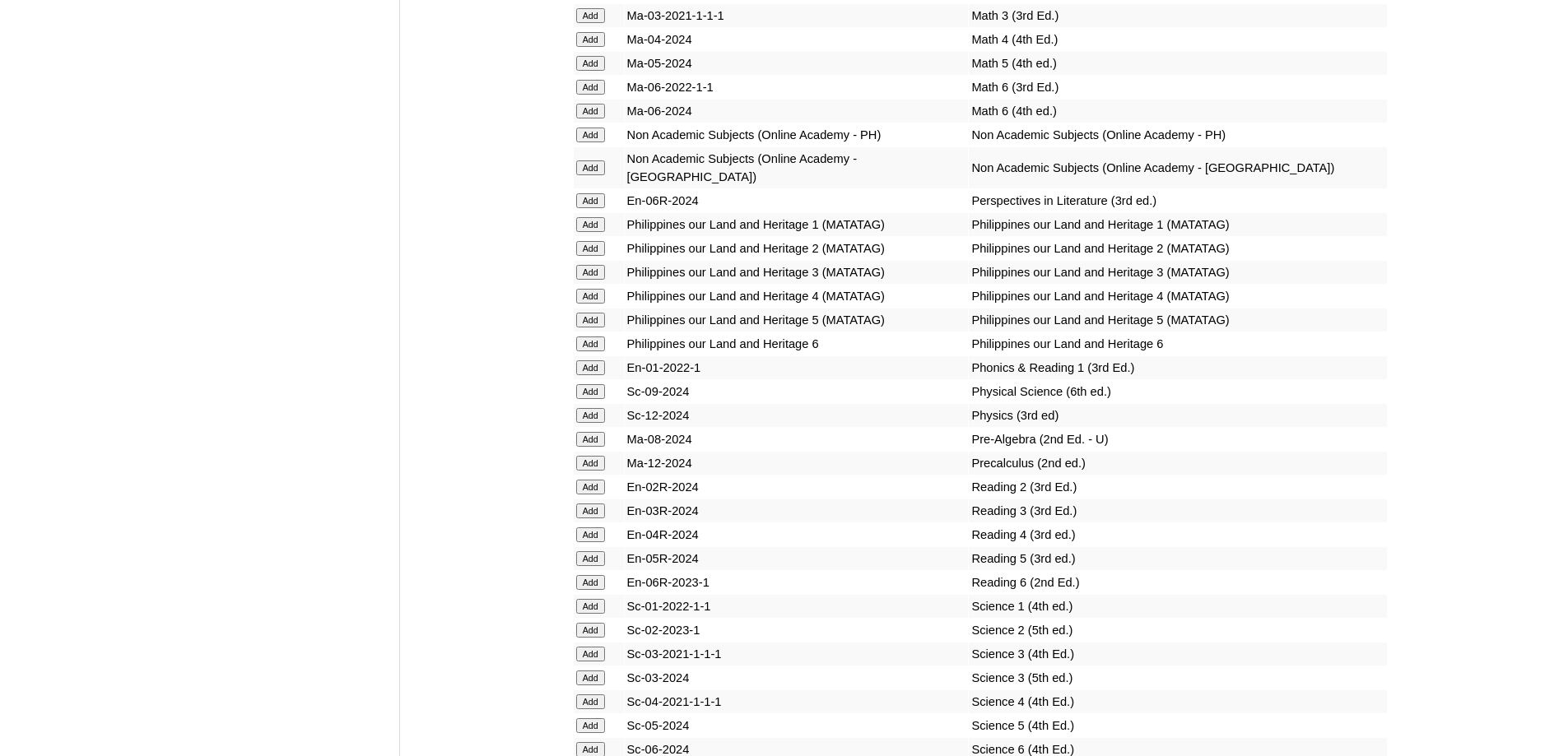
click at [590, 543] on input "Add" at bounding box center [590, 534] width 28 height 15
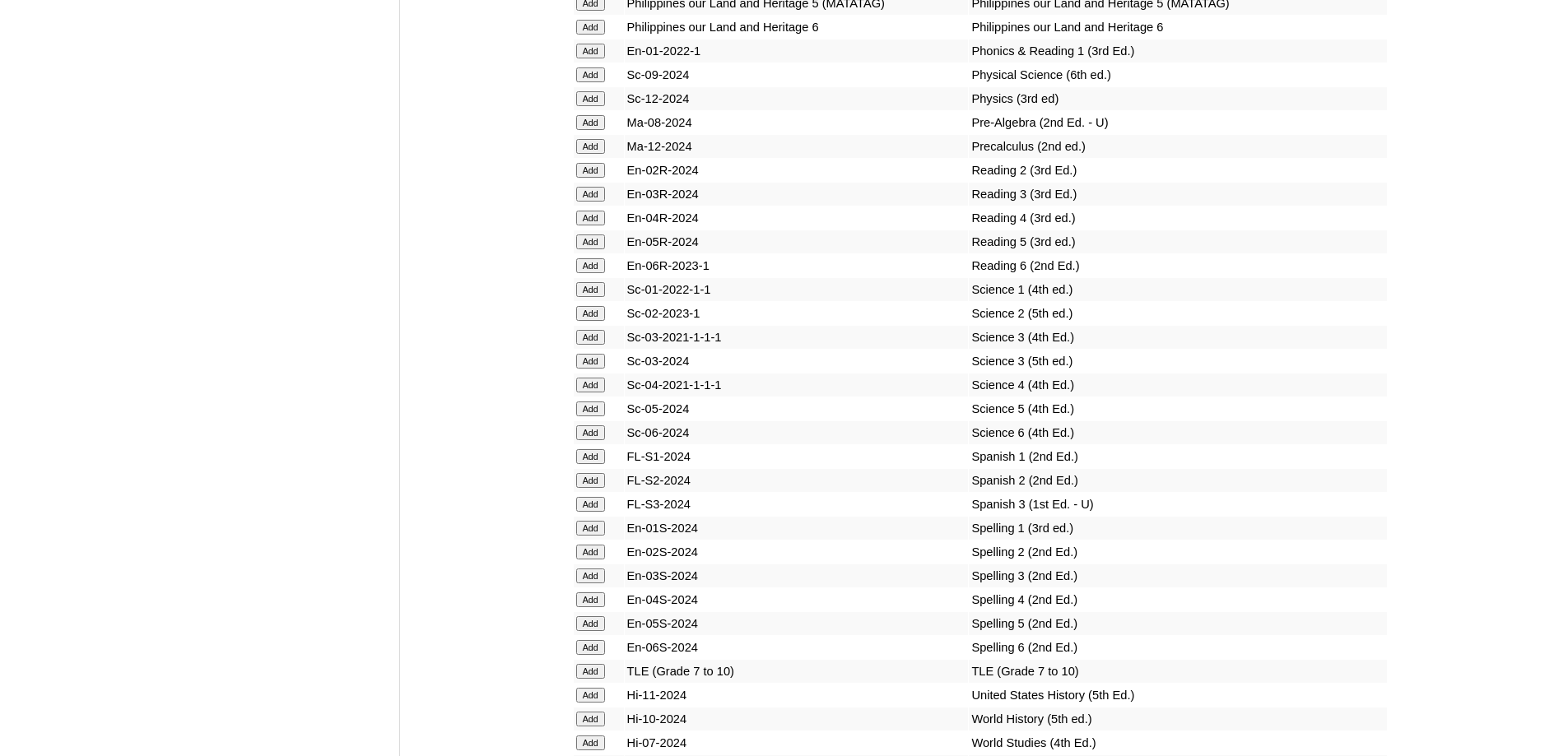
scroll to position [6855, 0]
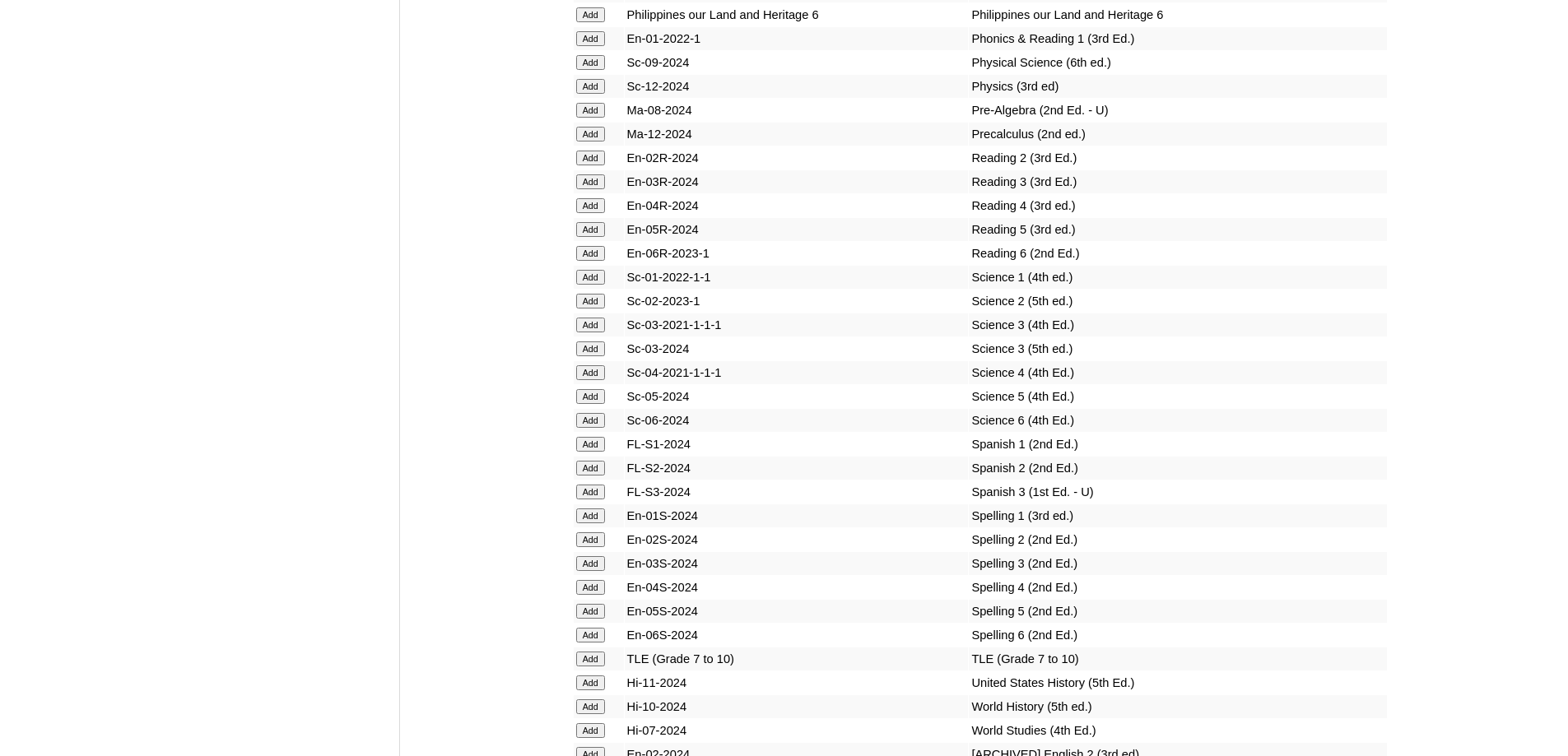
click at [599, 380] on input "Add" at bounding box center [590, 372] width 28 height 15
click at [579, 595] on input "Add" at bounding box center [590, 587] width 28 height 15
click at [581, 595] on input "Add" at bounding box center [590, 587] width 28 height 15
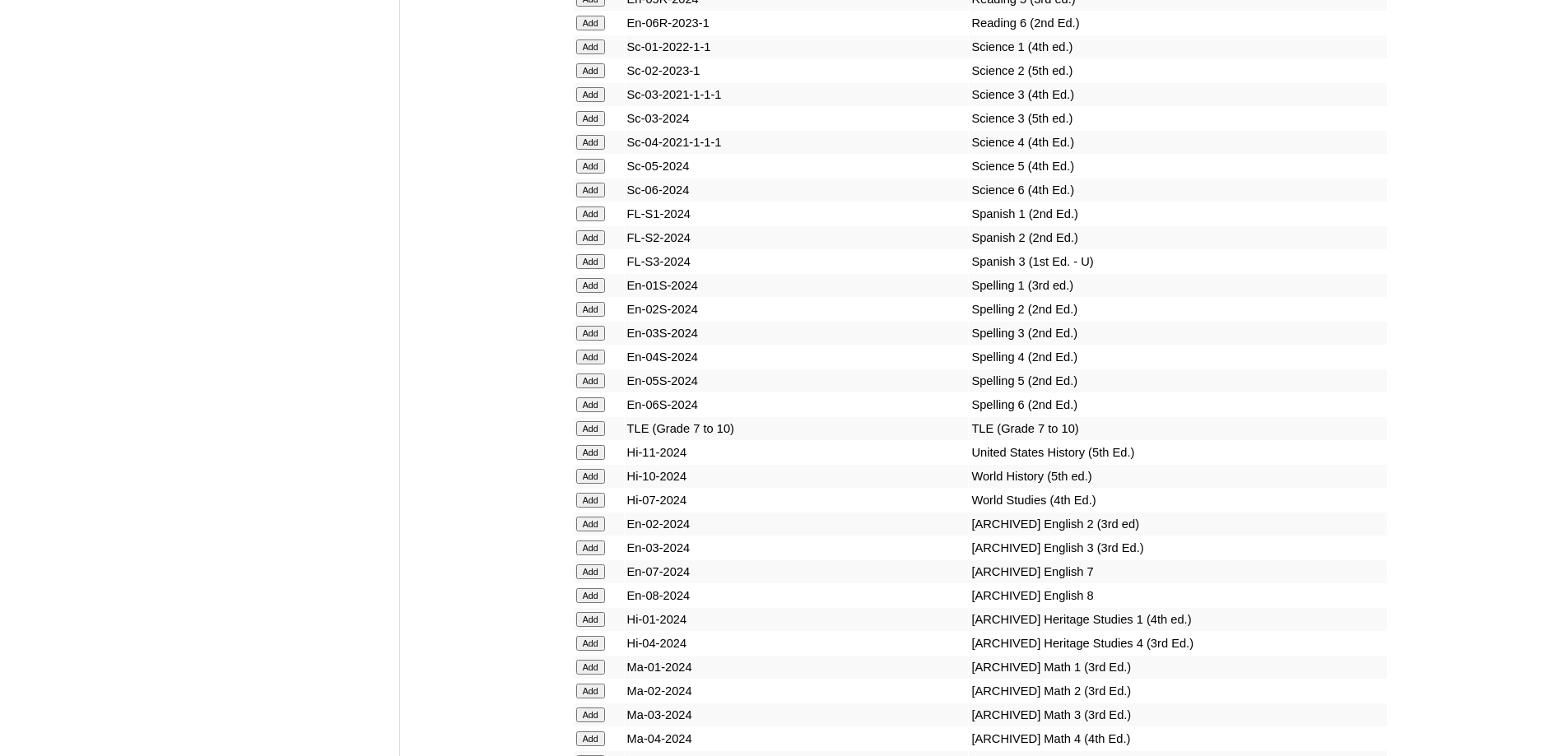
scroll to position [7102, 0]
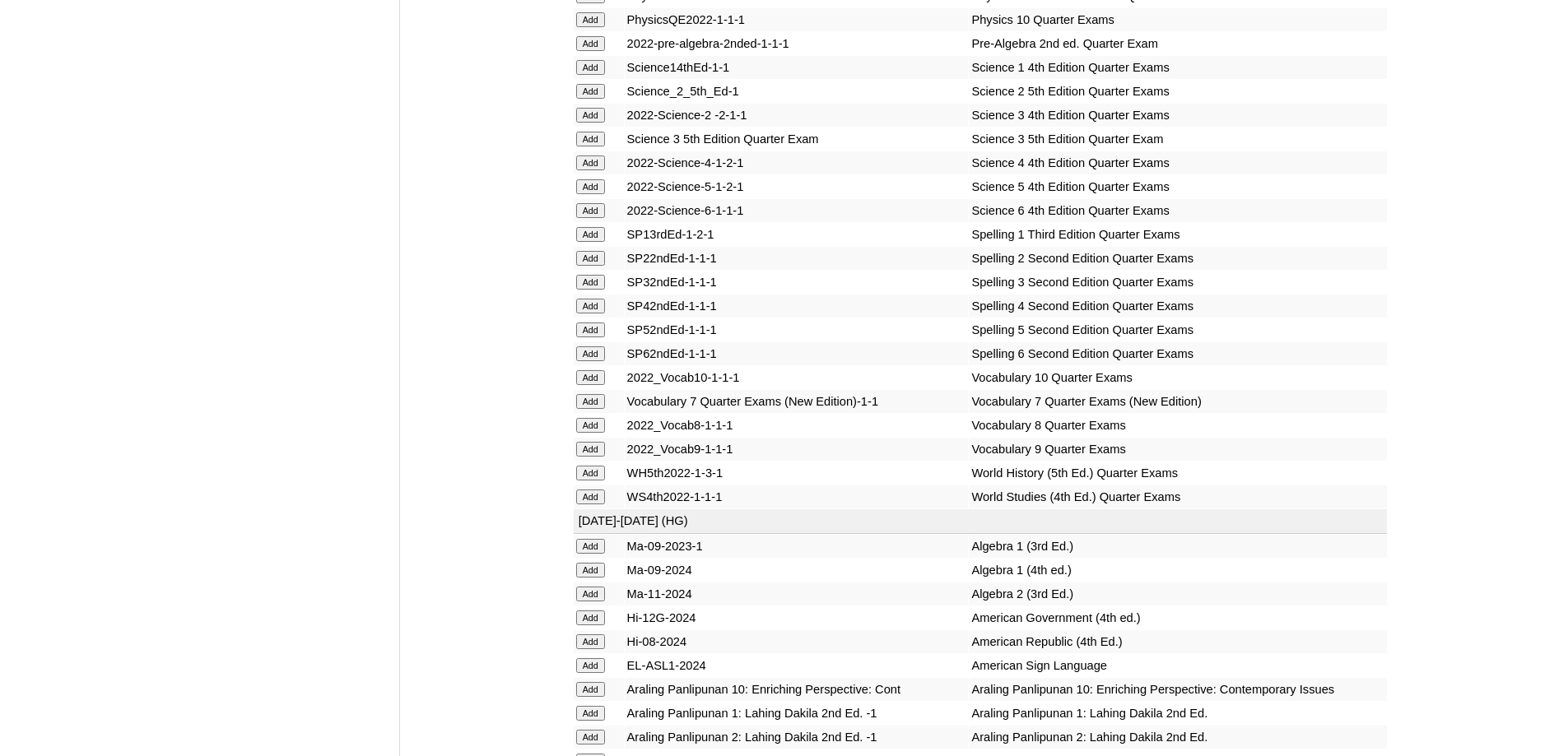
scroll to position [3576, 0]
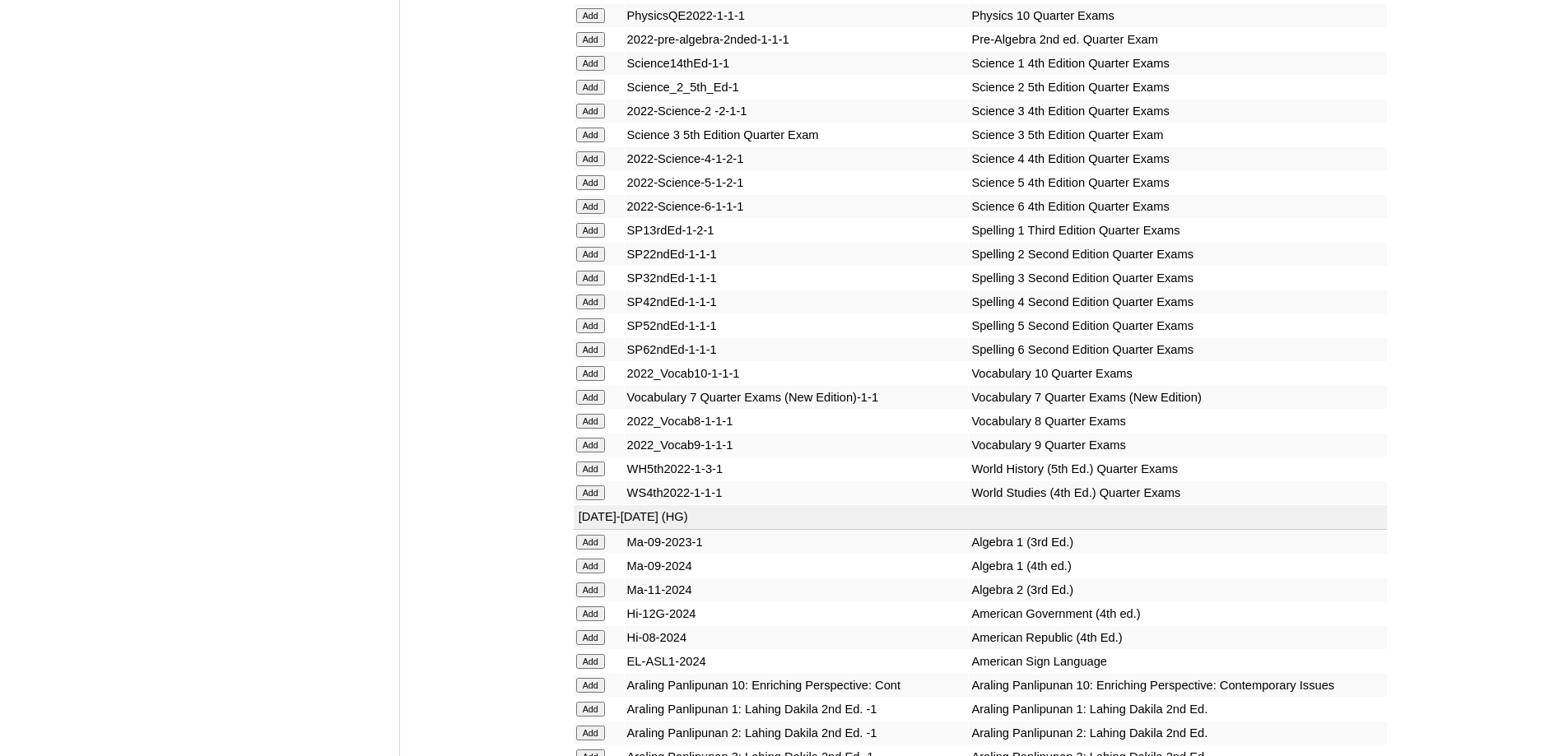
click at [598, 166] on input "Add" at bounding box center [590, 158] width 28 height 15
click at [591, 310] on input "Add" at bounding box center [590, 302] width 28 height 15
click at [588, 310] on input "Add" at bounding box center [590, 302] width 28 height 15
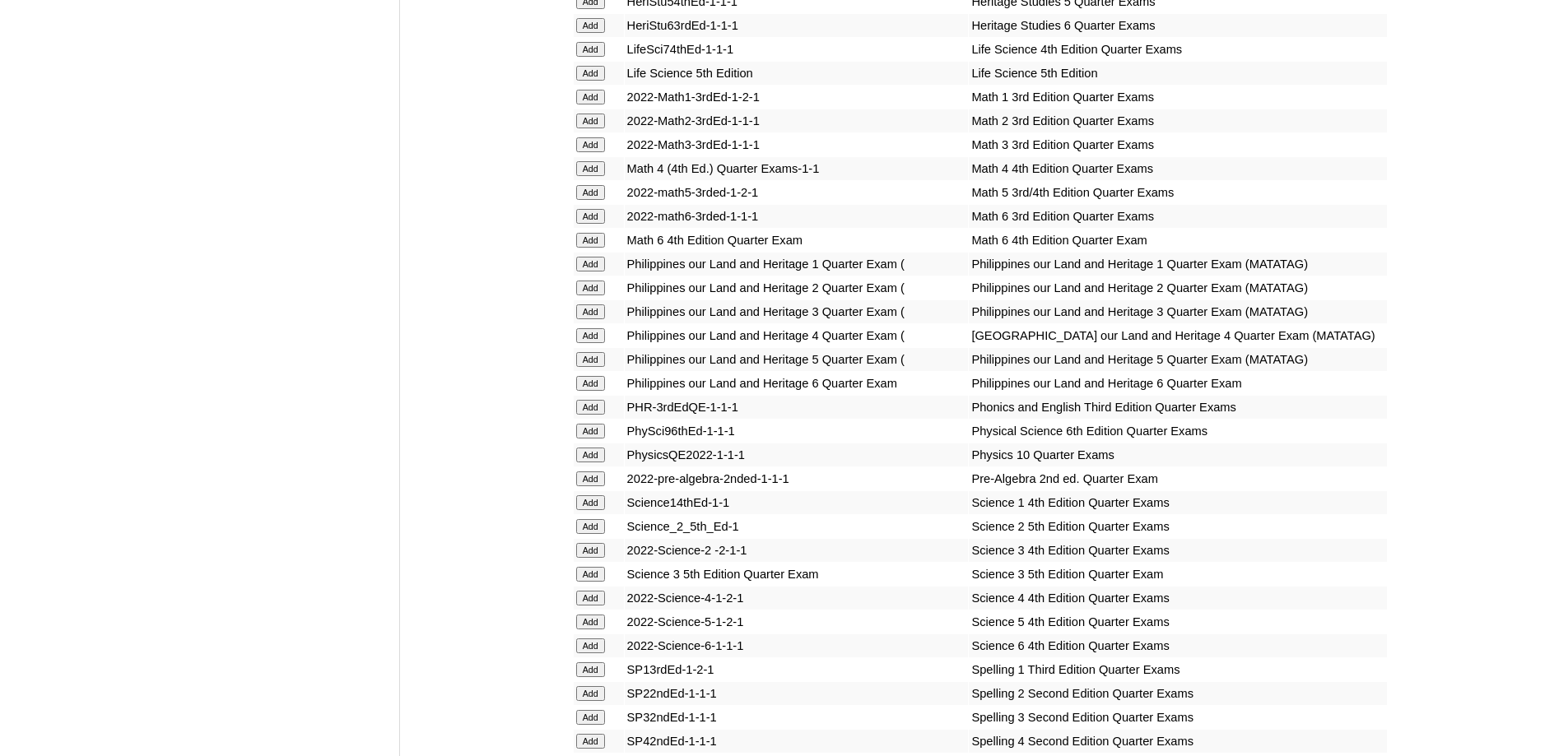
scroll to position [3082, 0]
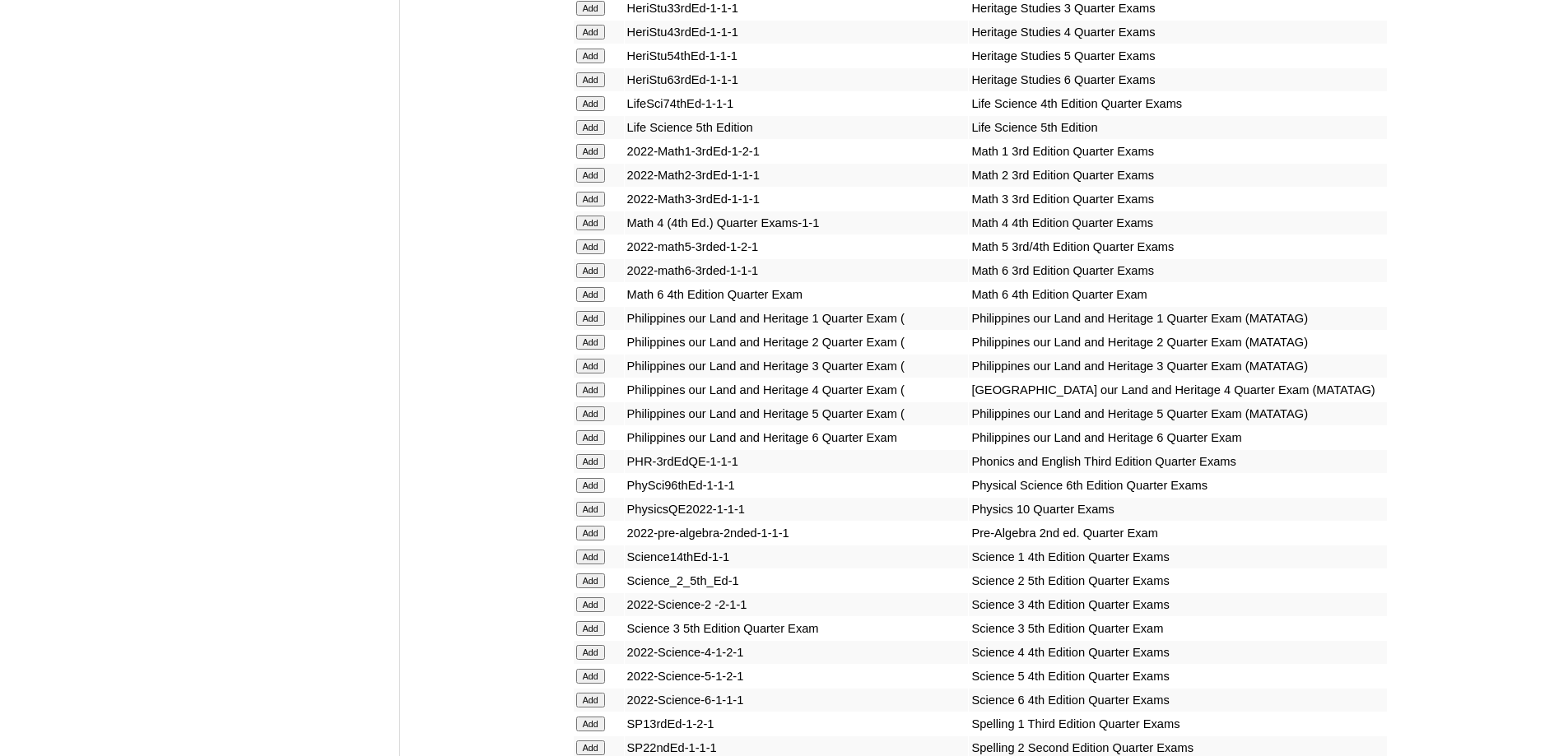
click at [591, 230] on input "Add" at bounding box center [590, 223] width 28 height 15
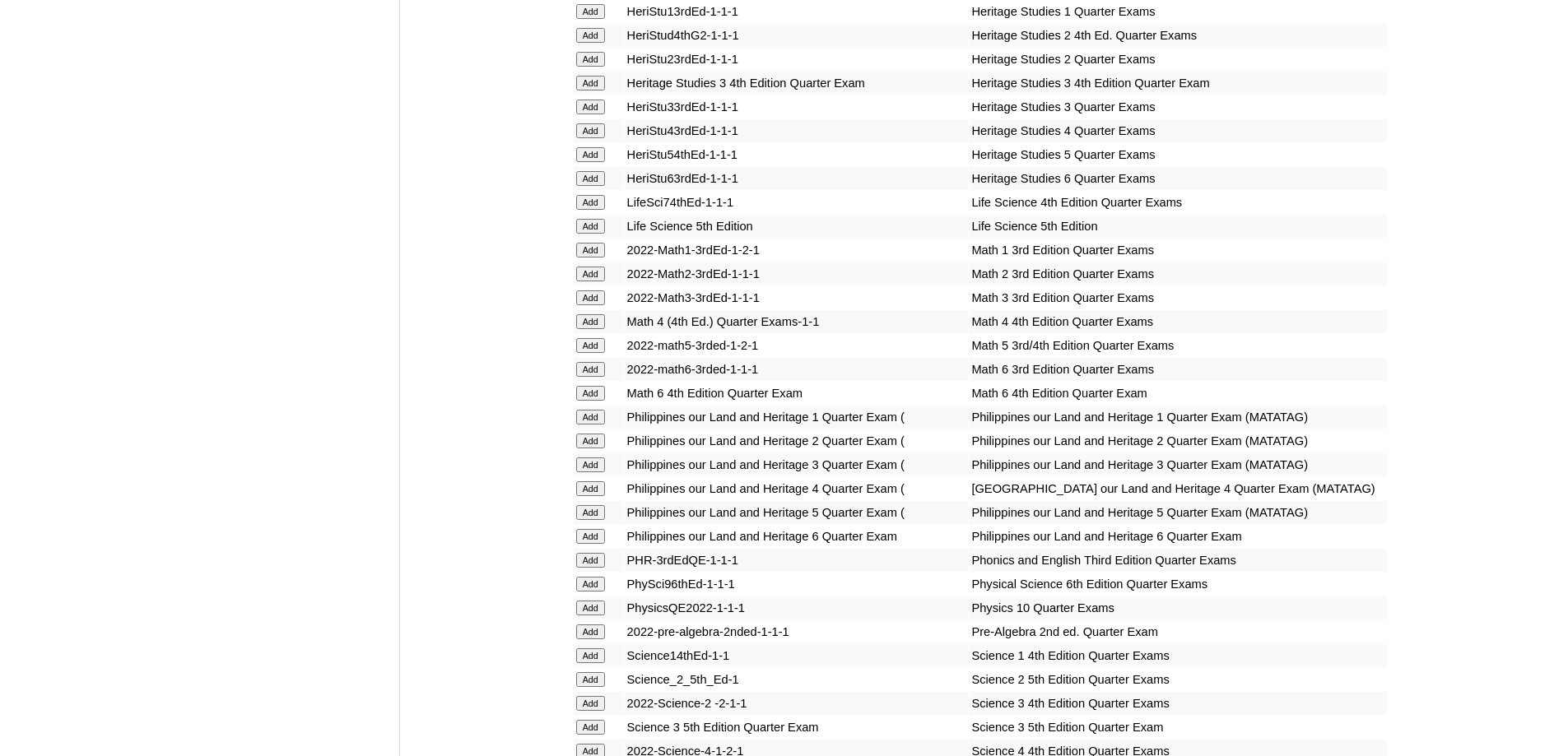
scroll to position [2671, 0]
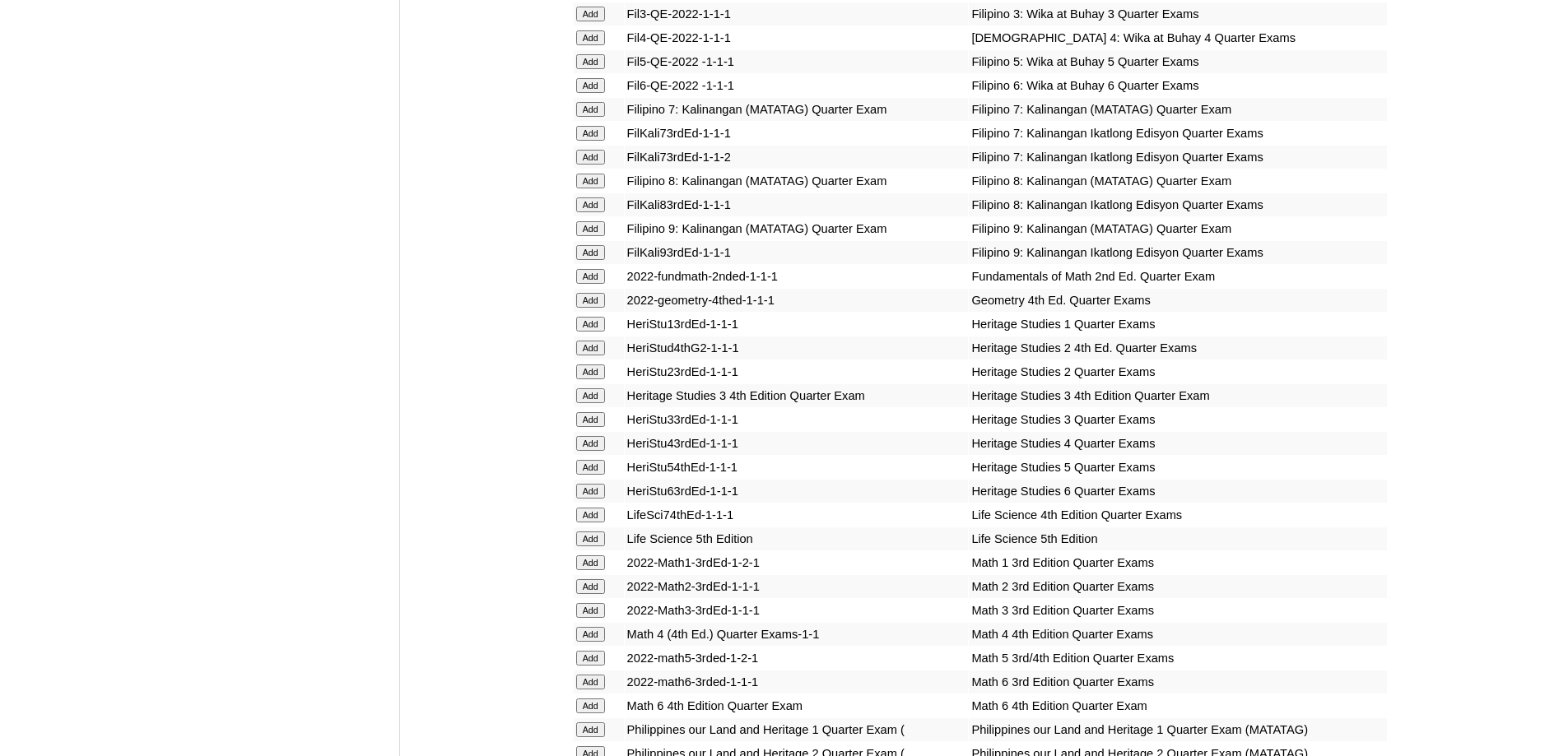
click at [597, 46] on input "Add" at bounding box center [590, 37] width 28 height 15
click at [596, 46] on input "Add" at bounding box center [590, 37] width 28 height 15
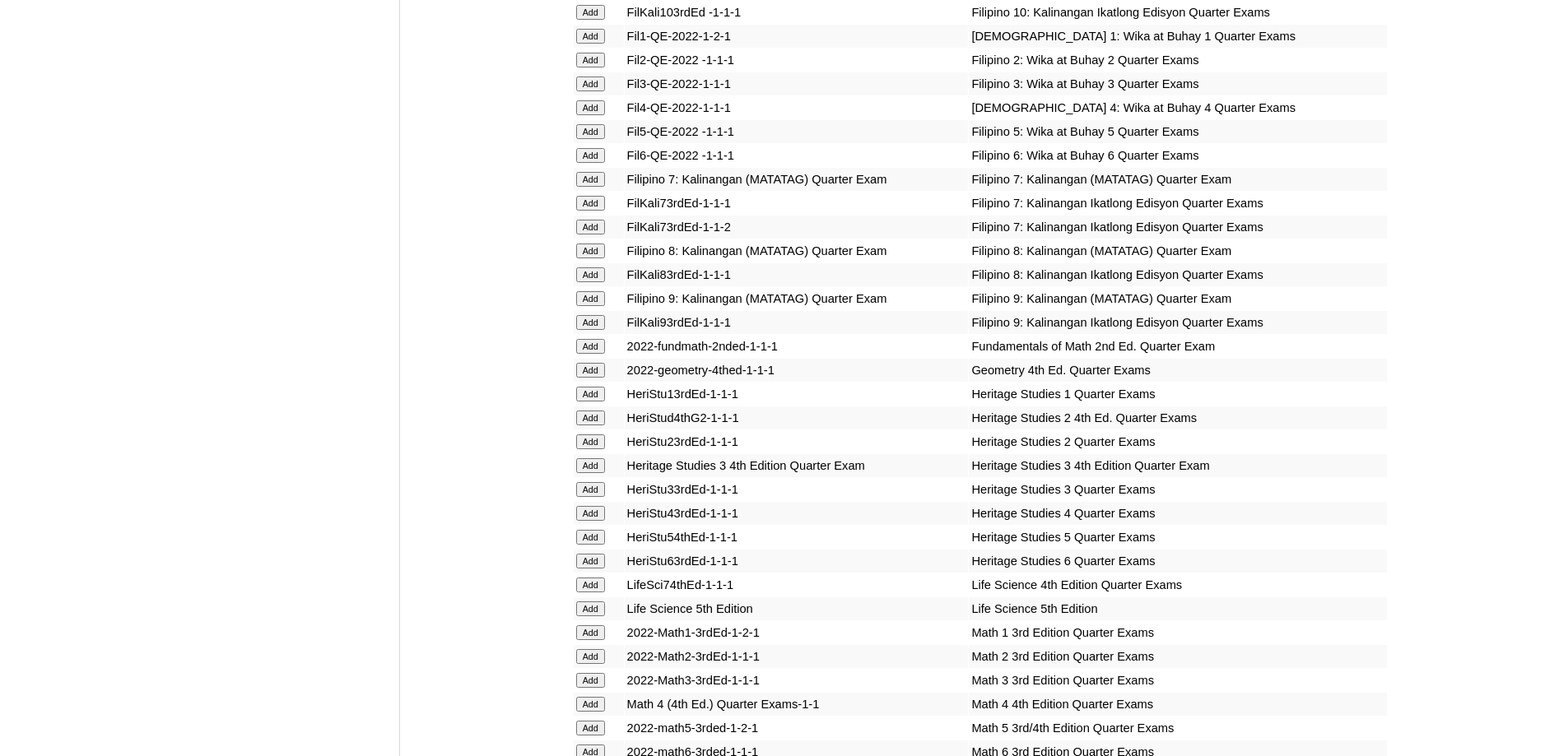
scroll to position [2178, 0]
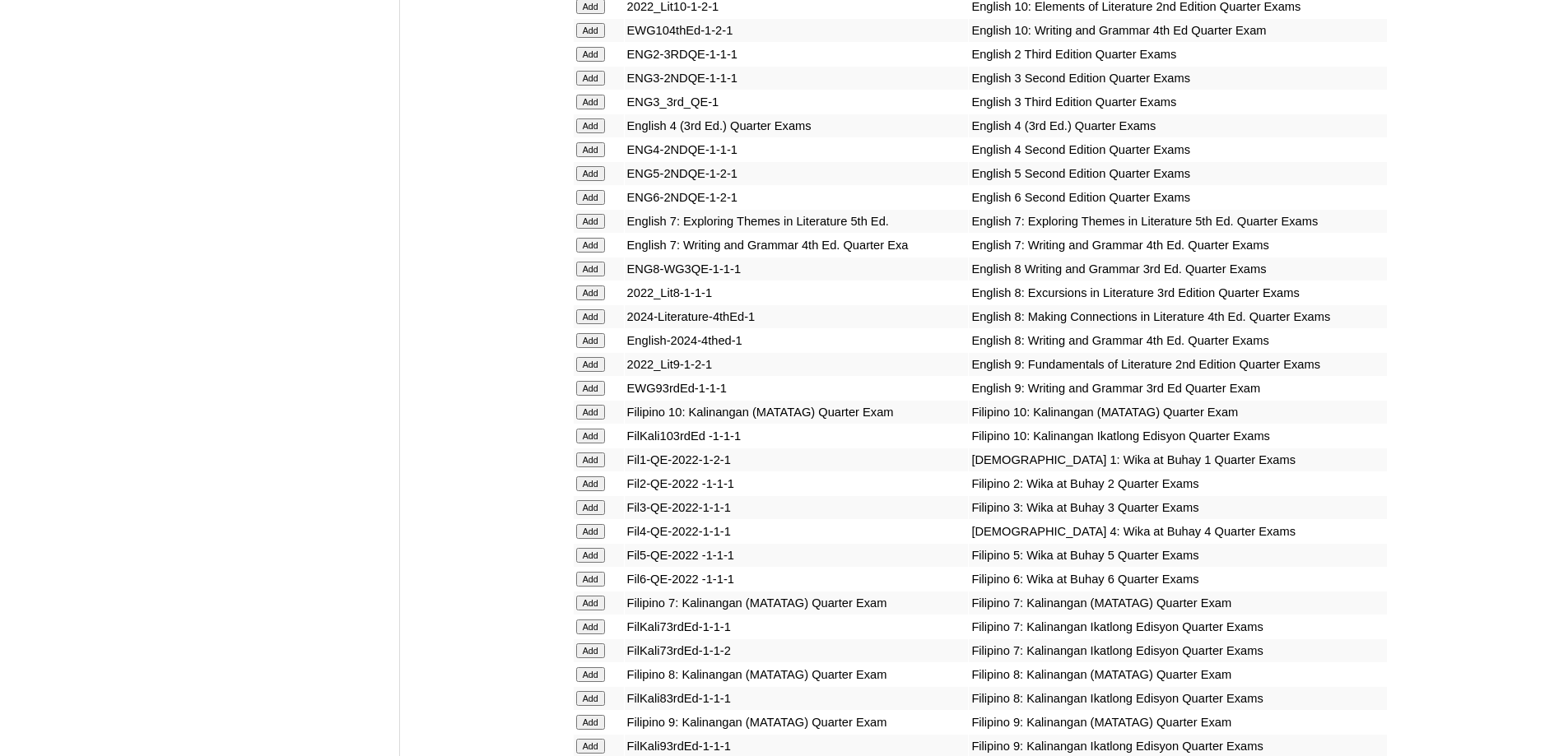
click at [595, 133] on input "Add" at bounding box center [590, 126] width 28 height 15
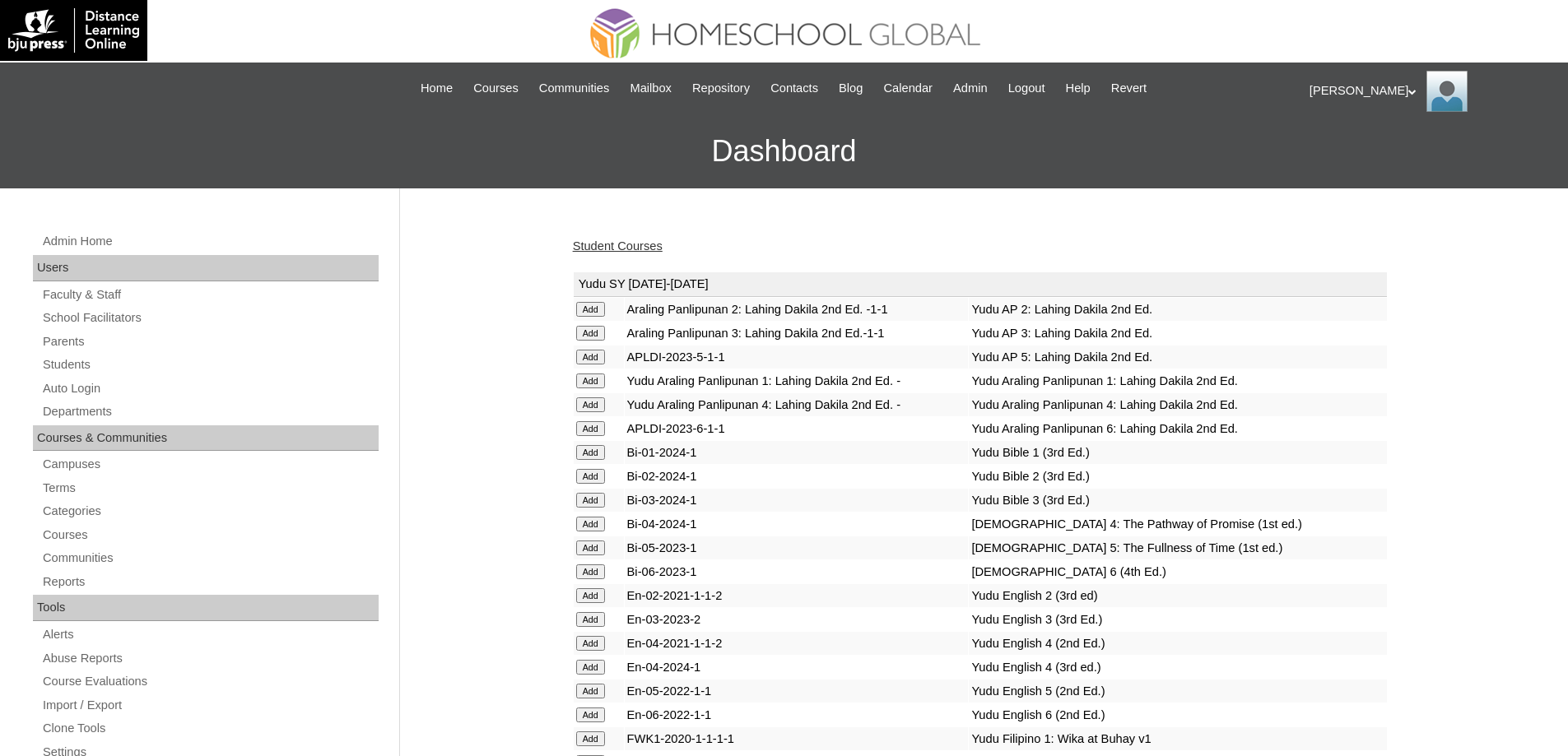
click at [617, 253] on link "Student Courses" at bounding box center [618, 245] width 89 height 13
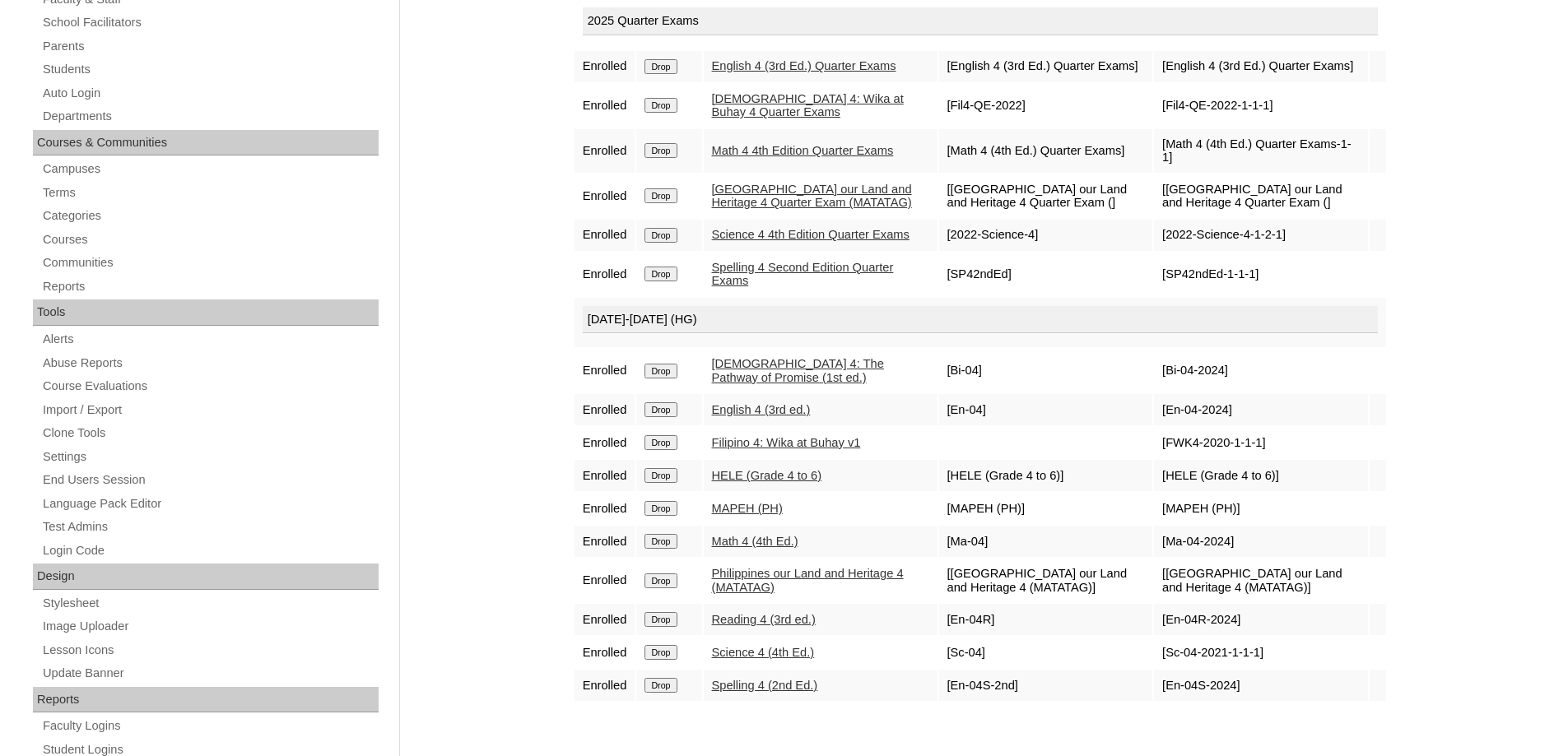
scroll to position [329, 0]
